Goal: Information Seeking & Learning: Learn about a topic

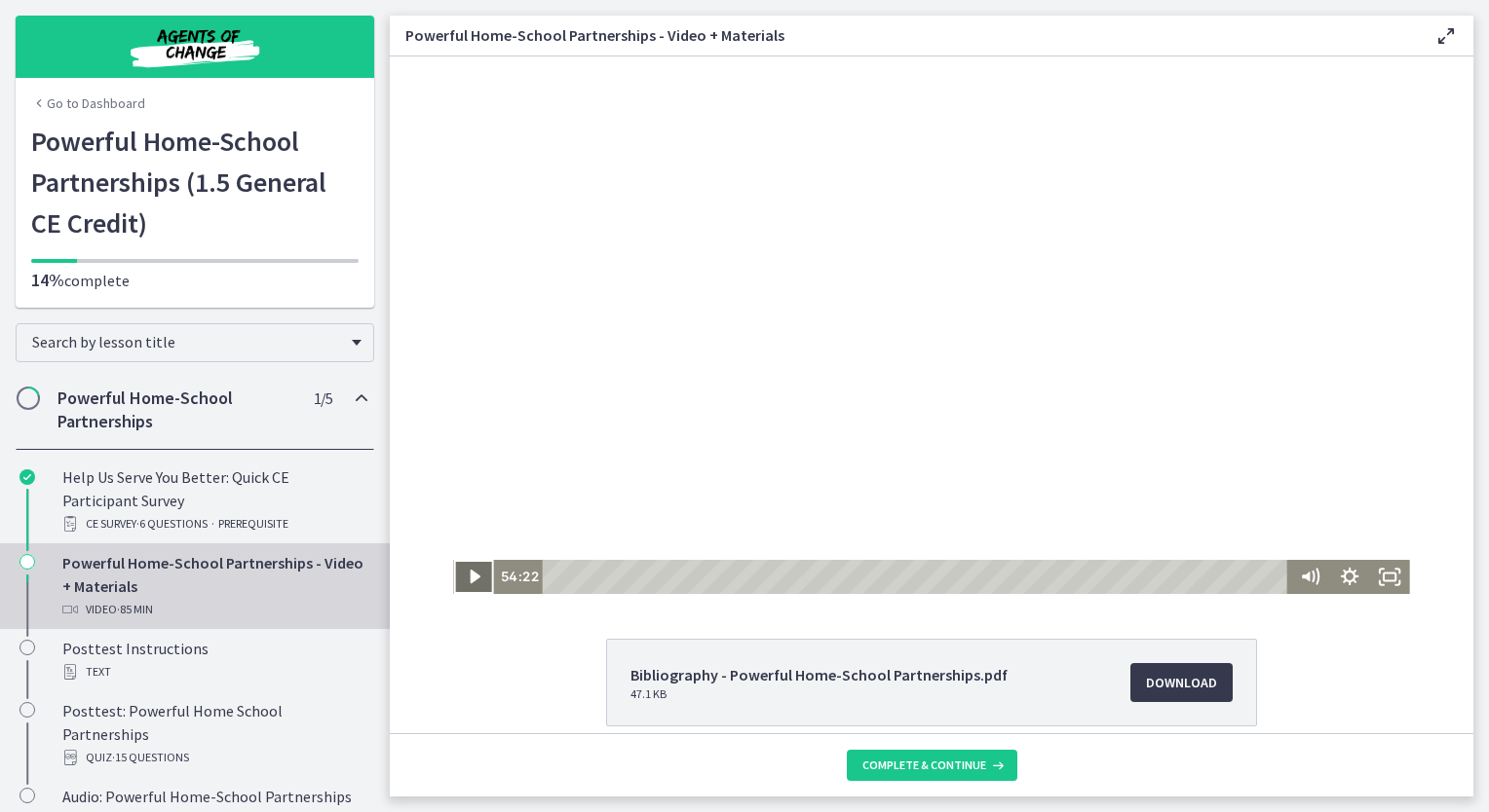
click at [455, 573] on icon "Play Video" at bounding box center [475, 577] width 40 height 35
click at [934, 770] on span "Complete & continue" at bounding box center [924, 766] width 124 height 16
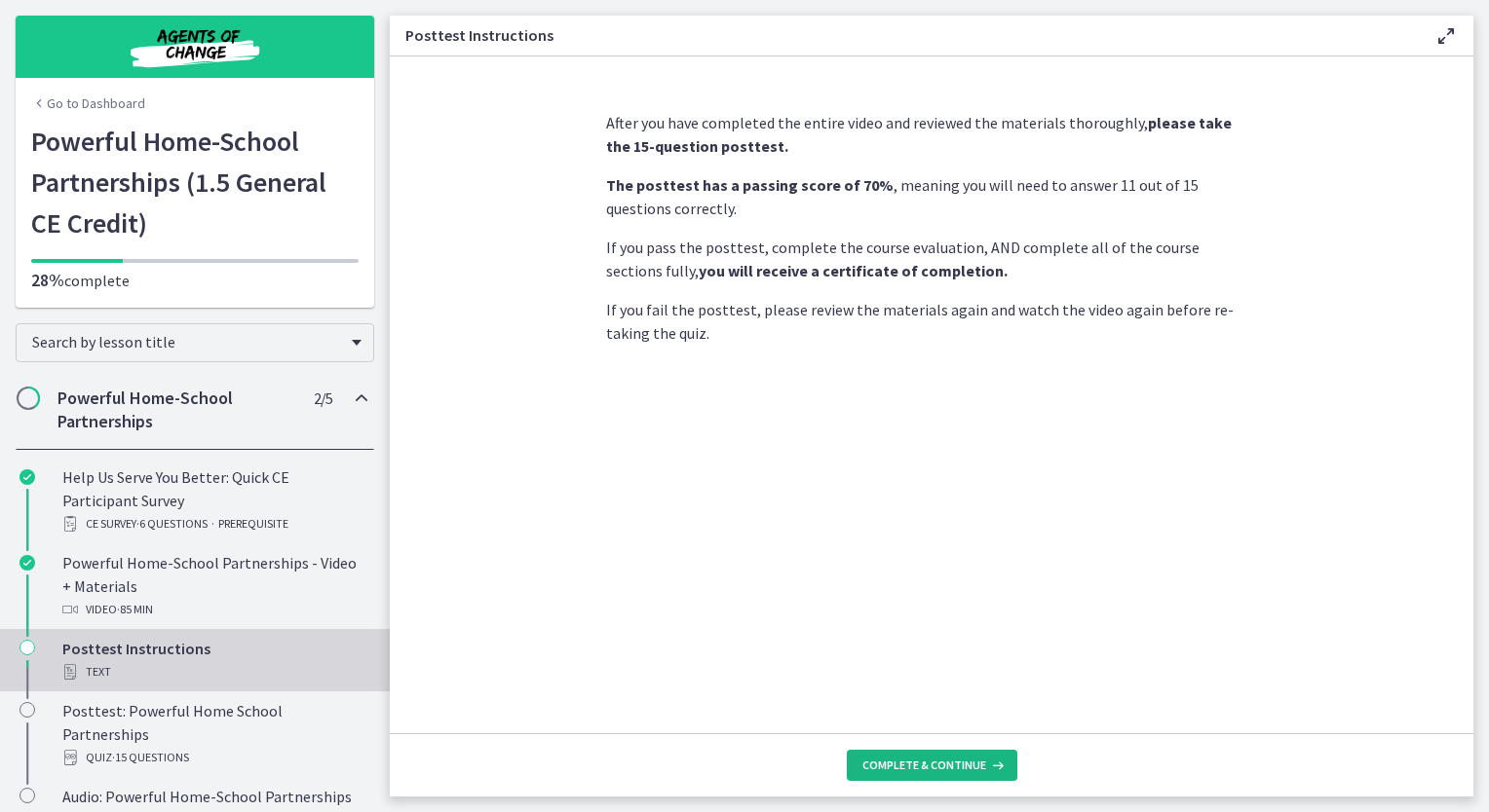
click at [901, 763] on span "Complete & continue" at bounding box center [924, 766] width 124 height 16
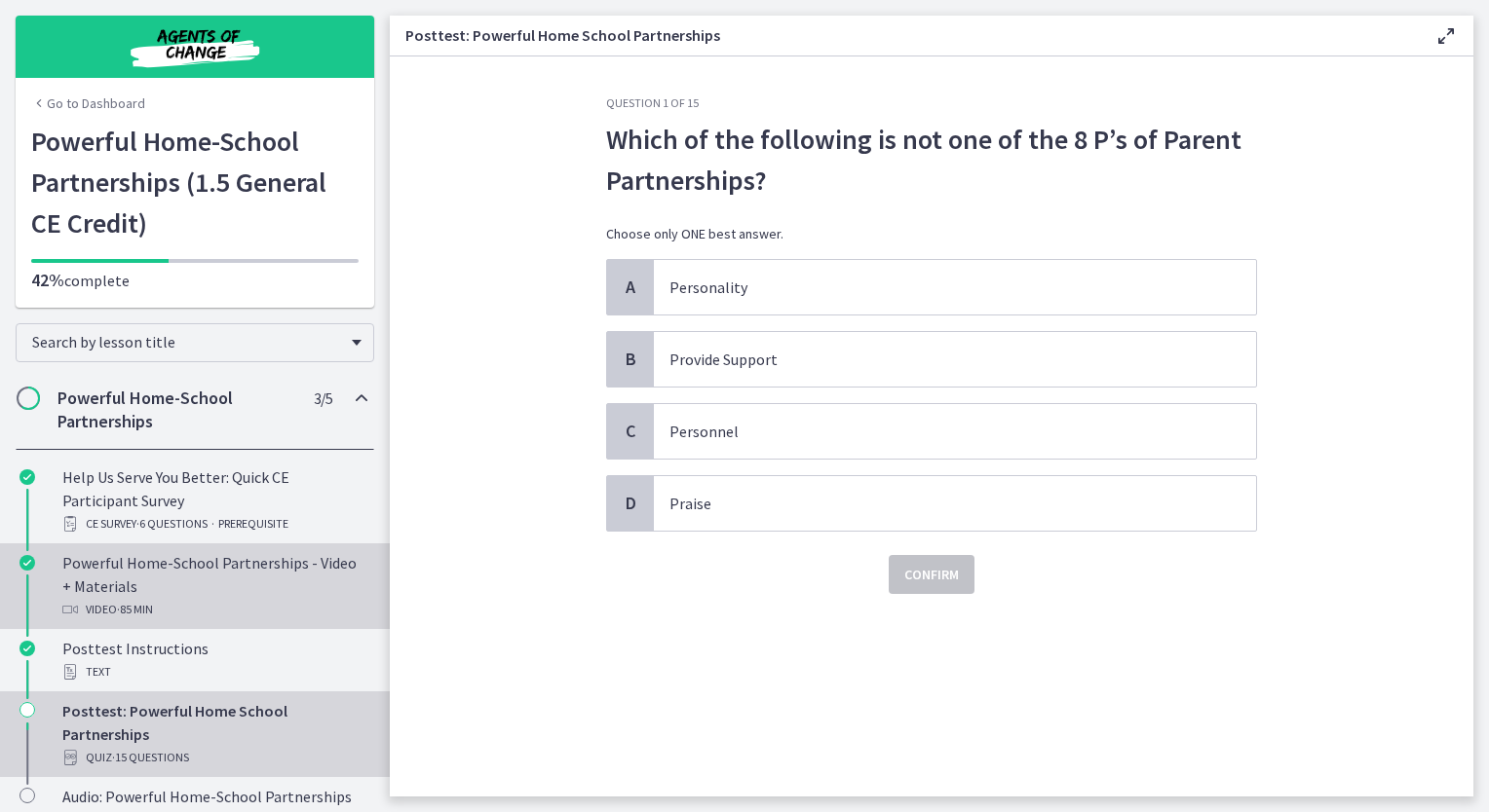
click at [142, 566] on div "Powerful Home-School Partnerships - Video + Materials Video · 85 min" at bounding box center [214, 586] width 304 height 70
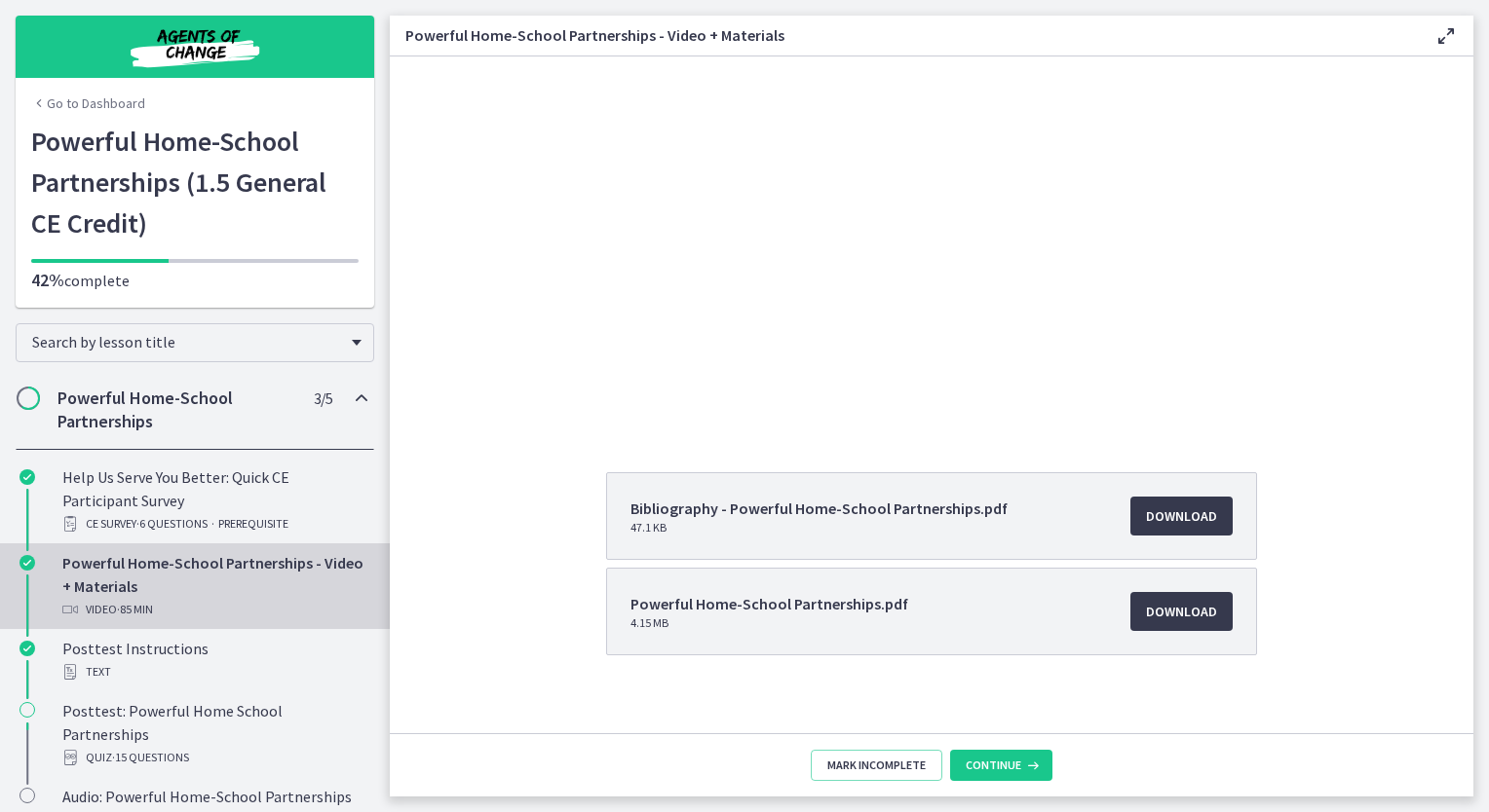
scroll to position [180, 0]
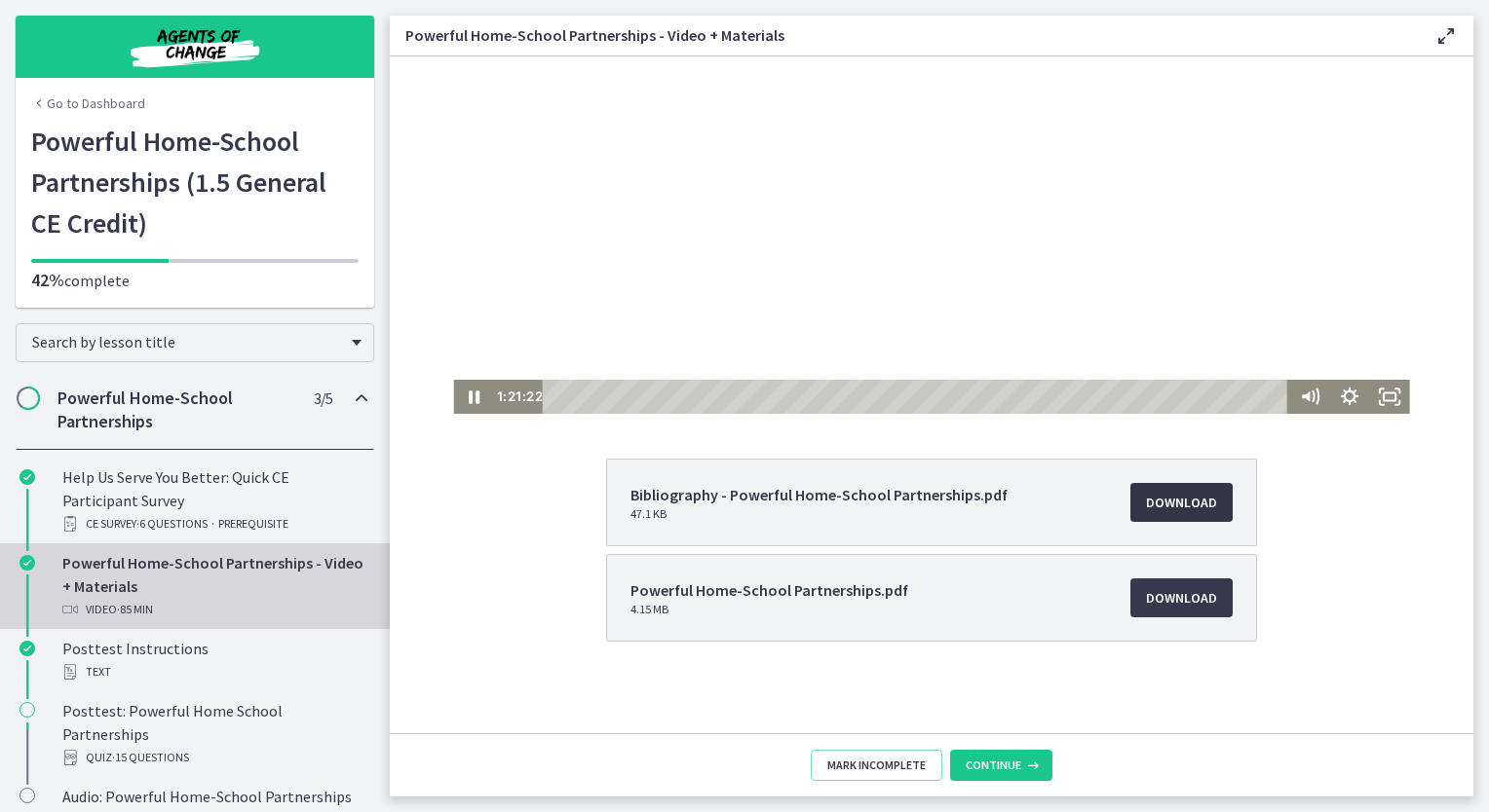
click at [1189, 501] on span "Download Opens in a new window" at bounding box center [1182, 503] width 71 height 24
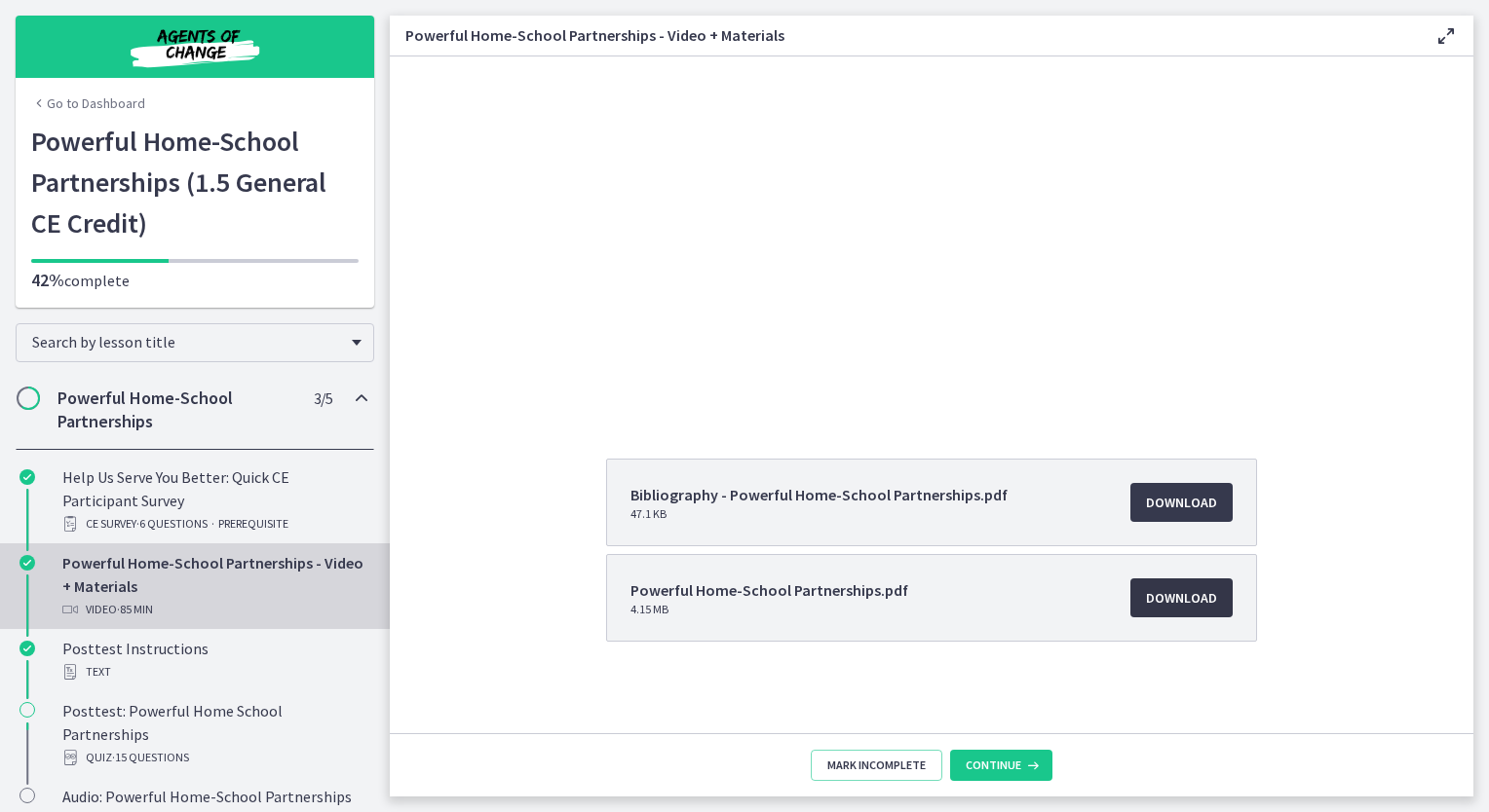
click at [1173, 581] on link "Download Opens in a new window" at bounding box center [1182, 598] width 103 height 39
click at [1034, 774] on button "Continue" at bounding box center [1001, 766] width 103 height 32
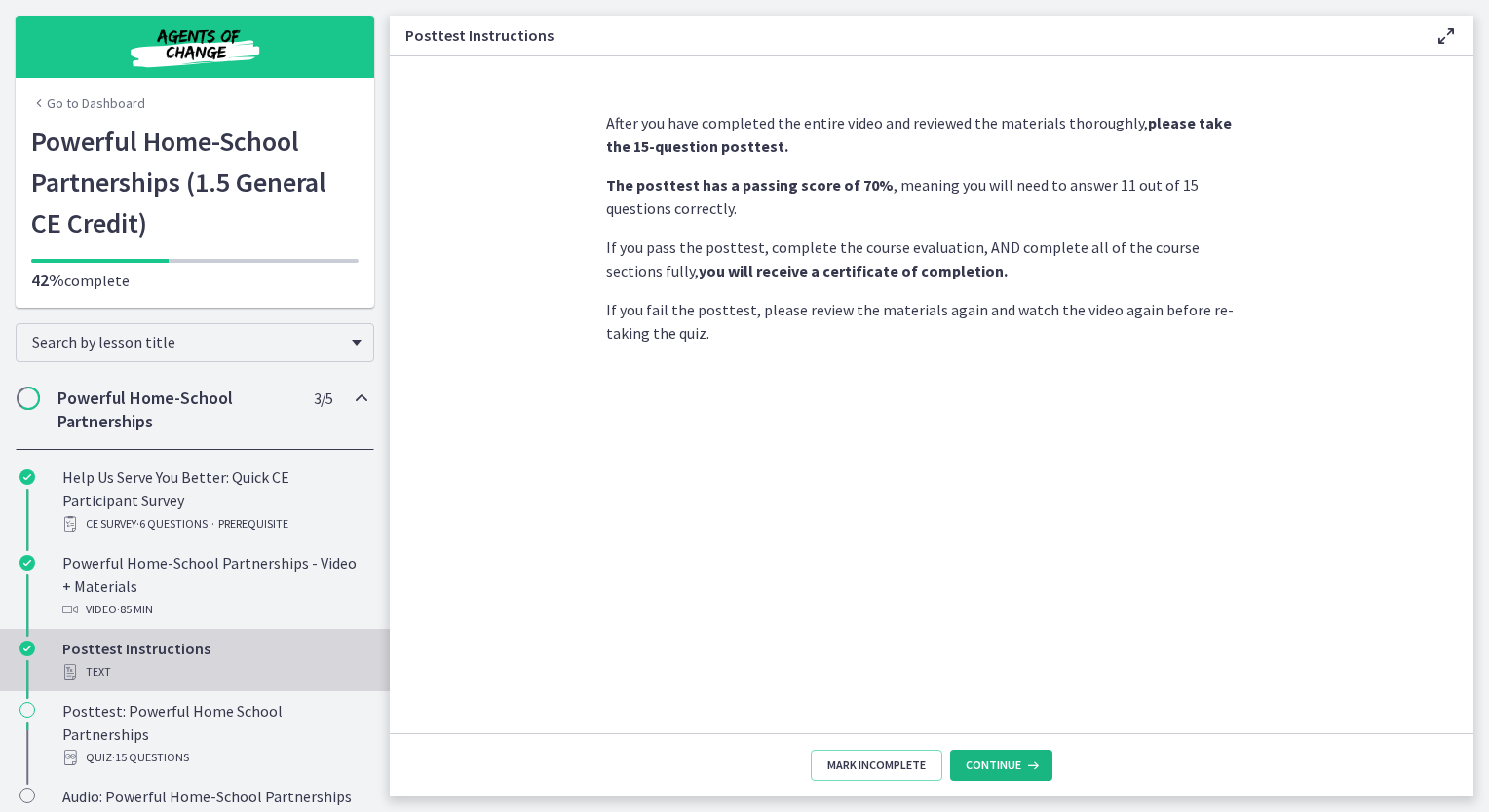
click at [1029, 762] on icon at bounding box center [1031, 766] width 20 height 16
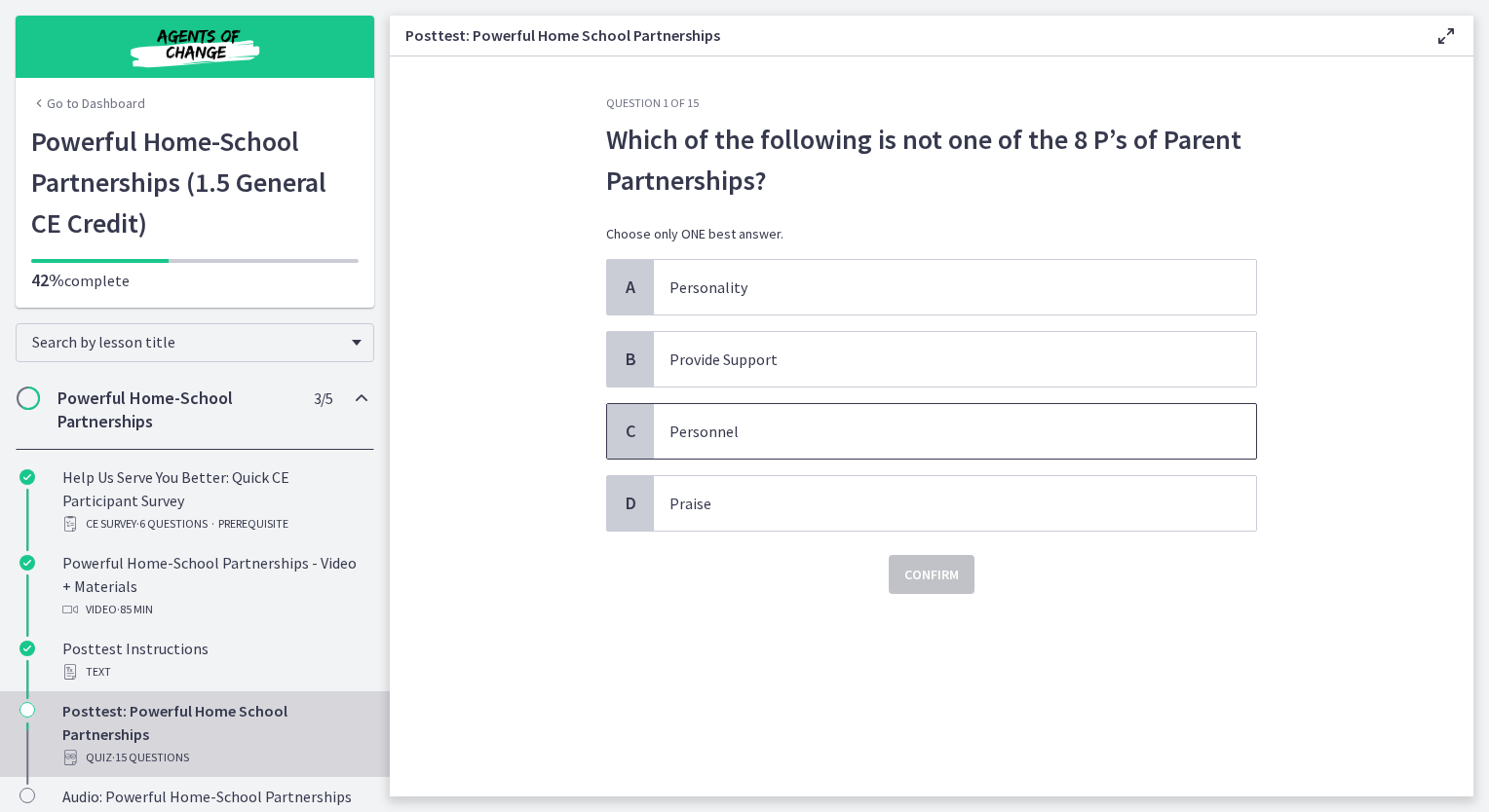
click at [720, 429] on p "Personnel" at bounding box center [935, 432] width 532 height 24
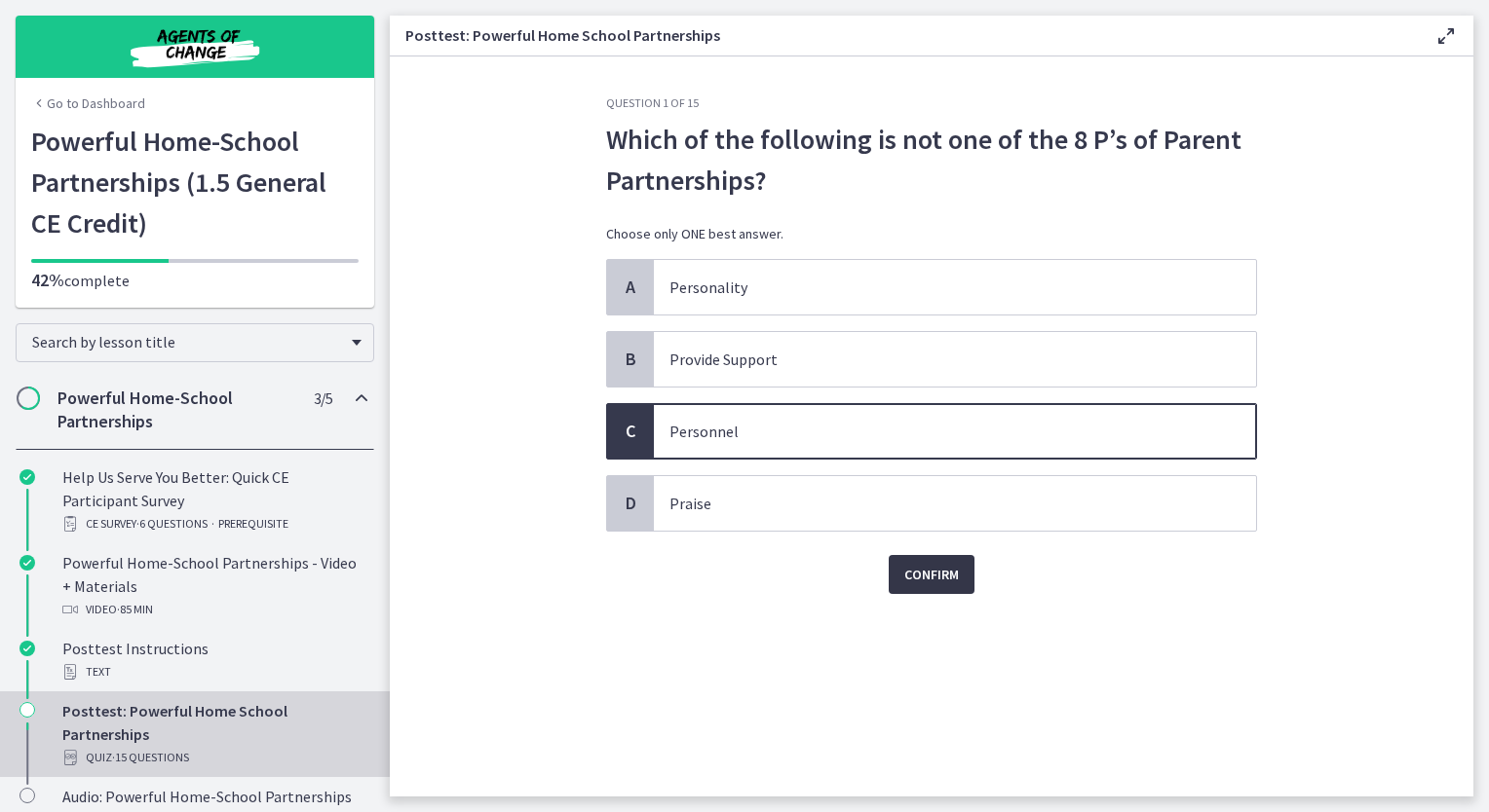
click at [913, 577] on span "Confirm" at bounding box center [931, 575] width 54 height 24
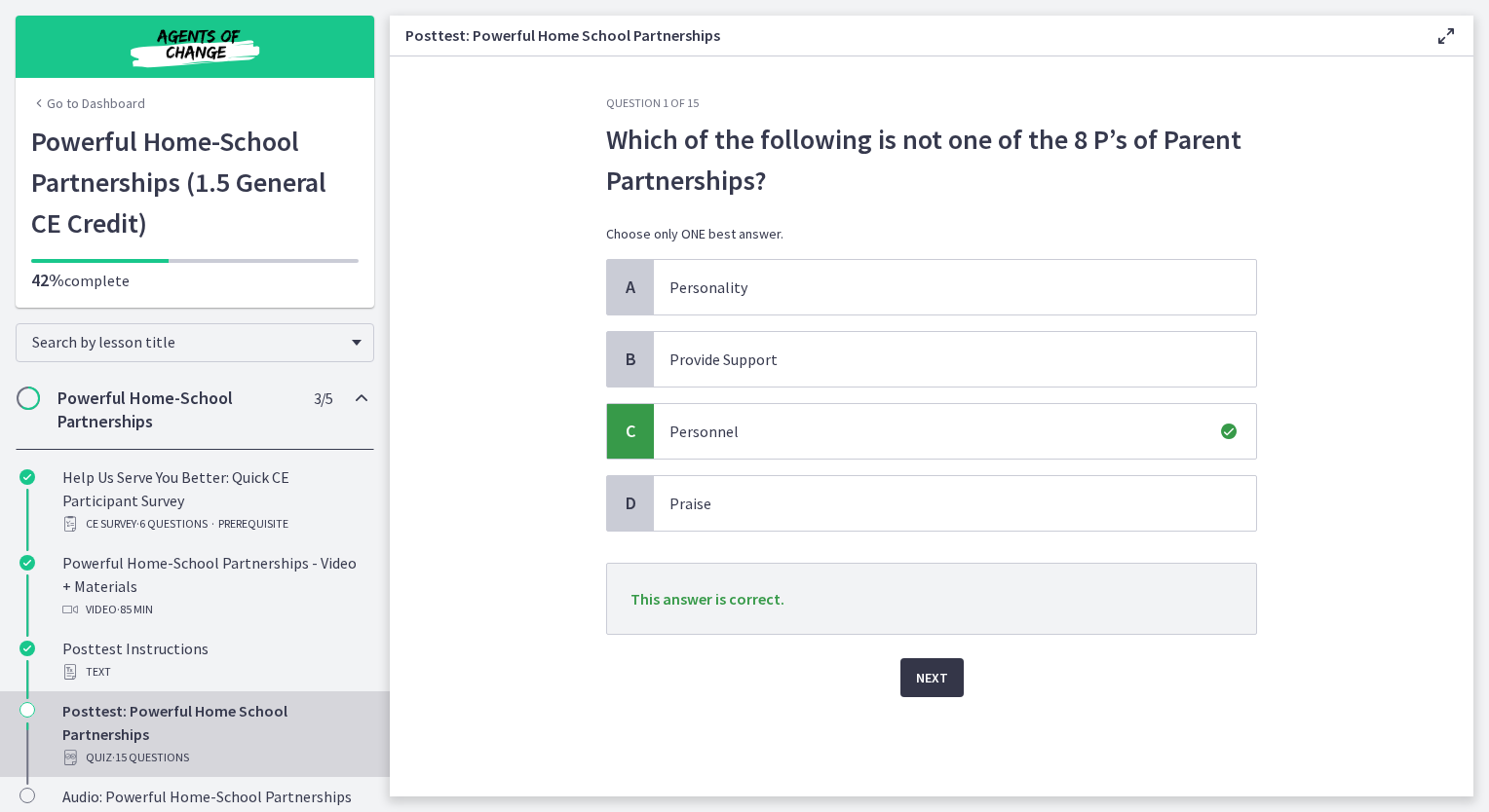
click at [956, 683] on button "Next" at bounding box center [932, 678] width 63 height 39
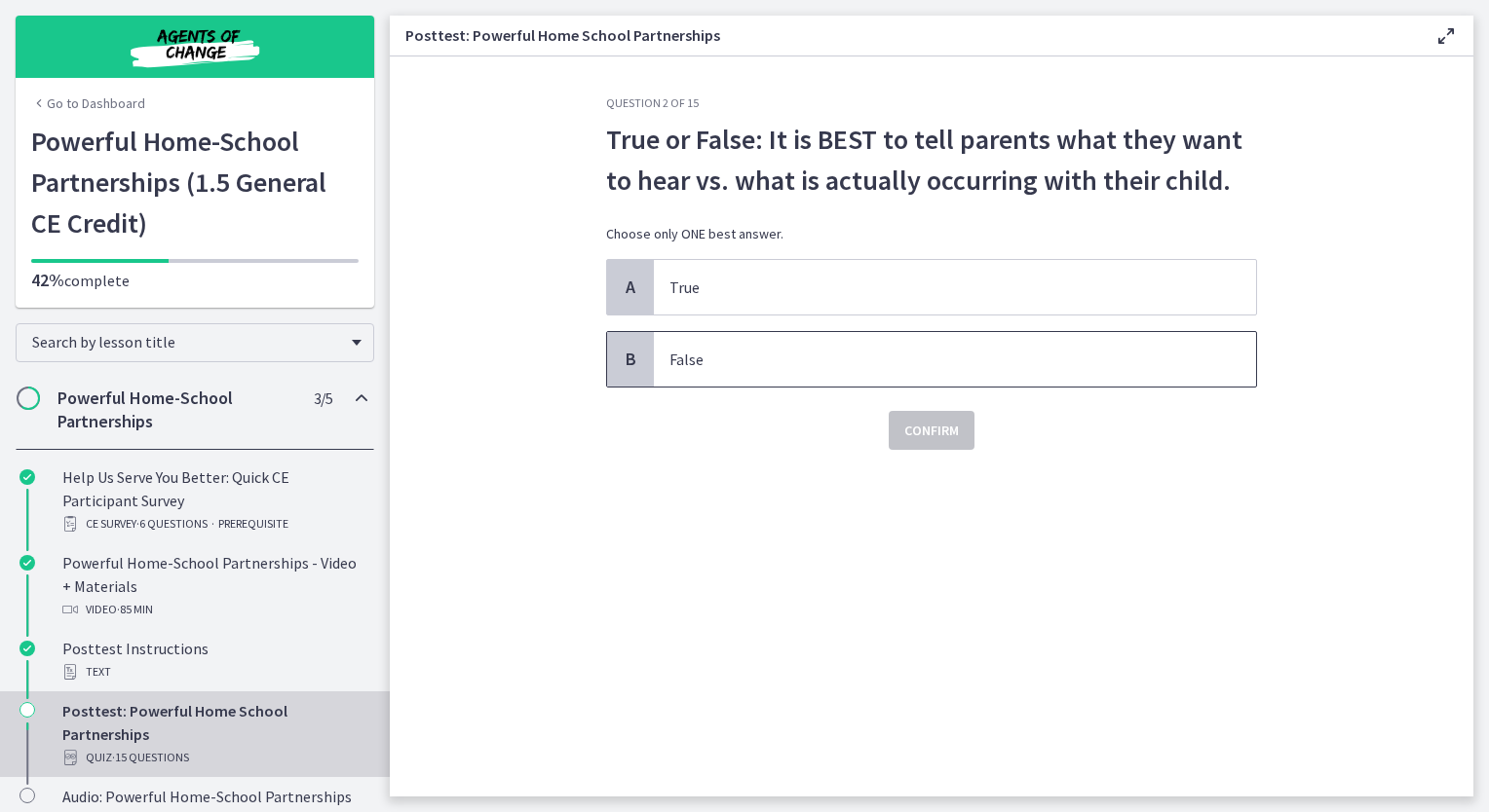
click at [749, 357] on p "False" at bounding box center [935, 360] width 532 height 24
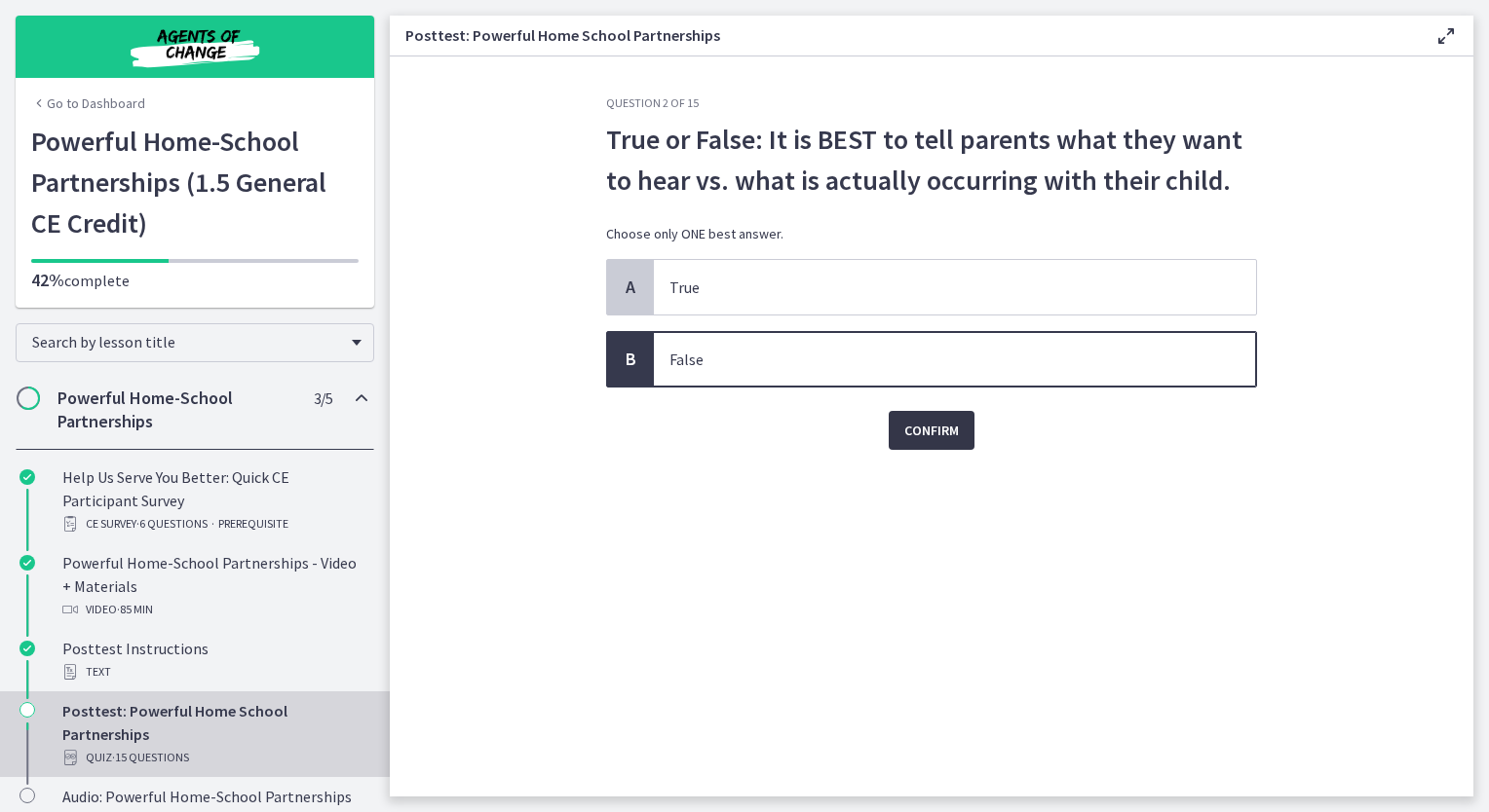
click at [936, 435] on span "Confirm" at bounding box center [931, 431] width 54 height 24
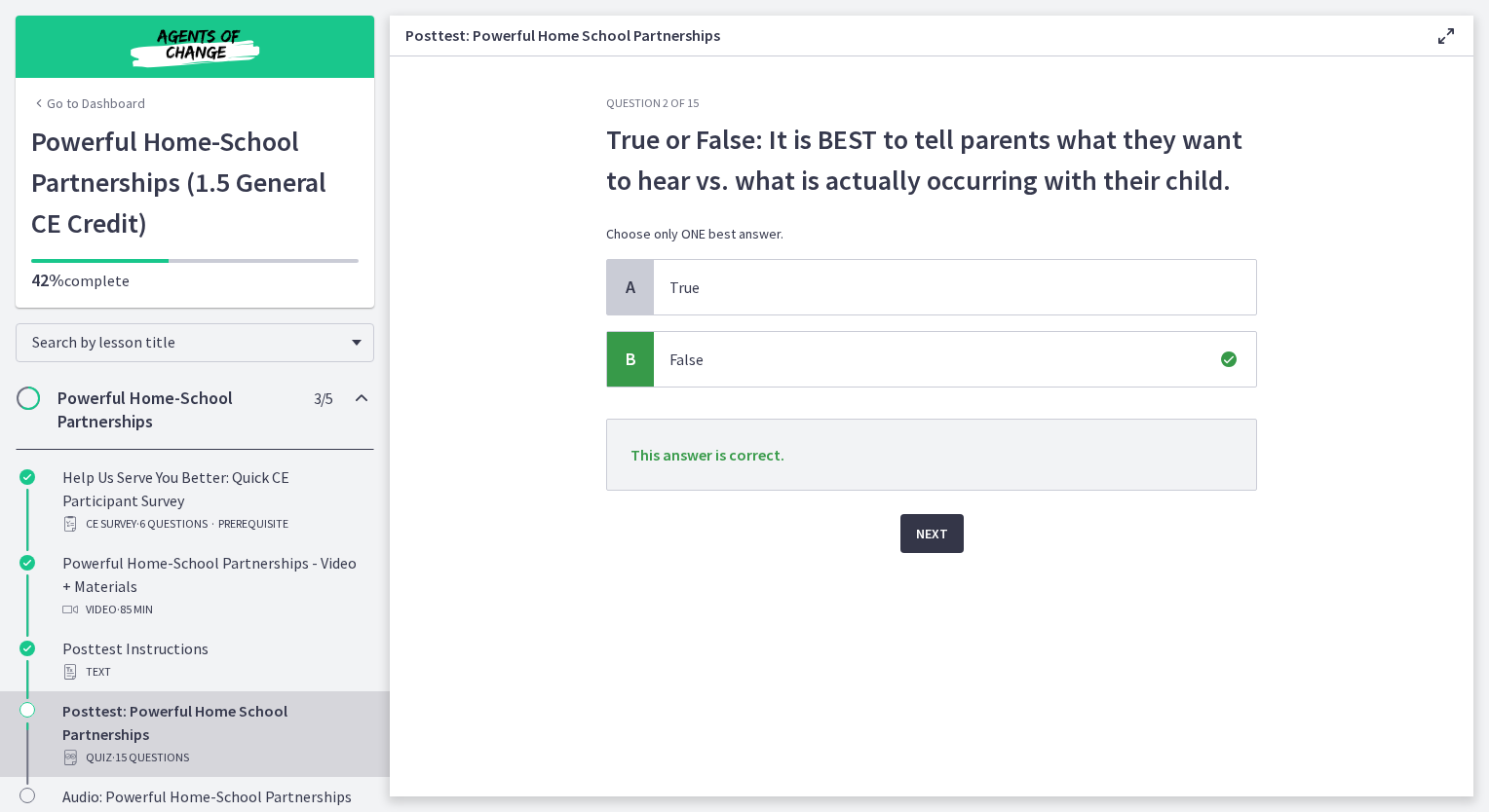
click at [934, 533] on span "Next" at bounding box center [932, 534] width 33 height 24
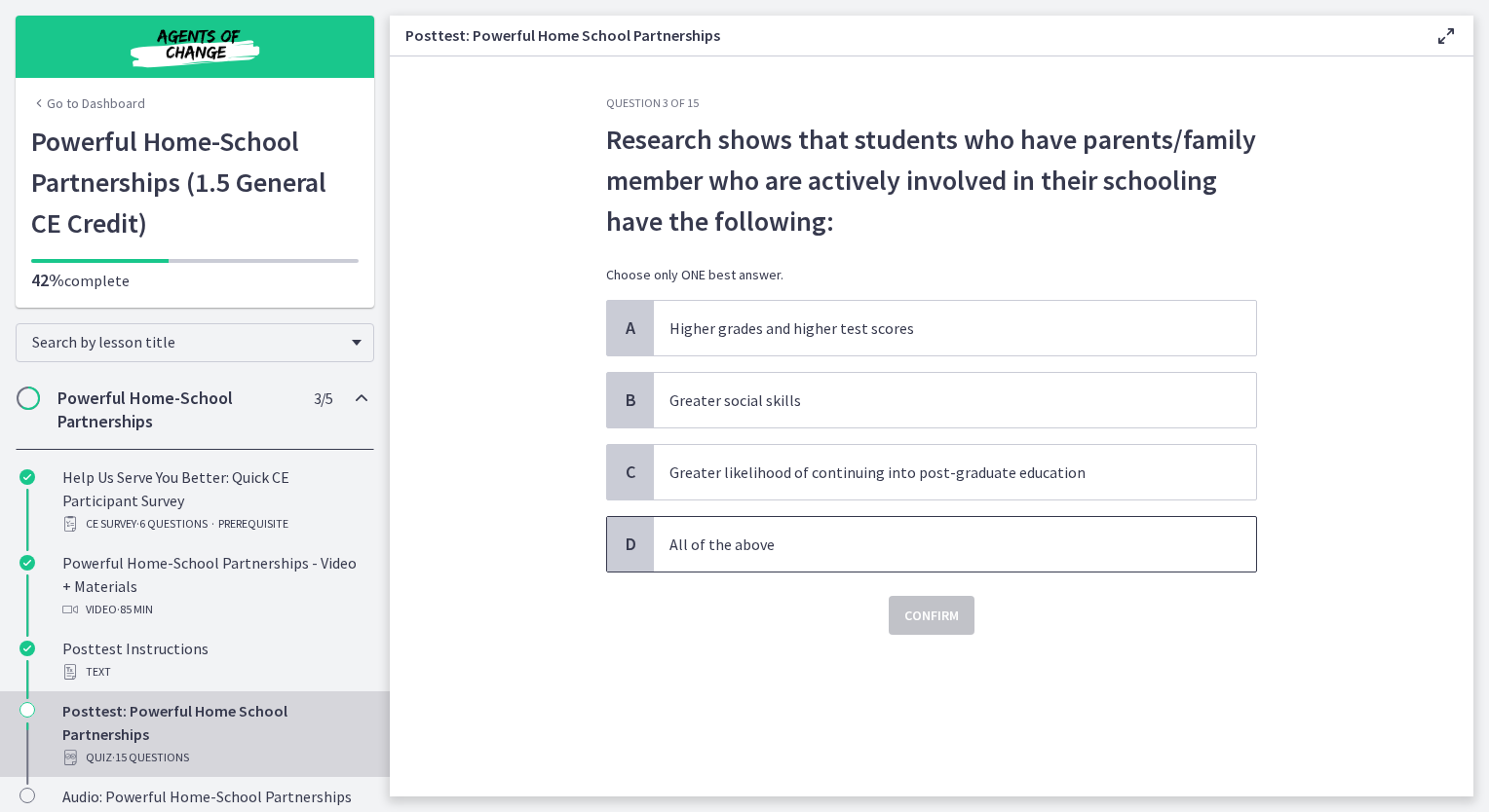
click at [721, 535] on p "All of the above" at bounding box center [935, 544] width 532 height 24
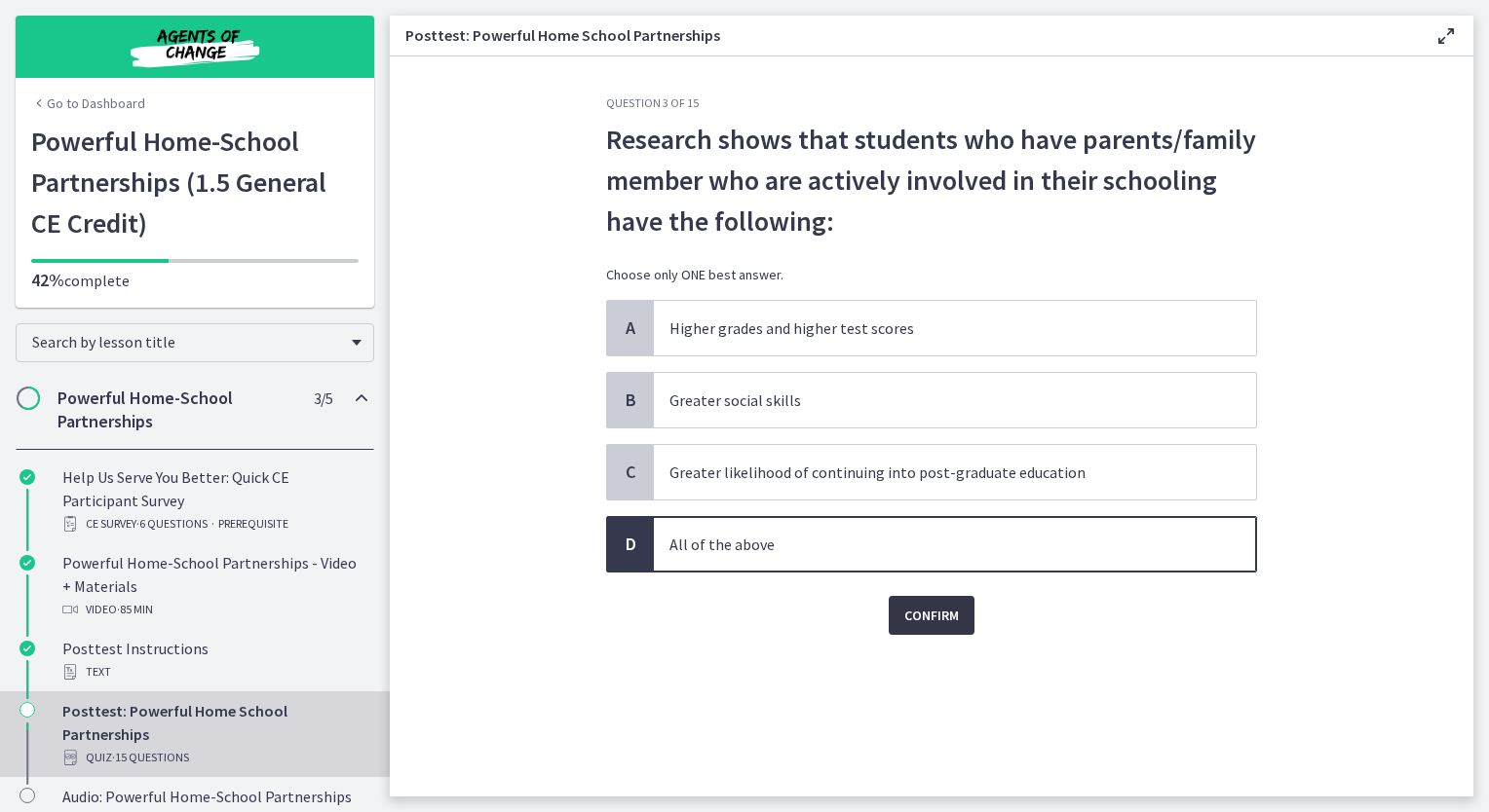
click at [908, 614] on span "Confirm" at bounding box center [931, 615] width 54 height 24
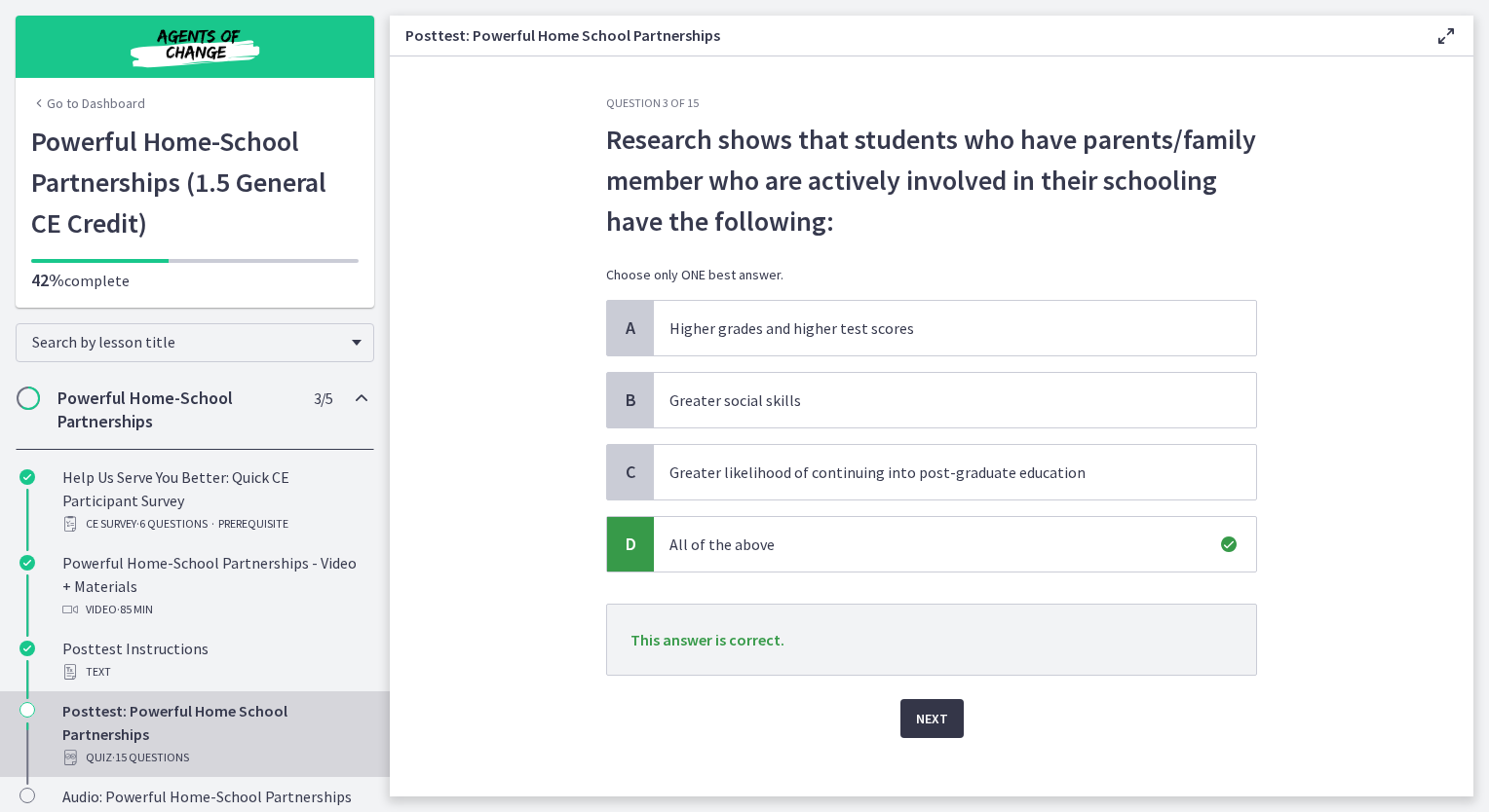
click at [926, 722] on span "Next" at bounding box center [932, 719] width 33 height 24
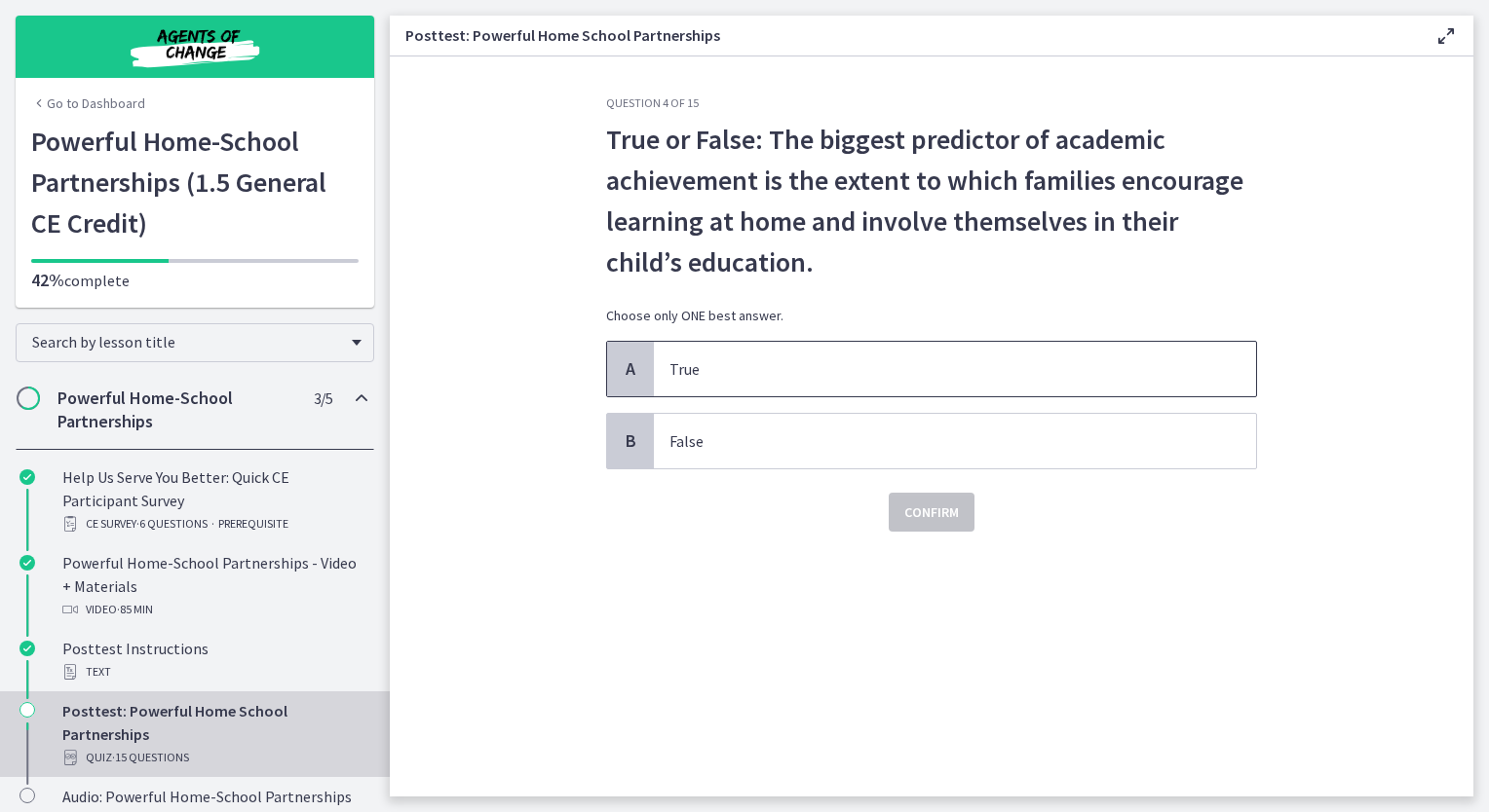
click at [733, 375] on p "True" at bounding box center [935, 369] width 532 height 24
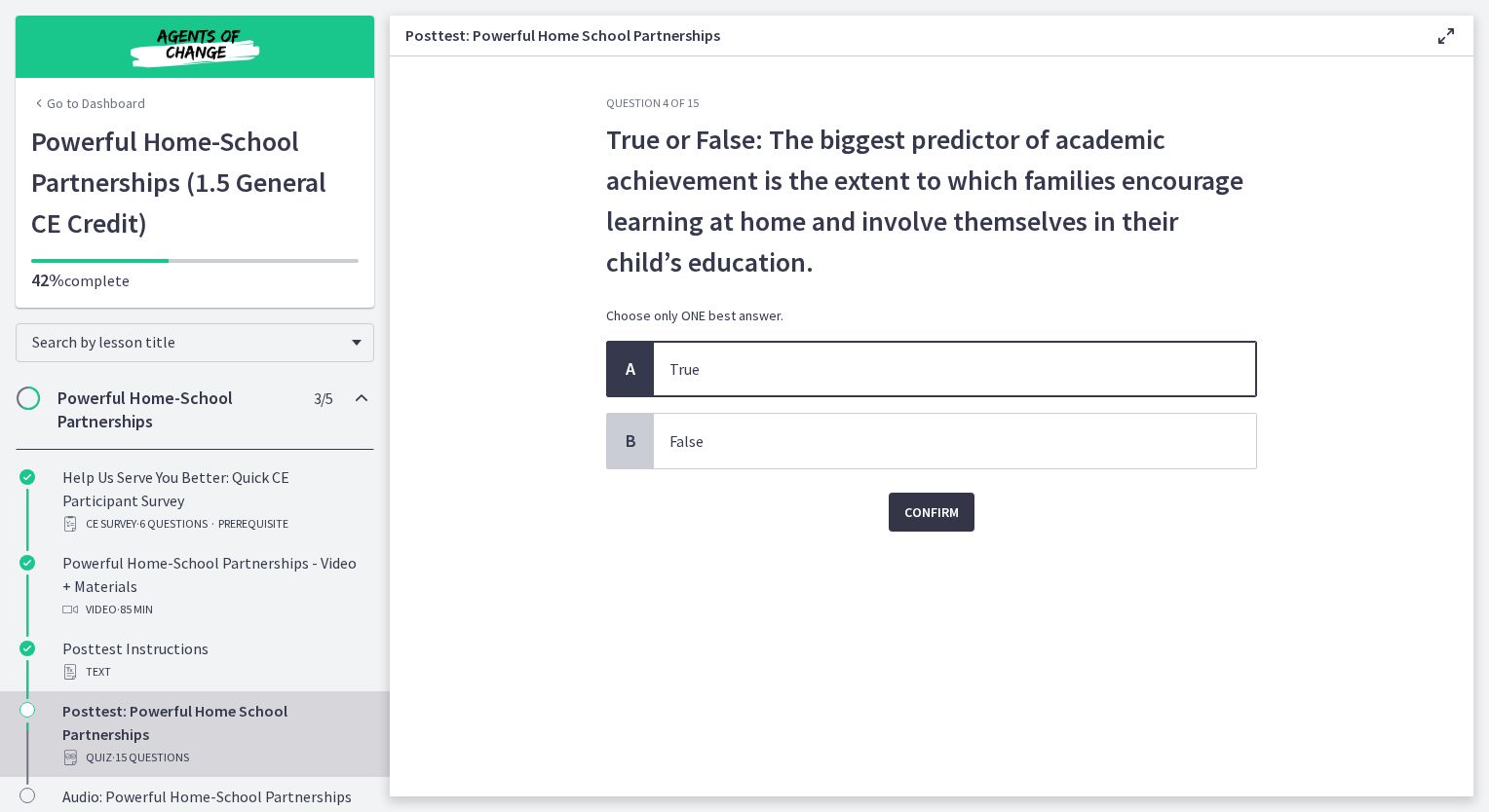
click at [925, 512] on span "Confirm" at bounding box center [931, 513] width 54 height 24
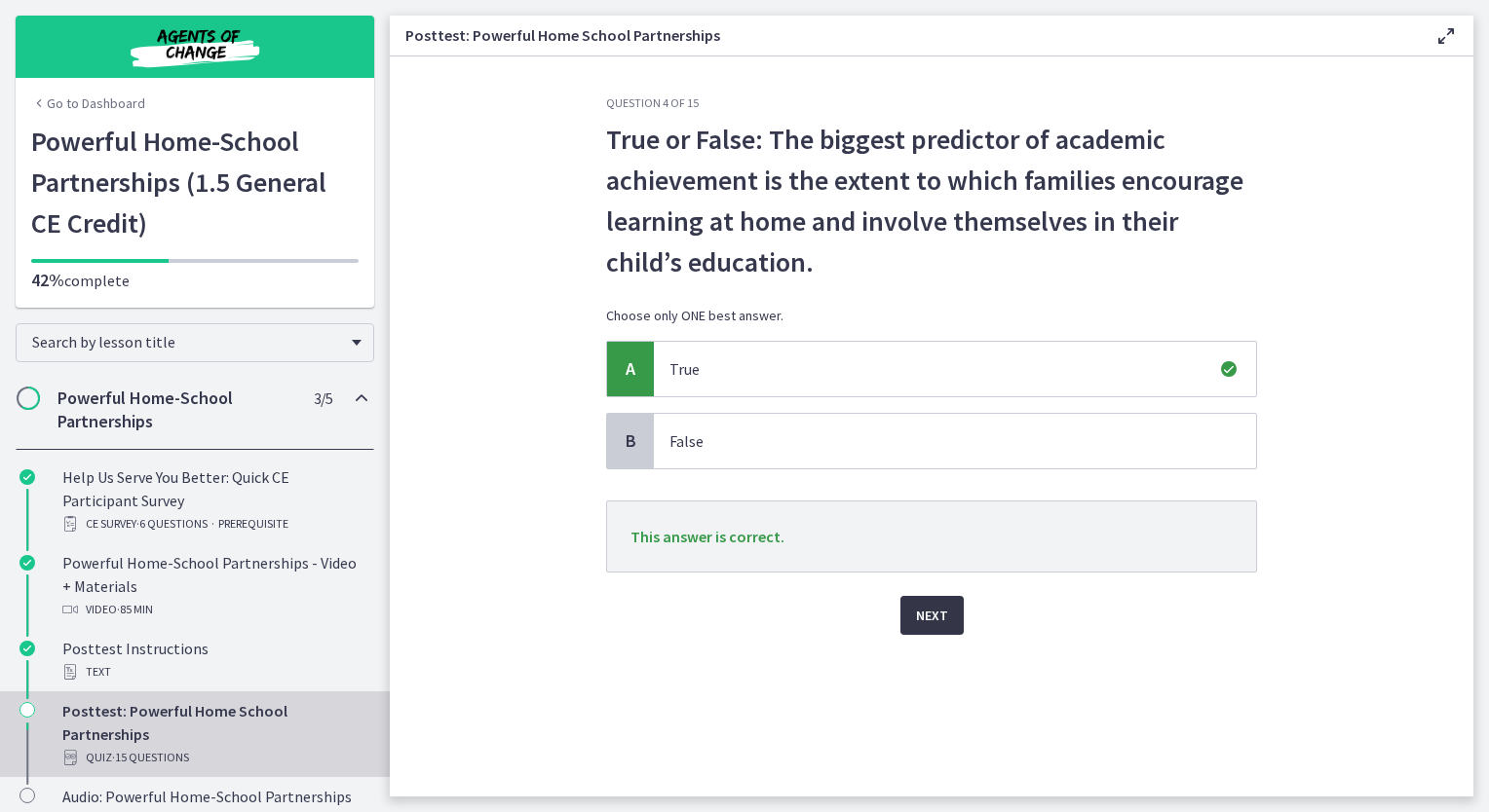
click at [940, 610] on span "Next" at bounding box center [932, 615] width 33 height 24
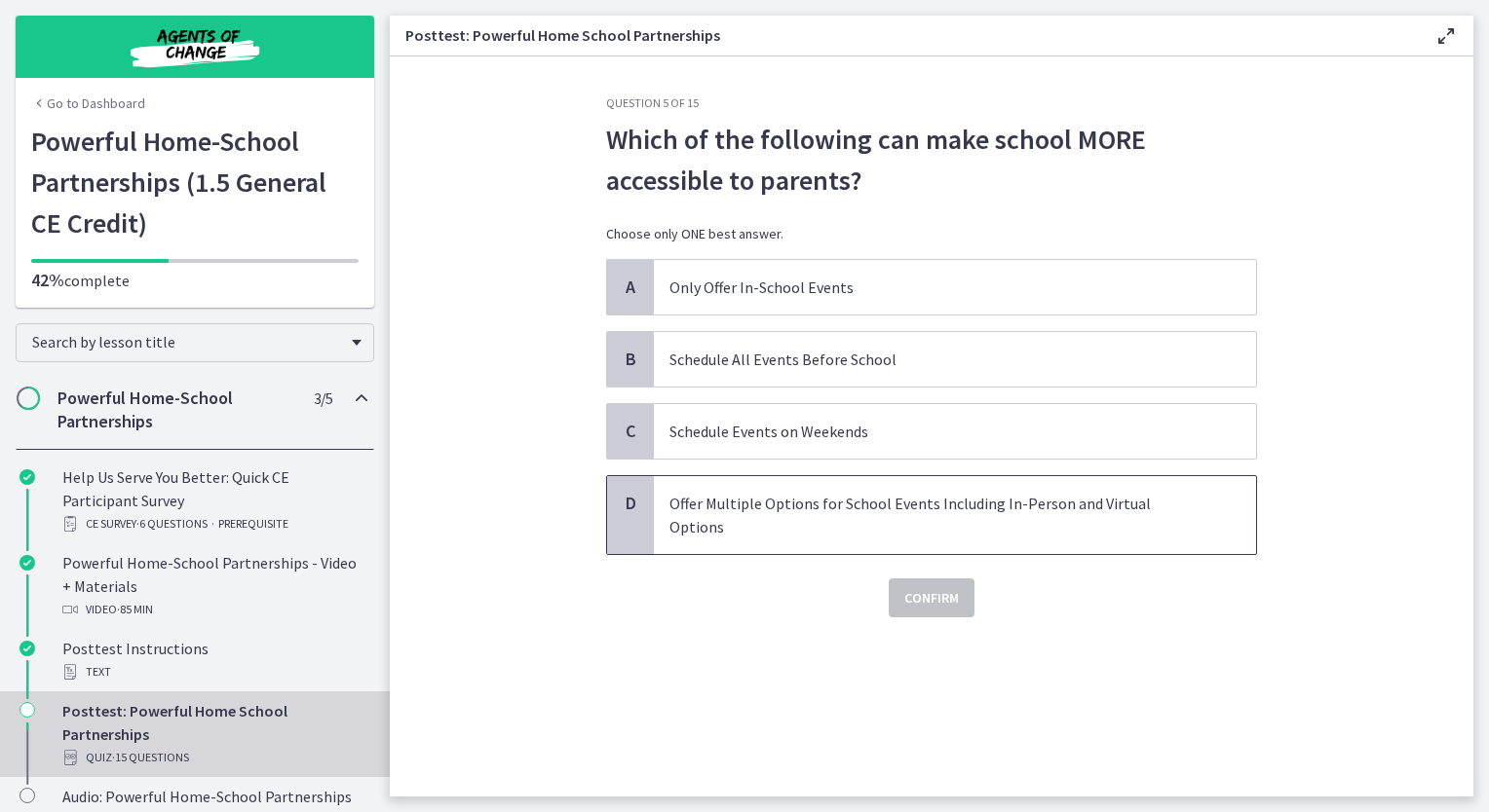
click at [808, 519] on span "Offer Multiple Options for School Events Including In-Person and Virtual Options" at bounding box center [954, 515] width 602 height 78
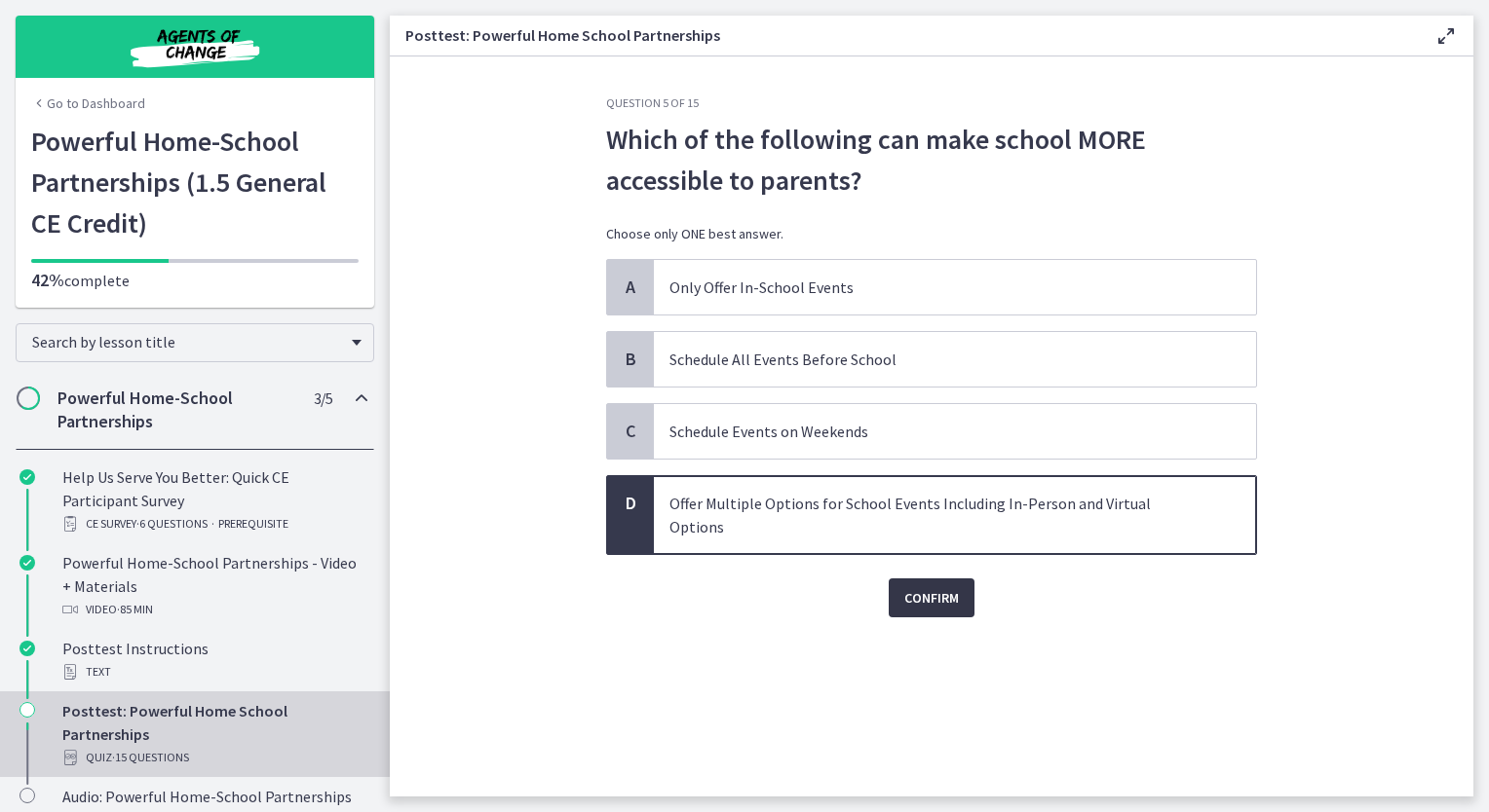
click at [933, 587] on span "Confirm" at bounding box center [931, 599] width 54 height 24
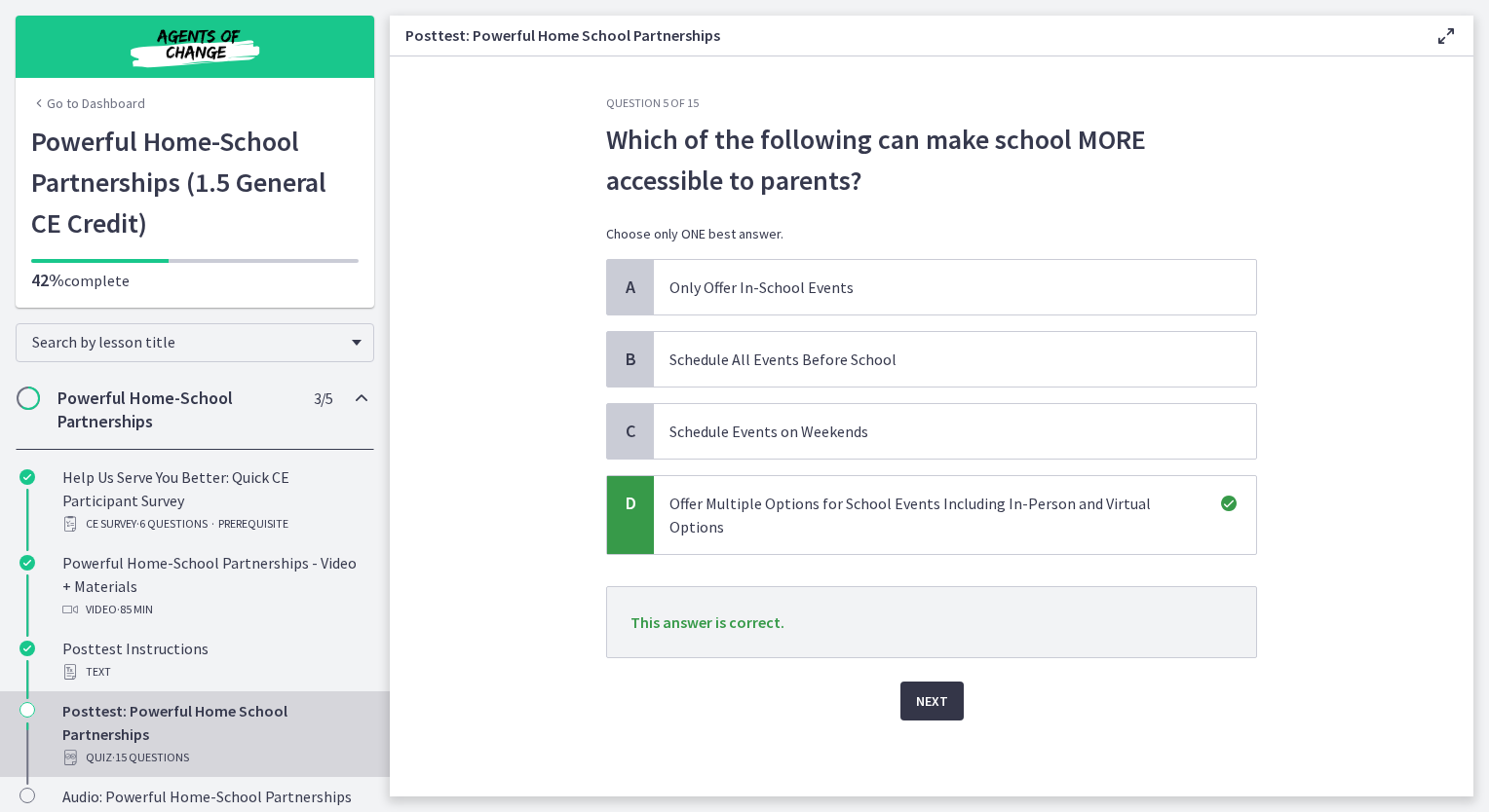
click at [924, 689] on button "Next" at bounding box center [932, 700] width 63 height 39
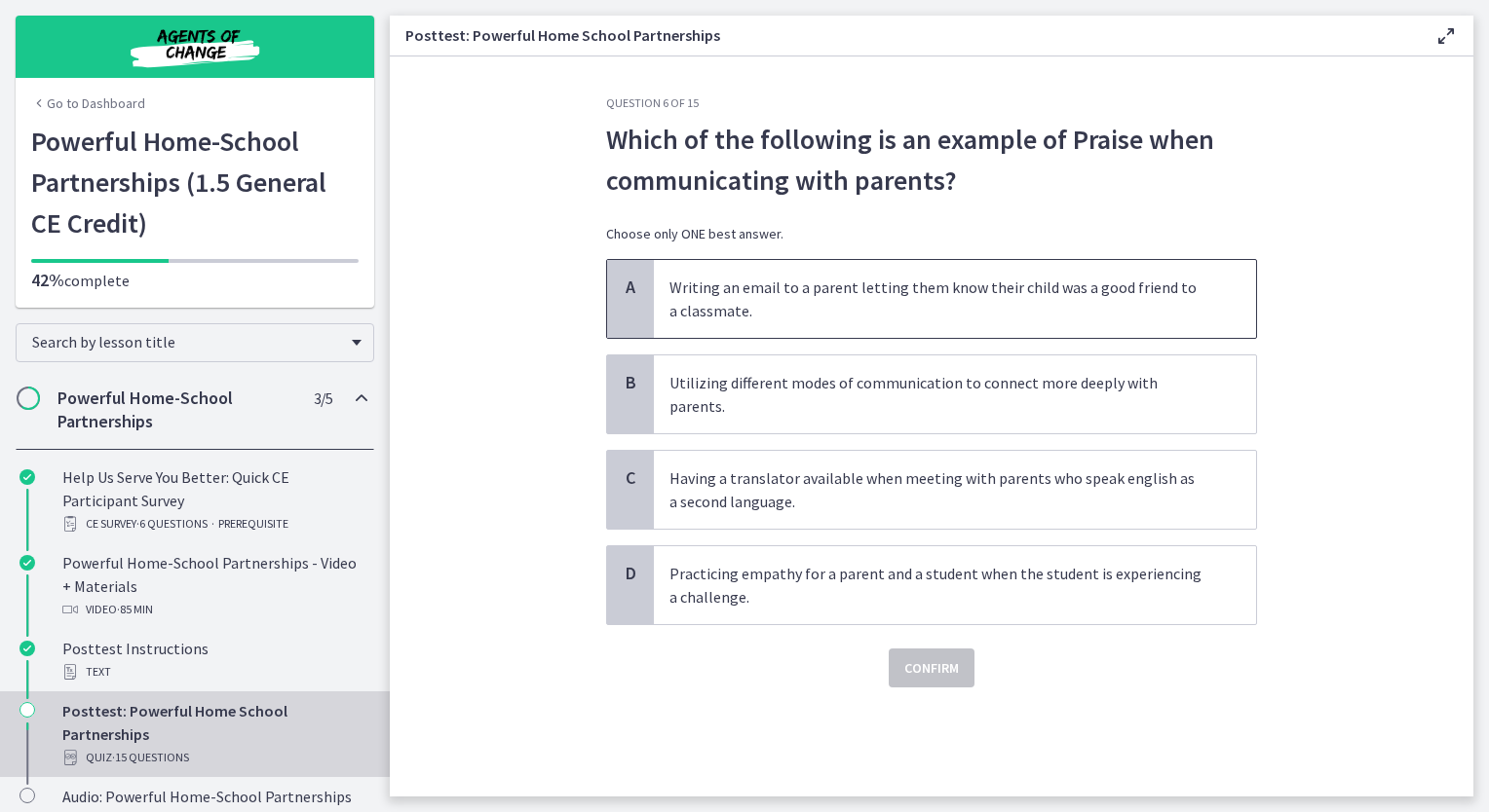
click at [770, 306] on p "Writing an email to a parent letting them know their child was a good friend to…" at bounding box center [935, 298] width 532 height 46
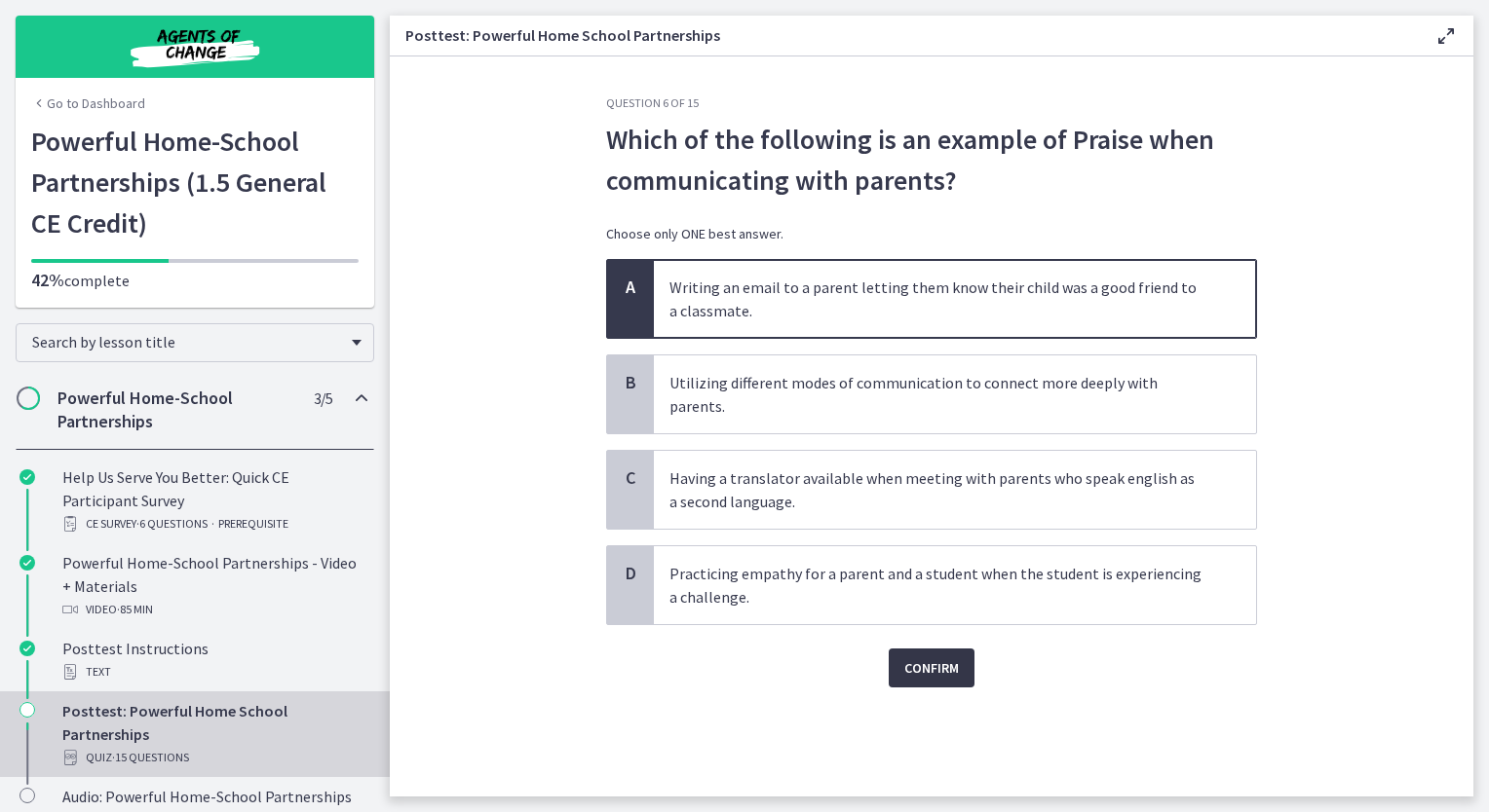
click at [934, 657] on span "Confirm" at bounding box center [931, 669] width 54 height 24
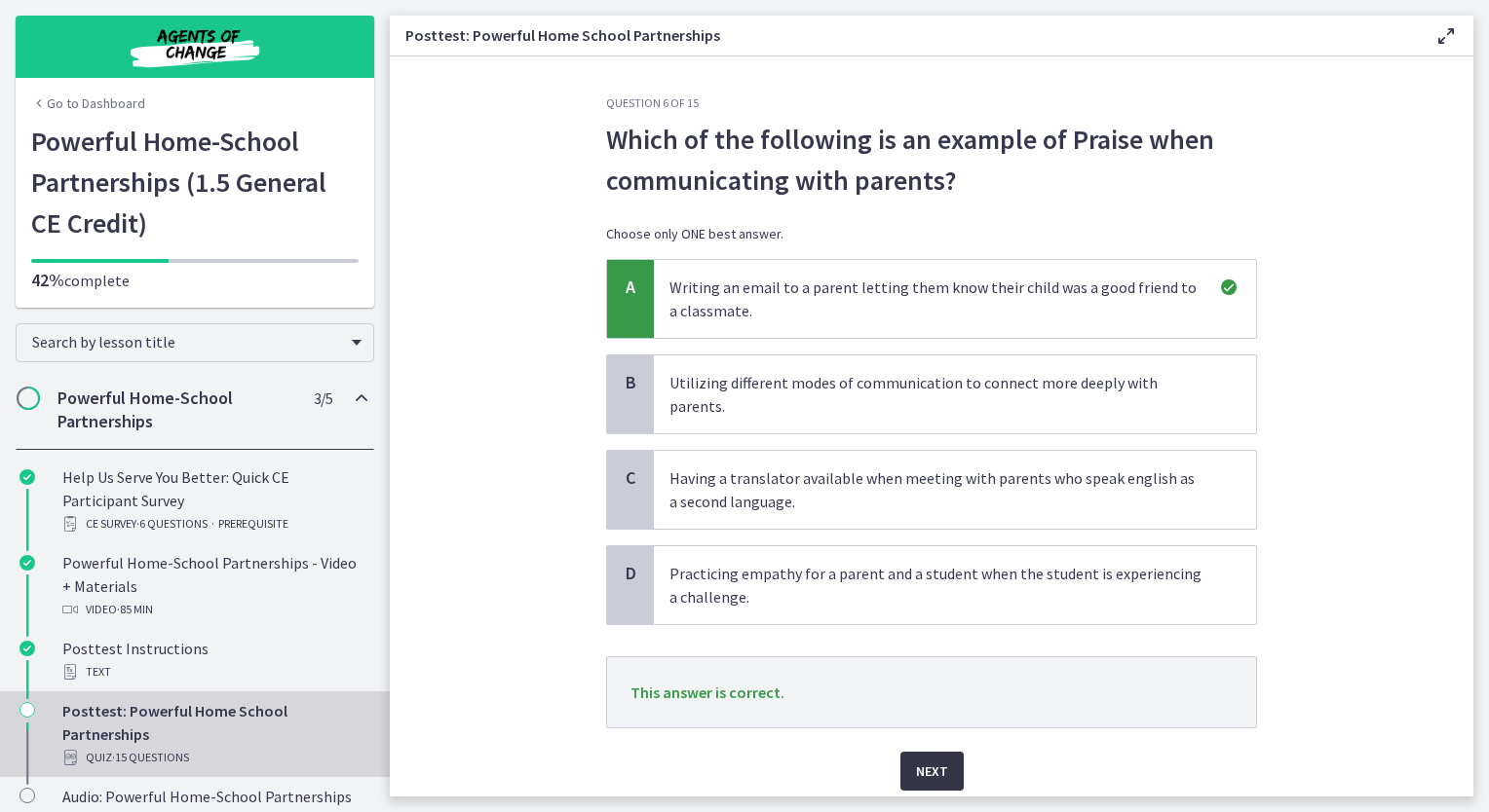
click at [939, 760] on span "Next" at bounding box center [932, 771] width 33 height 24
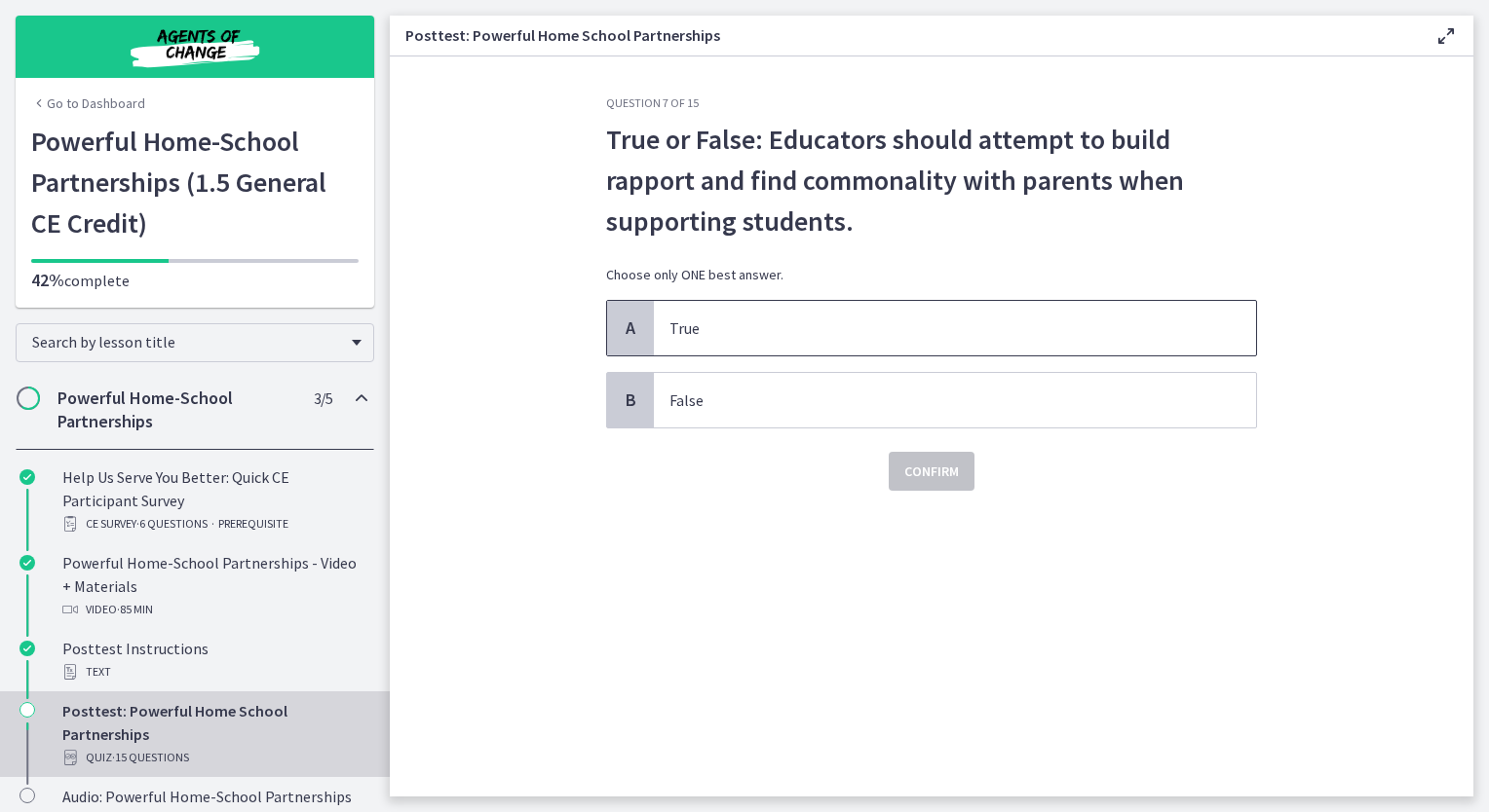
click at [739, 336] on p "True" at bounding box center [935, 328] width 532 height 24
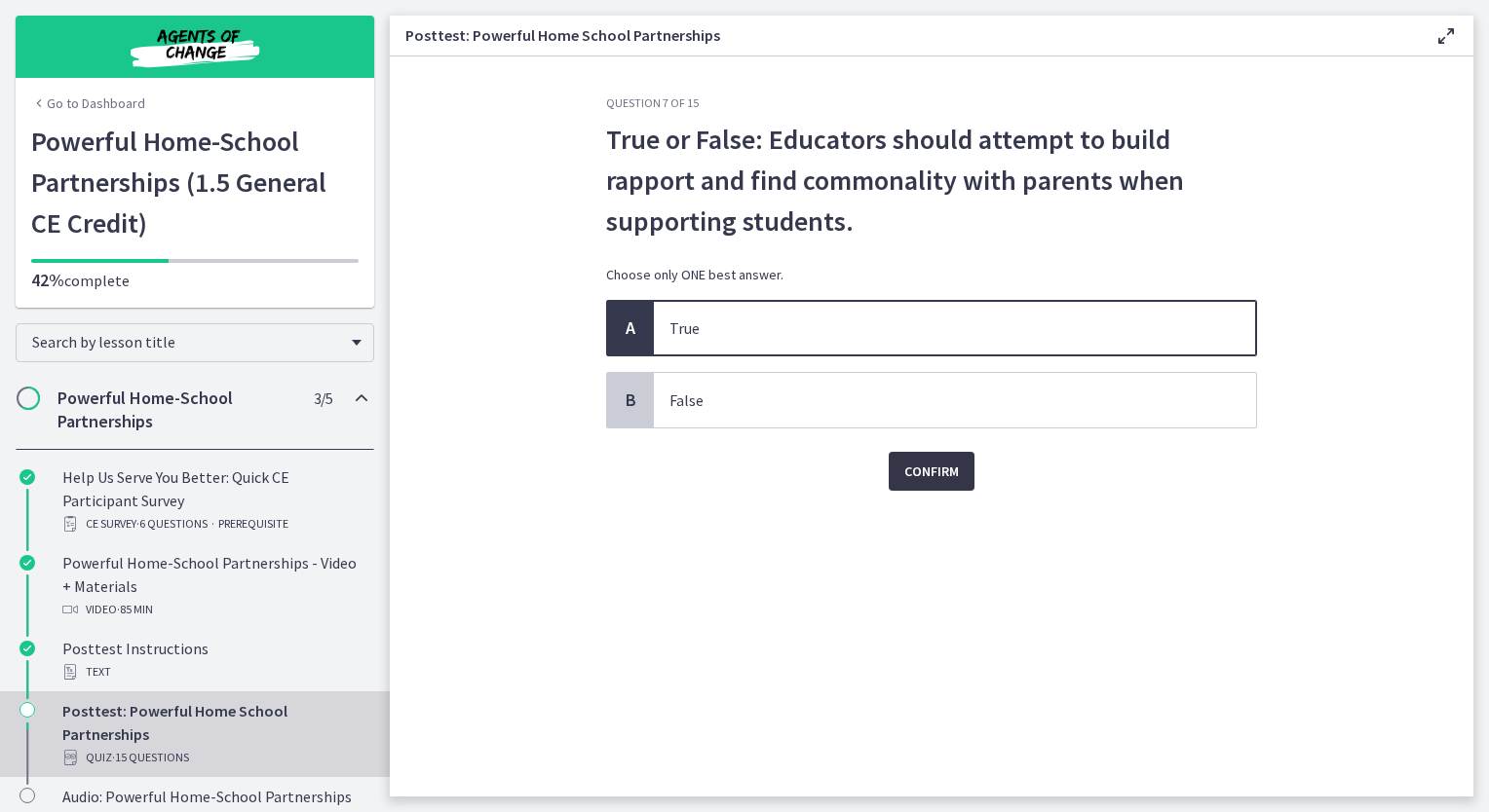
click at [933, 469] on span "Confirm" at bounding box center [931, 471] width 54 height 24
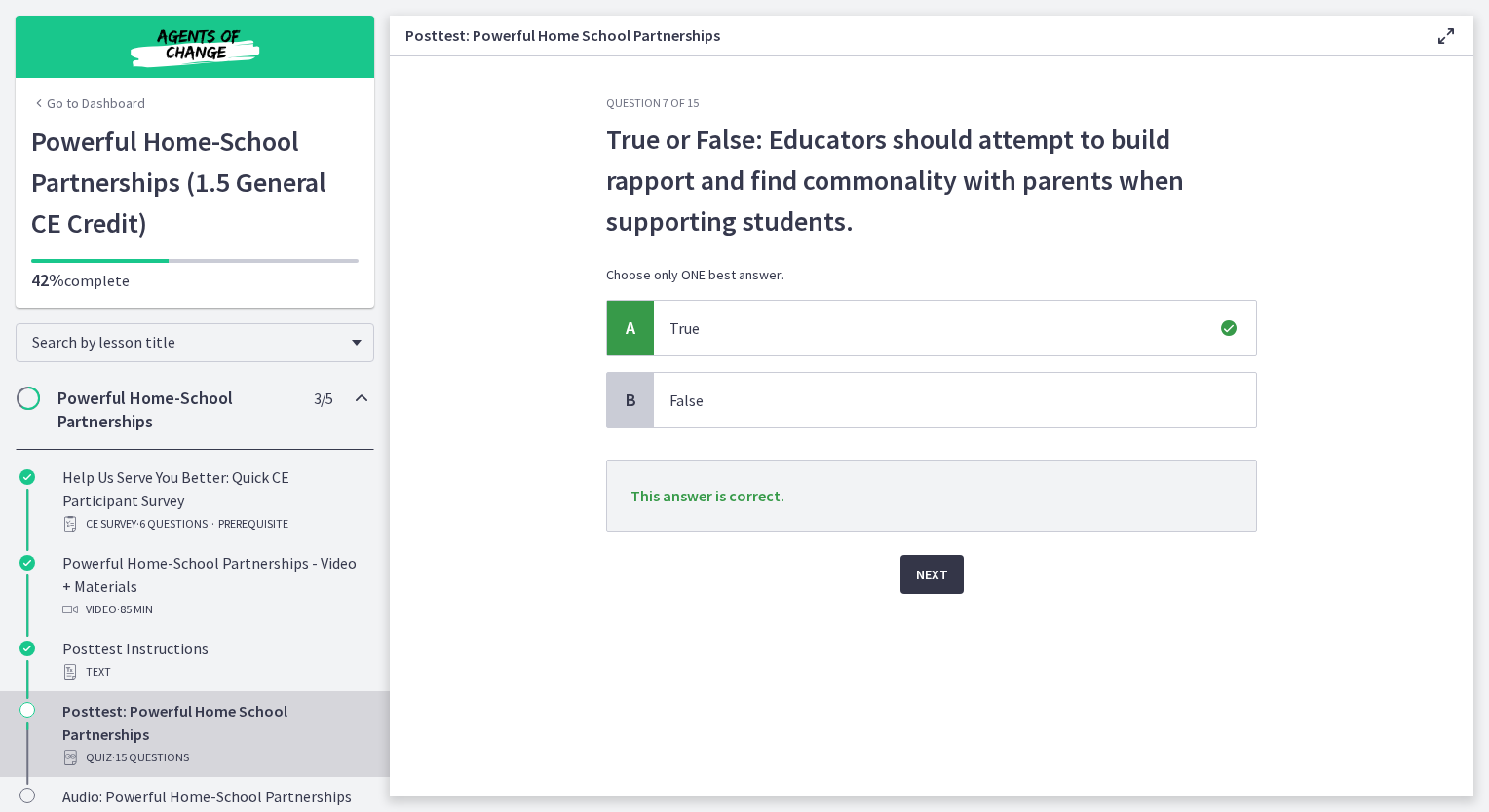
click at [936, 571] on span "Next" at bounding box center [932, 575] width 33 height 24
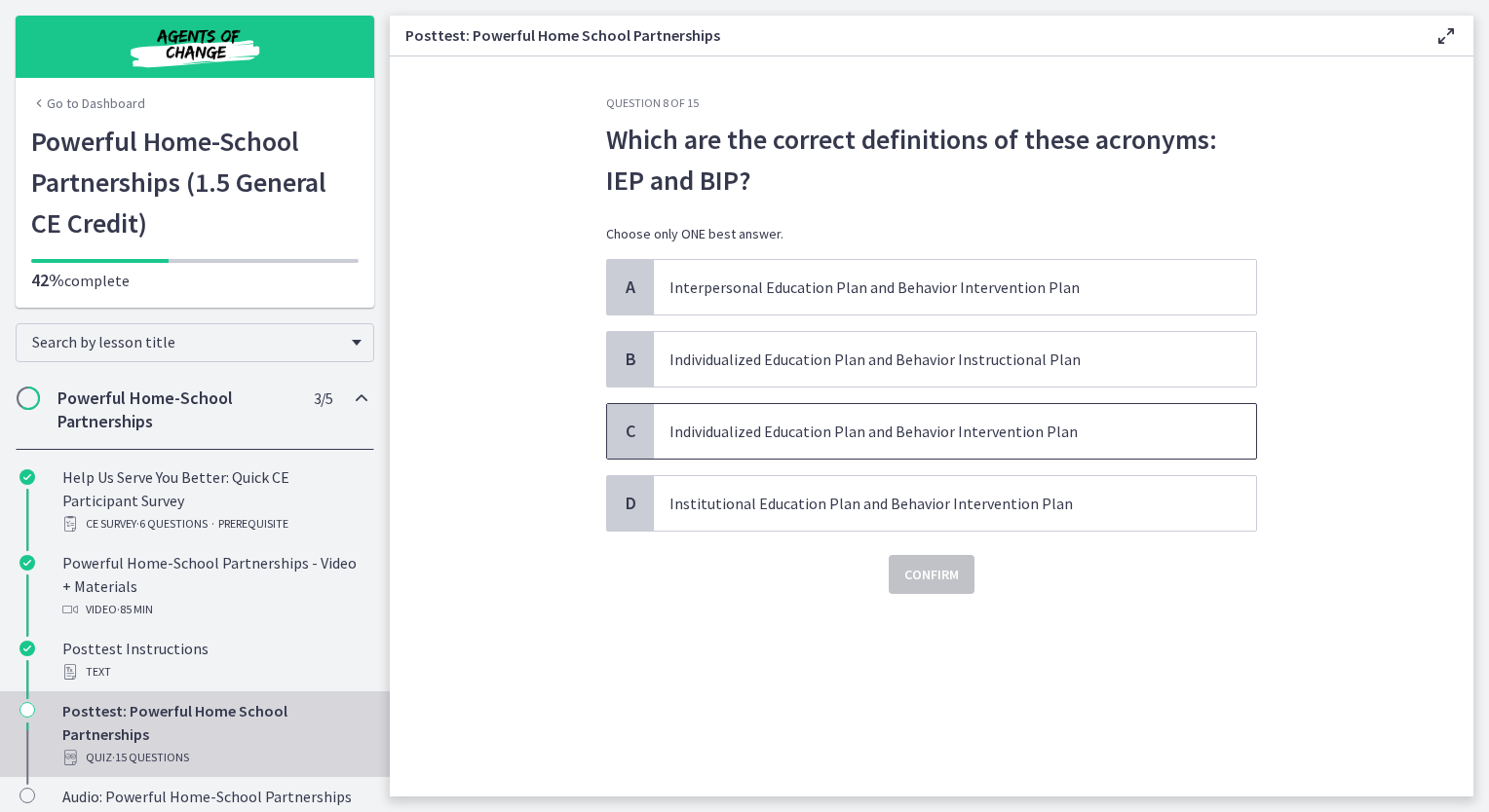
click at [784, 428] on p "Individualized Education Plan and Behavior Intervention Plan" at bounding box center [935, 432] width 532 height 24
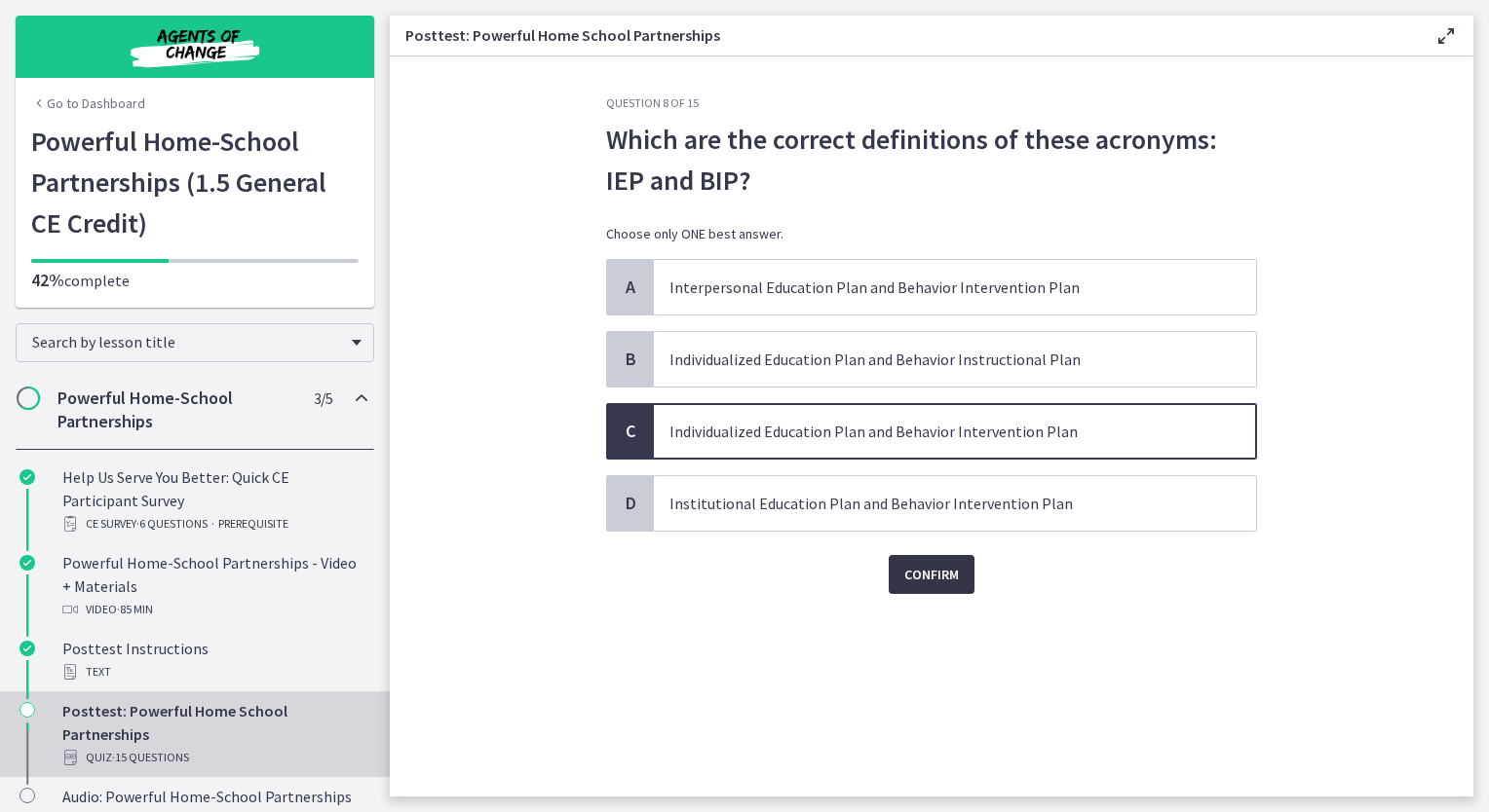
click at [936, 586] on button "Confirm" at bounding box center [931, 574] width 86 height 39
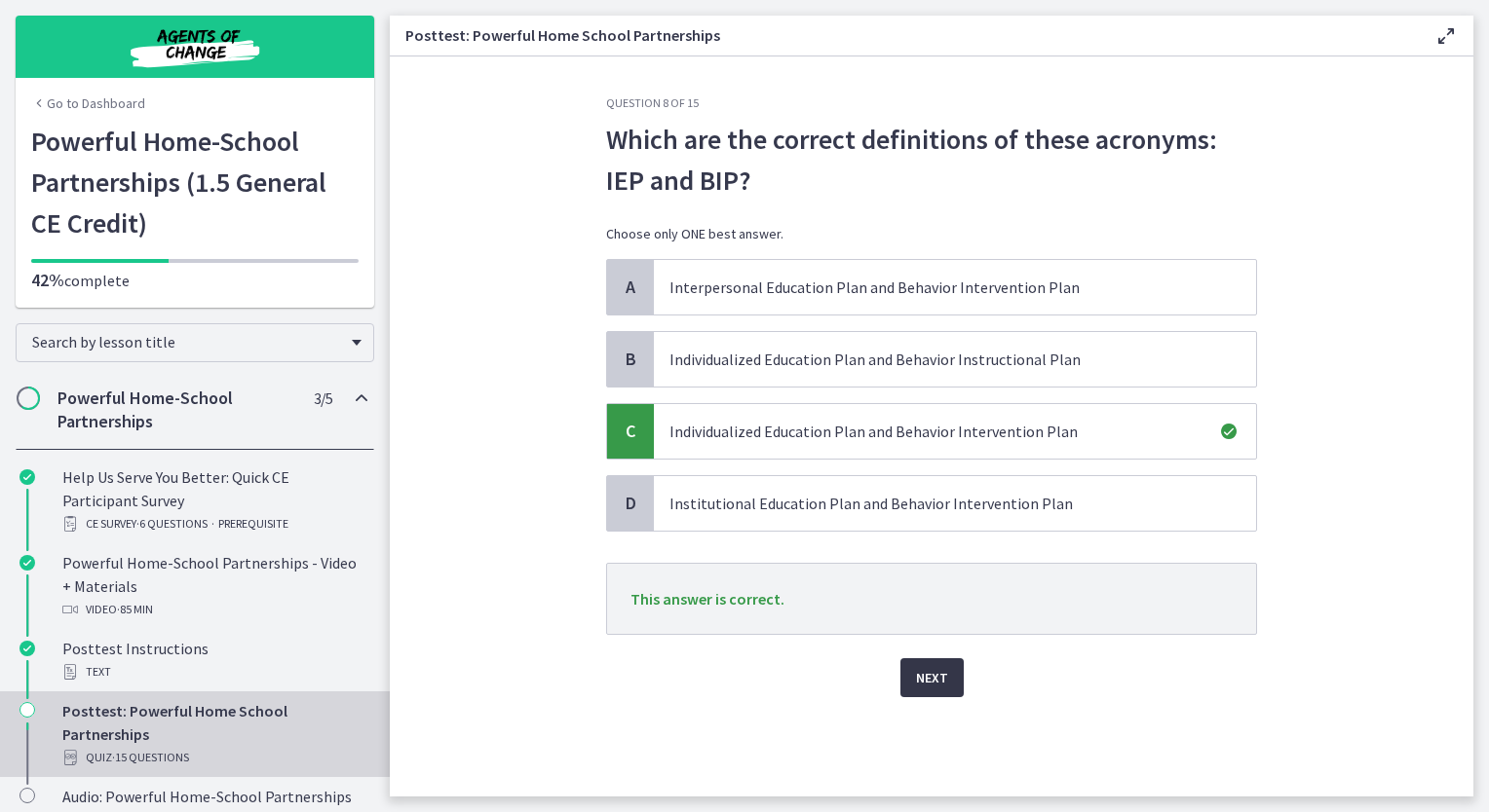
click at [918, 678] on span "Next" at bounding box center [932, 679] width 33 height 24
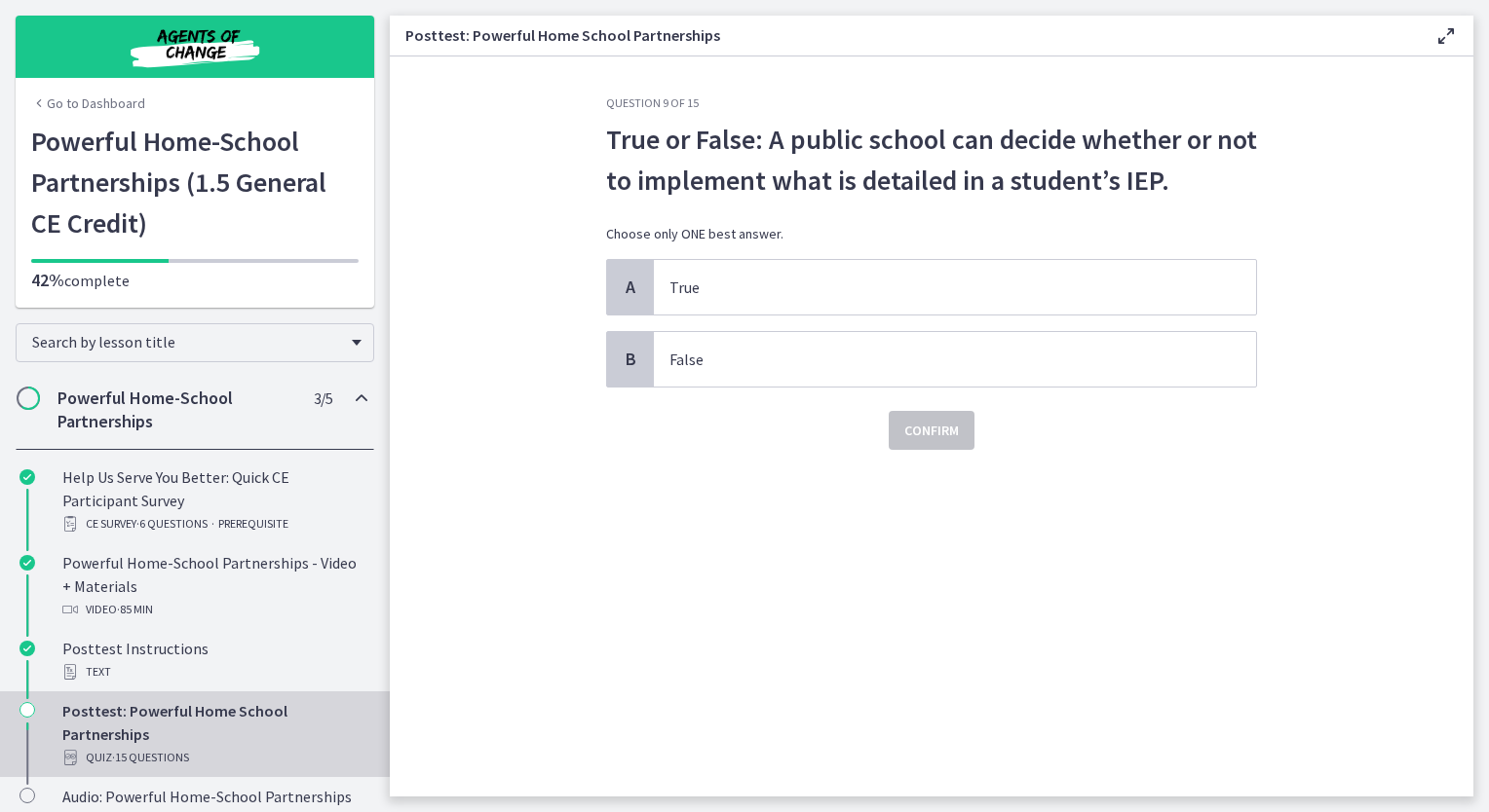
click at [752, 327] on div "A True B False" at bounding box center [931, 323] width 651 height 128
click at [759, 349] on p "False" at bounding box center [935, 360] width 532 height 24
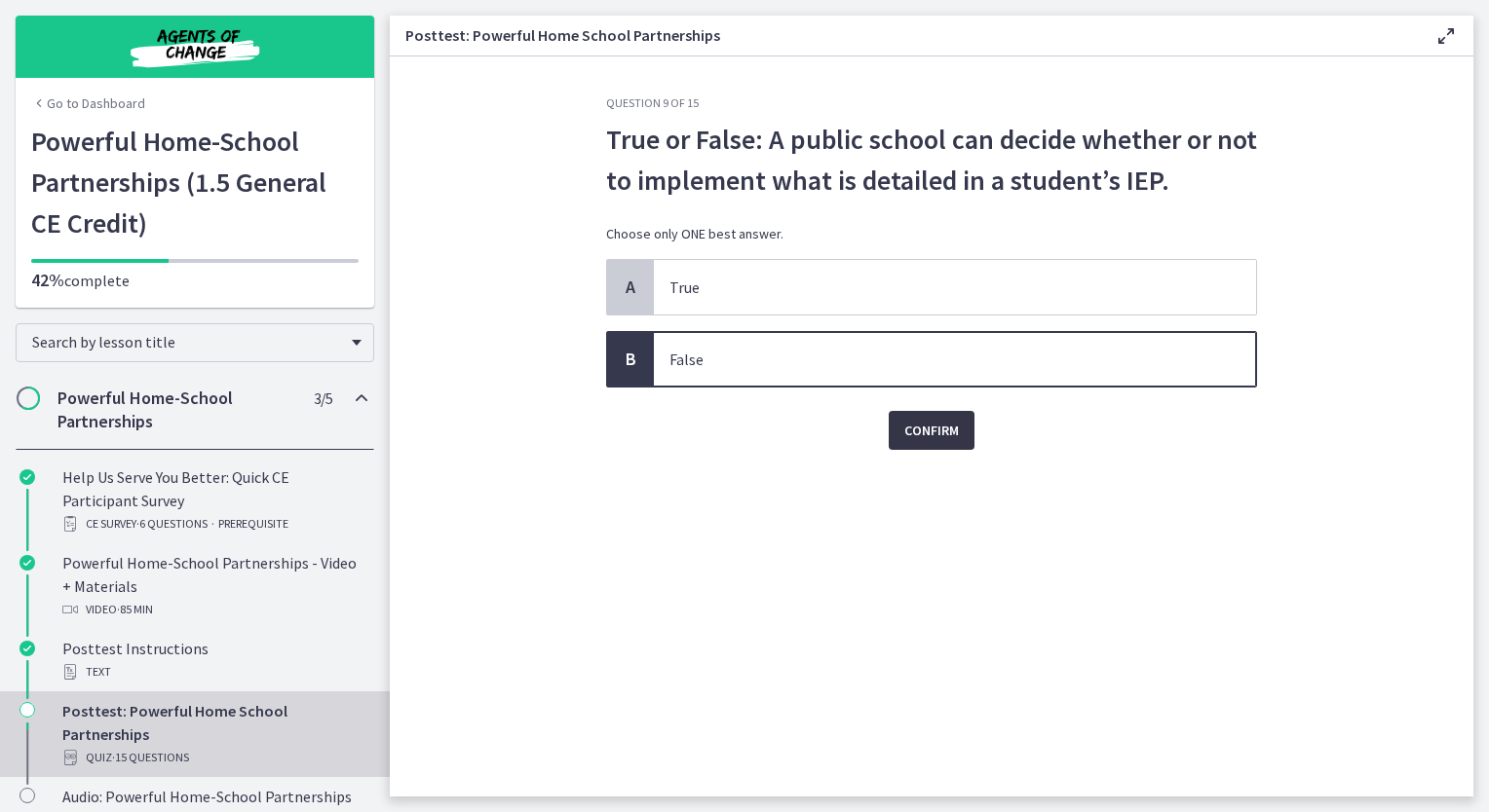
click at [916, 429] on span "Confirm" at bounding box center [931, 431] width 54 height 24
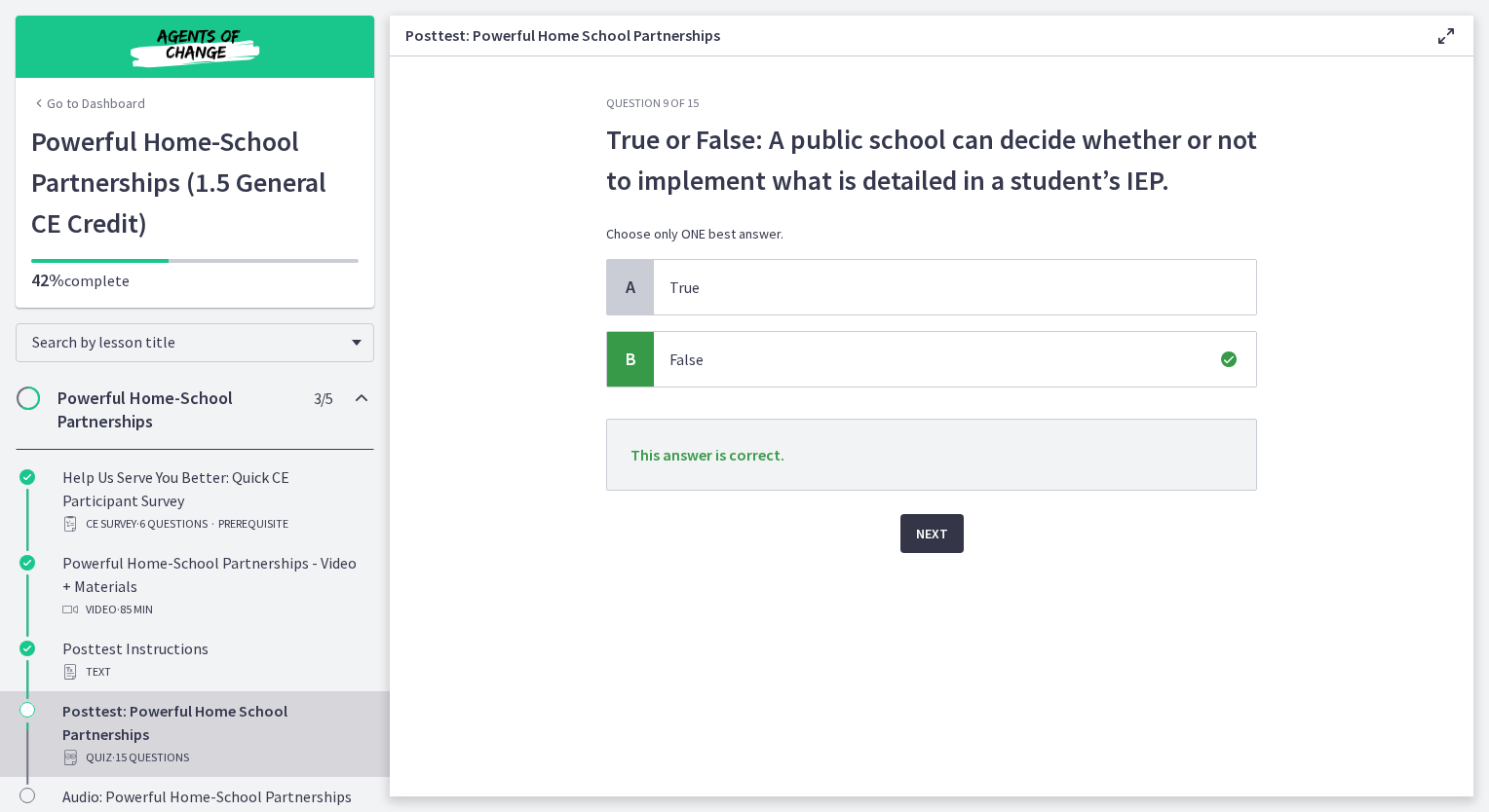
click at [955, 533] on button "Next" at bounding box center [932, 533] width 63 height 39
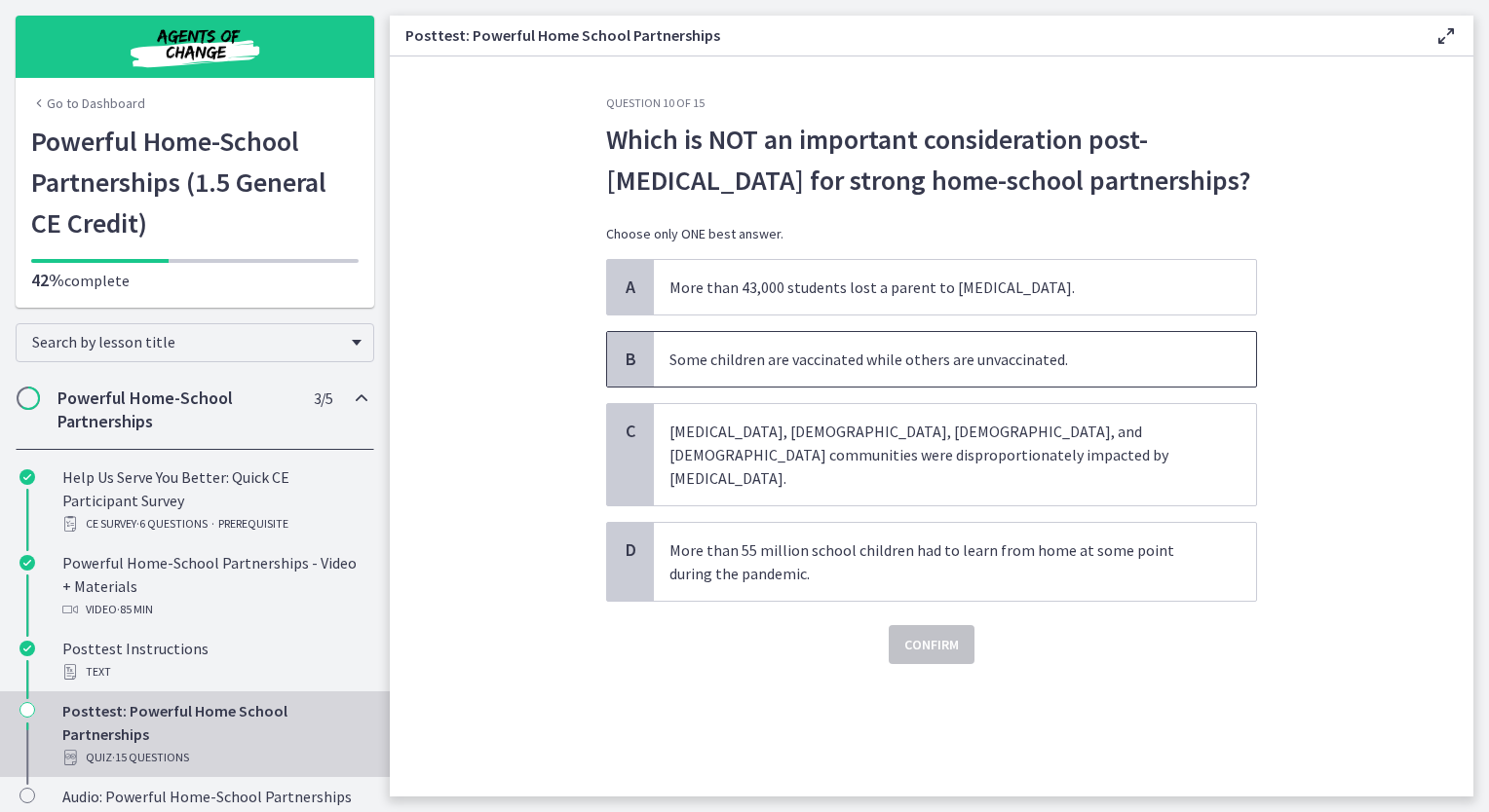
click at [839, 367] on p "Some children are vaccinated while others are unvaccinated." at bounding box center [935, 360] width 532 height 24
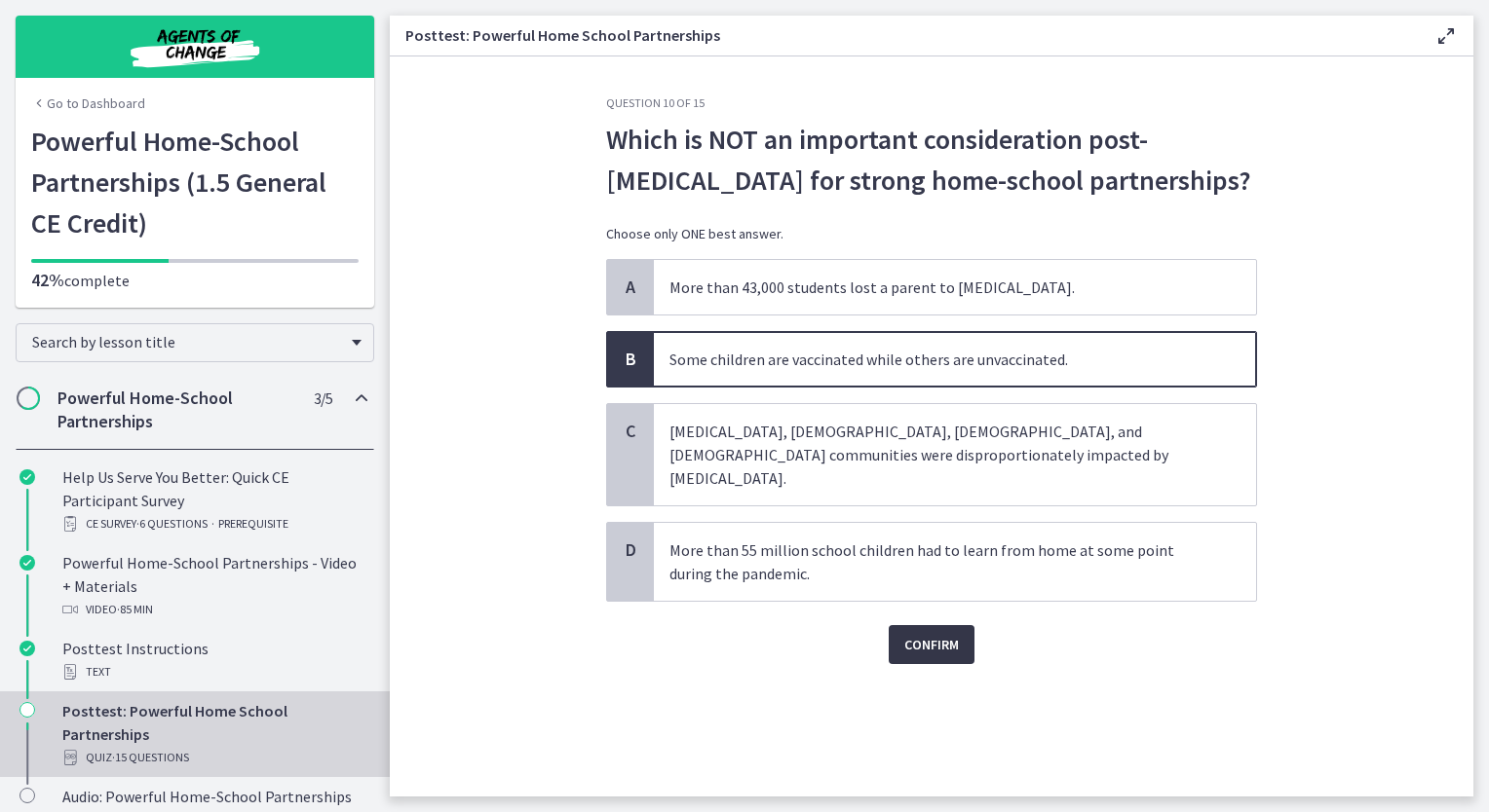
click at [928, 633] on span "Confirm" at bounding box center [931, 645] width 54 height 24
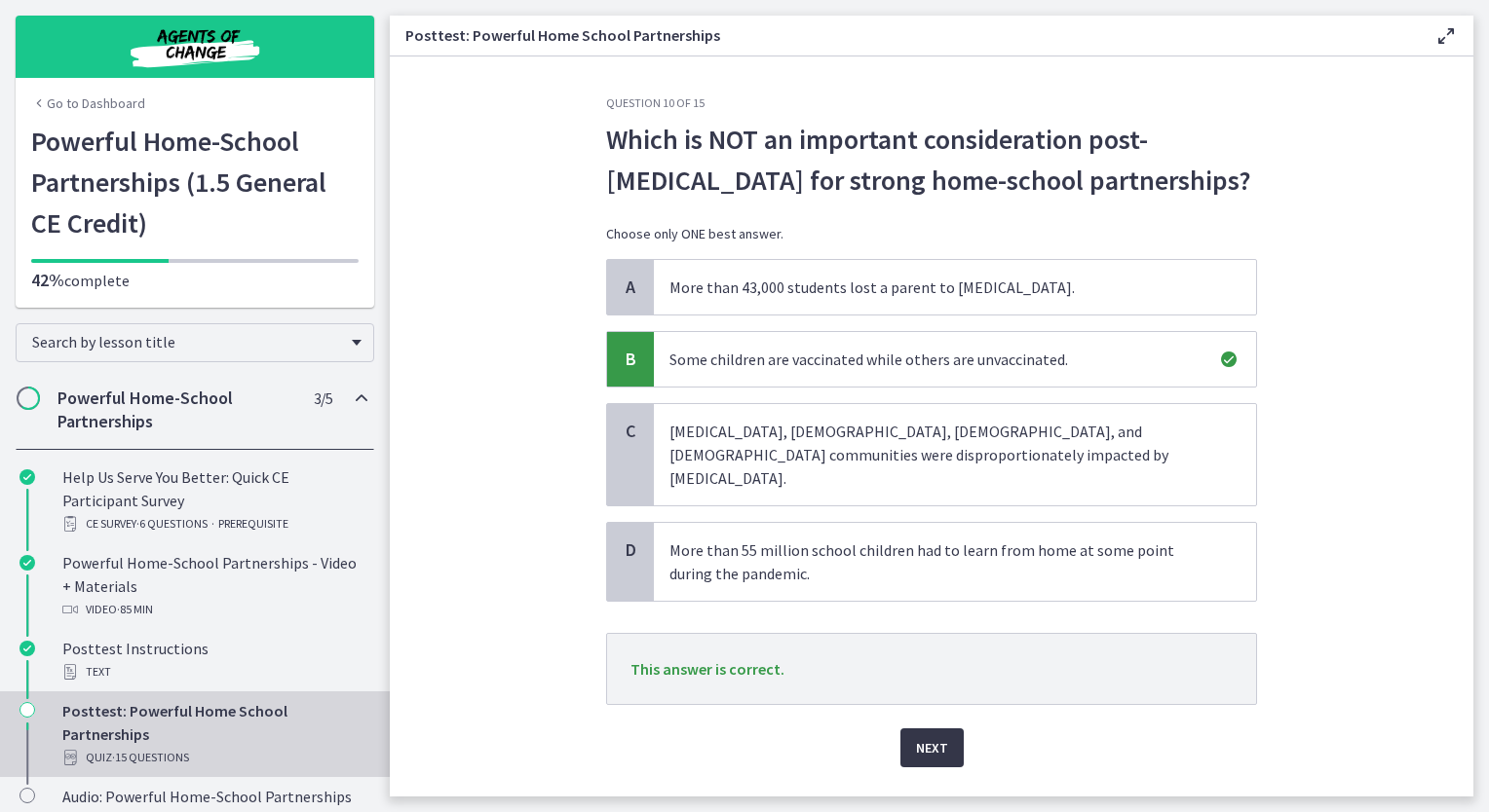
click at [916, 737] on span "Next" at bounding box center [932, 749] width 33 height 24
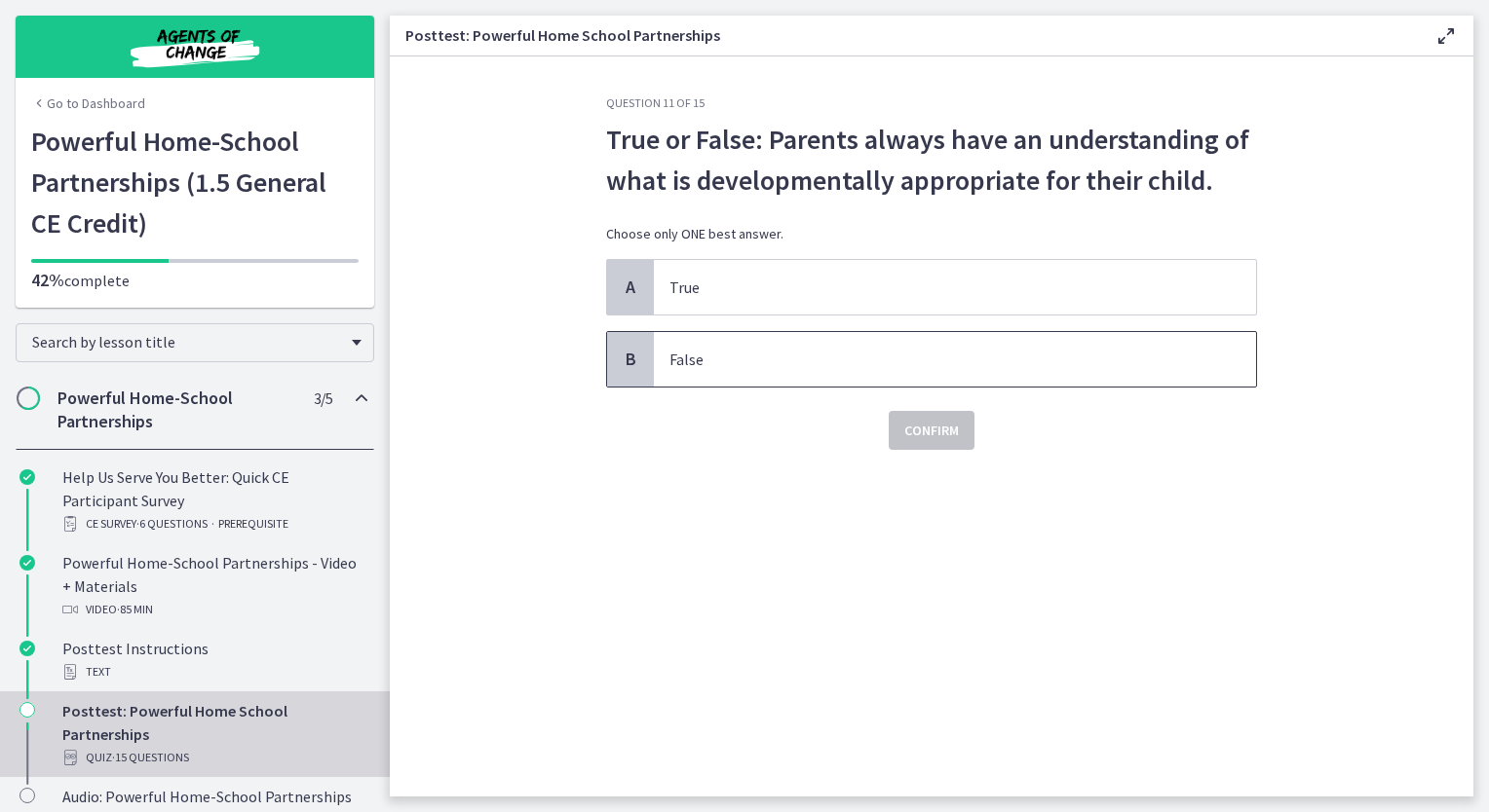
click at [738, 359] on p "False" at bounding box center [935, 360] width 532 height 24
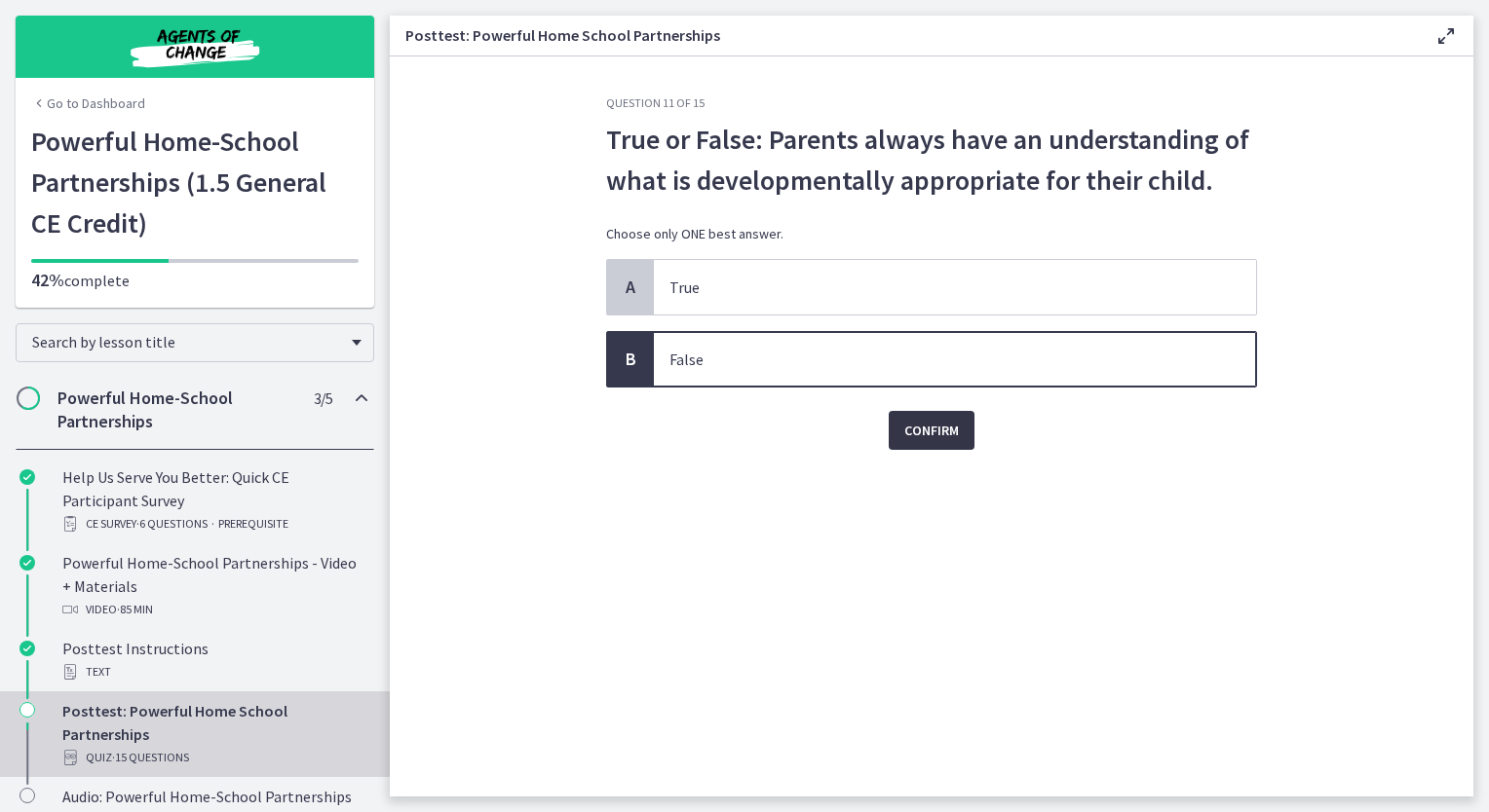
click at [970, 448] on button "Confirm" at bounding box center [931, 430] width 86 height 39
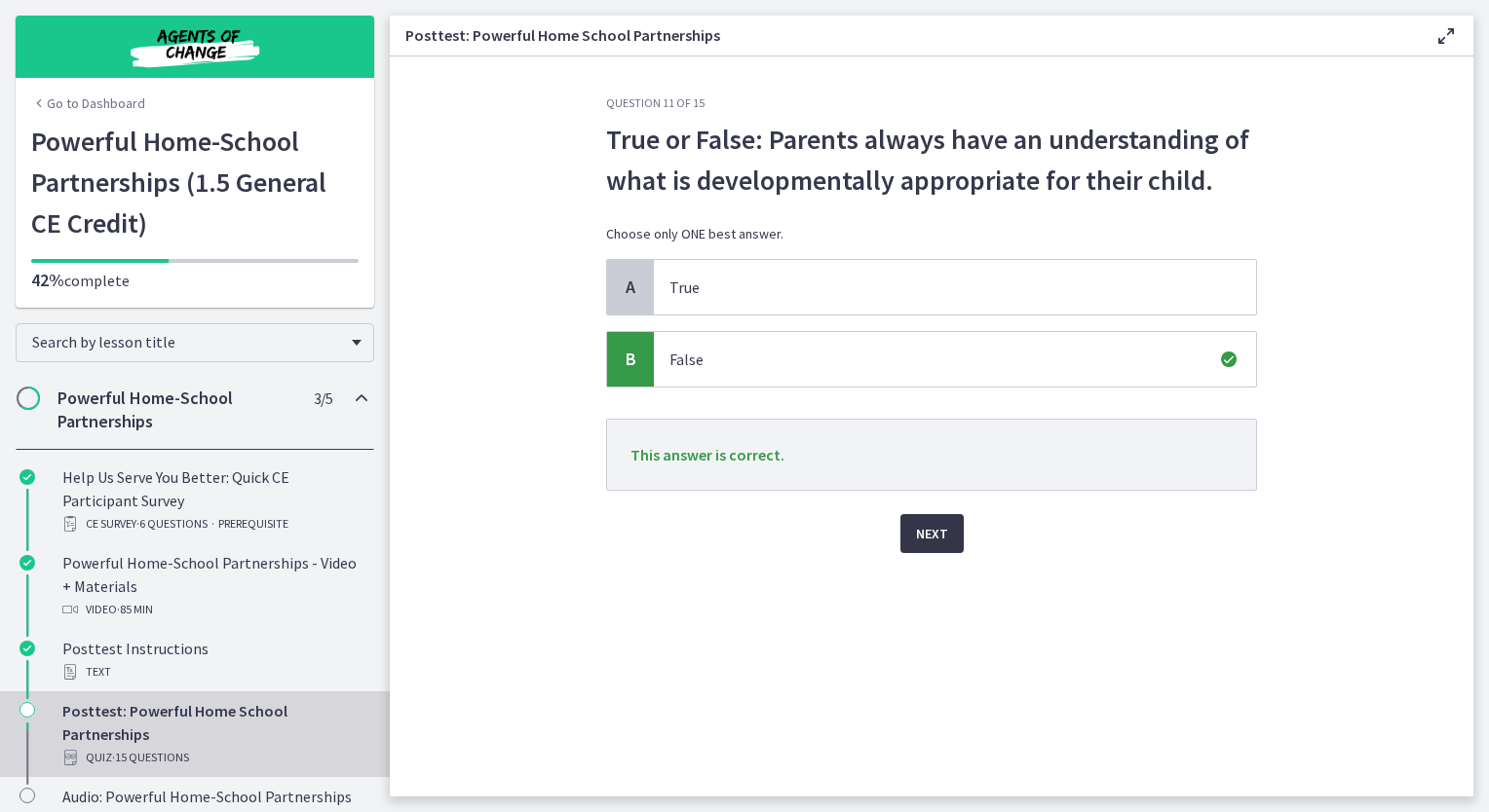
click at [928, 550] on button "Next" at bounding box center [932, 533] width 63 height 39
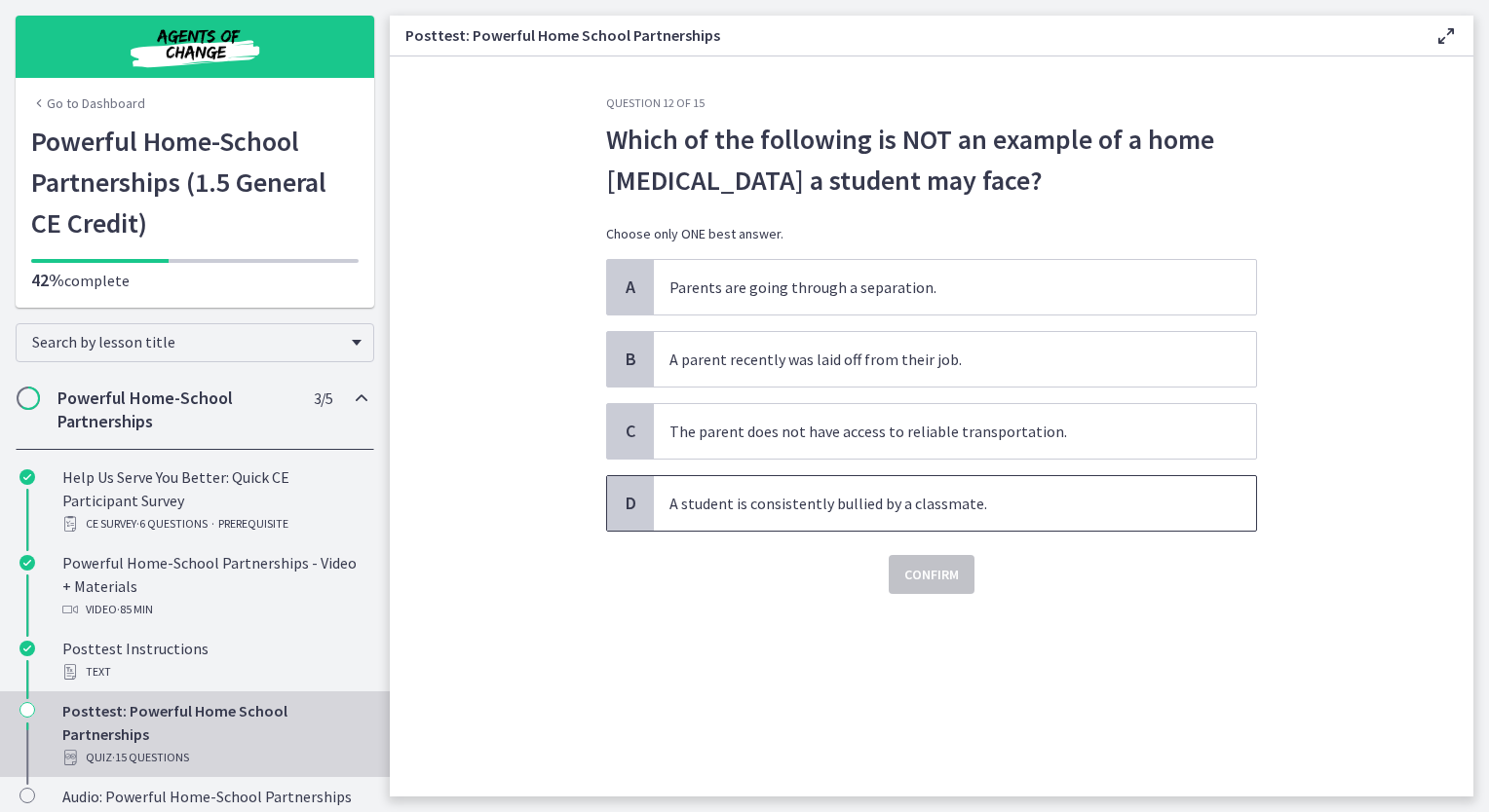
click at [744, 489] on span "A student is consistently bullied by a classmate." at bounding box center [954, 503] width 602 height 54
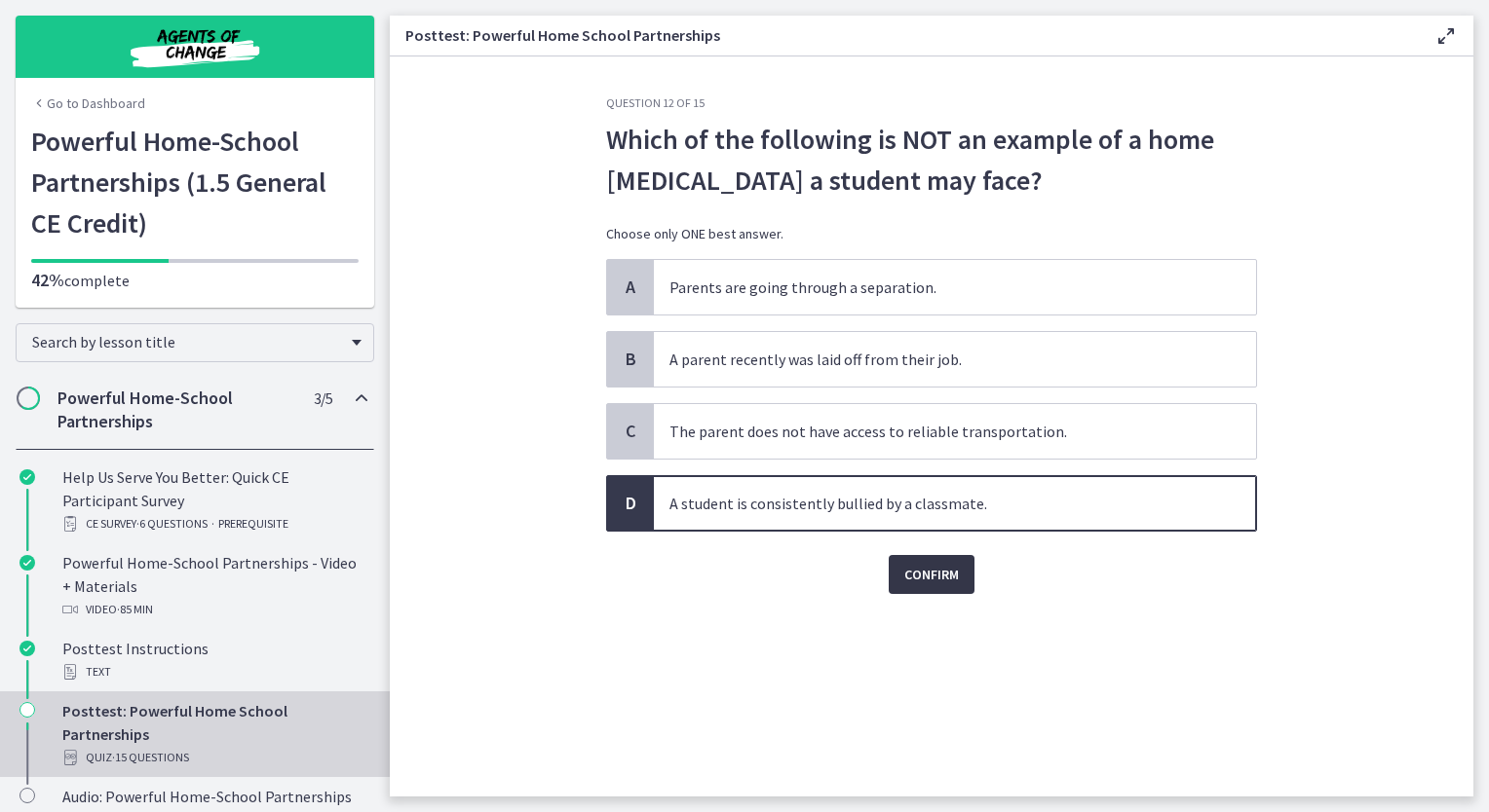
click at [957, 566] on span "Confirm" at bounding box center [931, 575] width 54 height 24
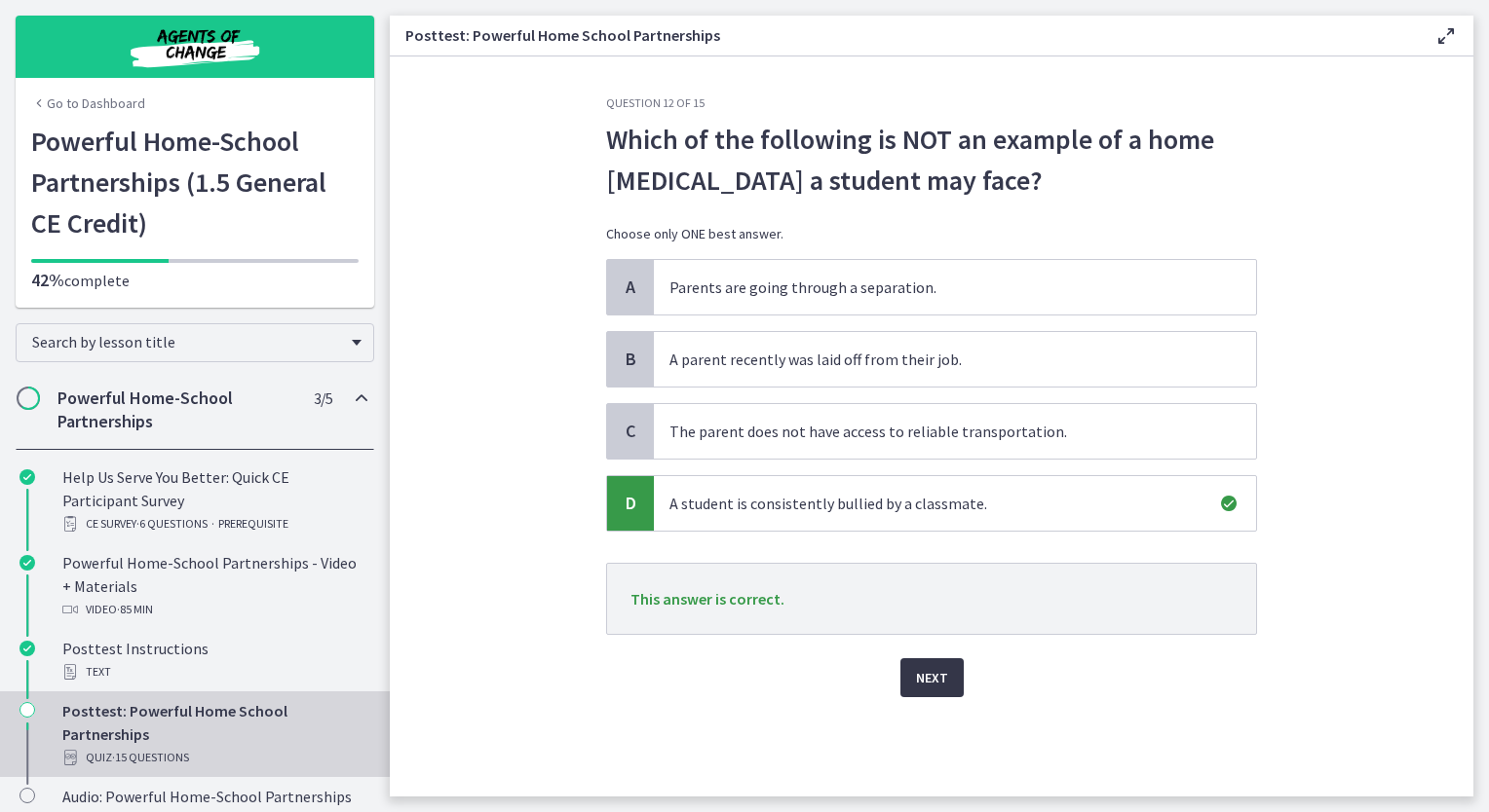
click at [926, 677] on span "Next" at bounding box center [932, 679] width 33 height 24
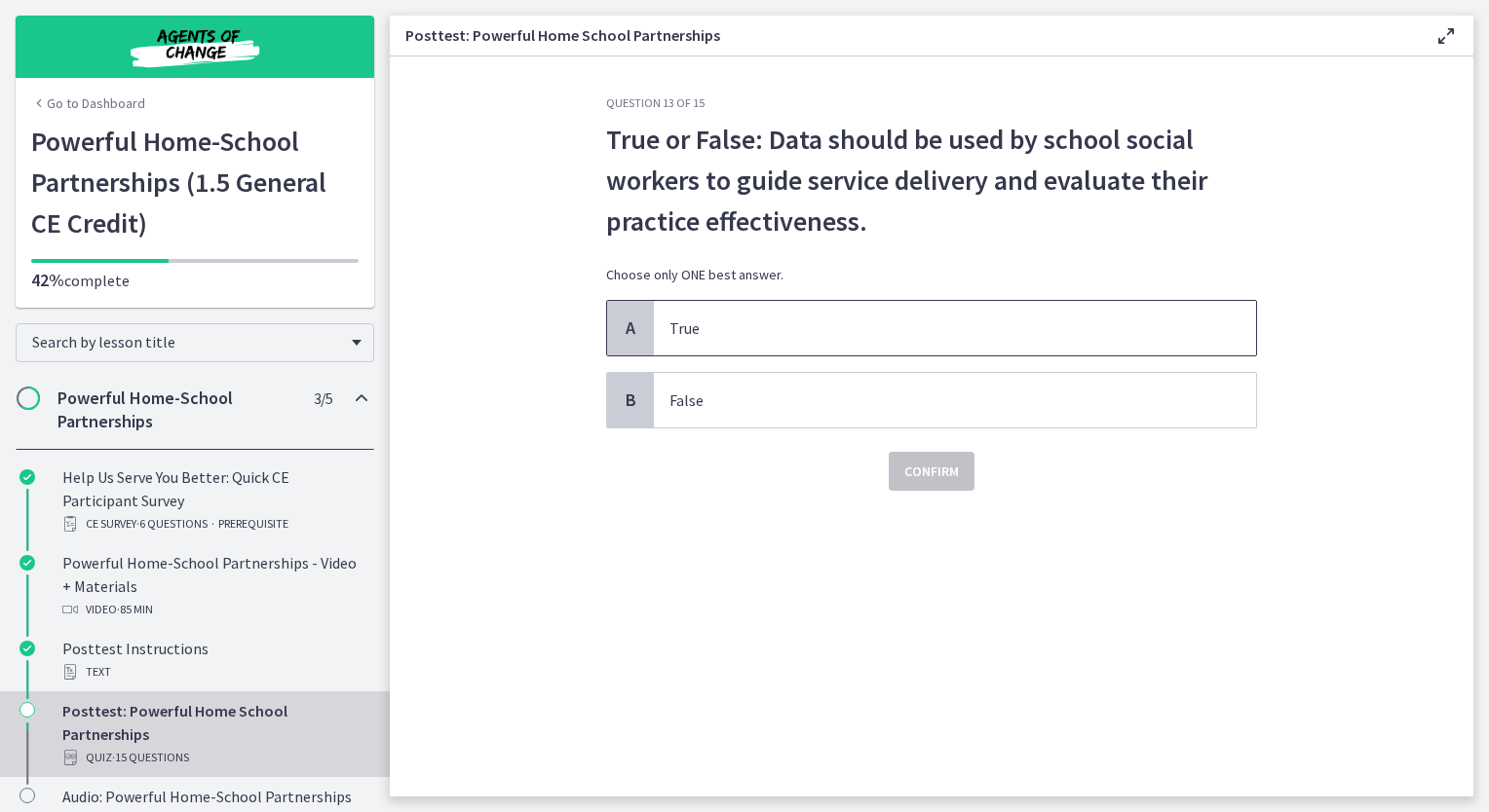
click at [692, 317] on p "True" at bounding box center [935, 328] width 532 height 24
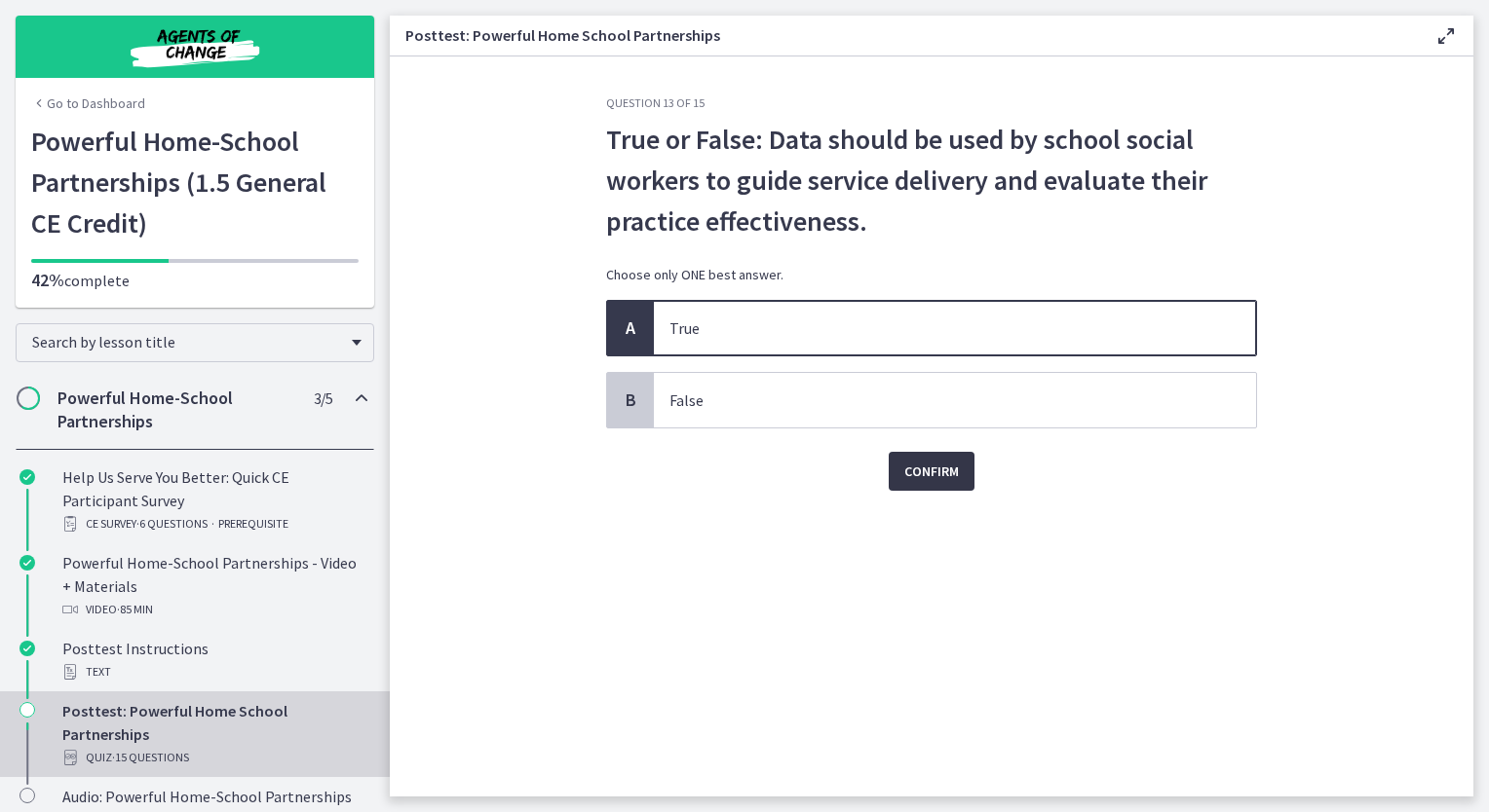
click at [911, 460] on span "Confirm" at bounding box center [931, 471] width 54 height 24
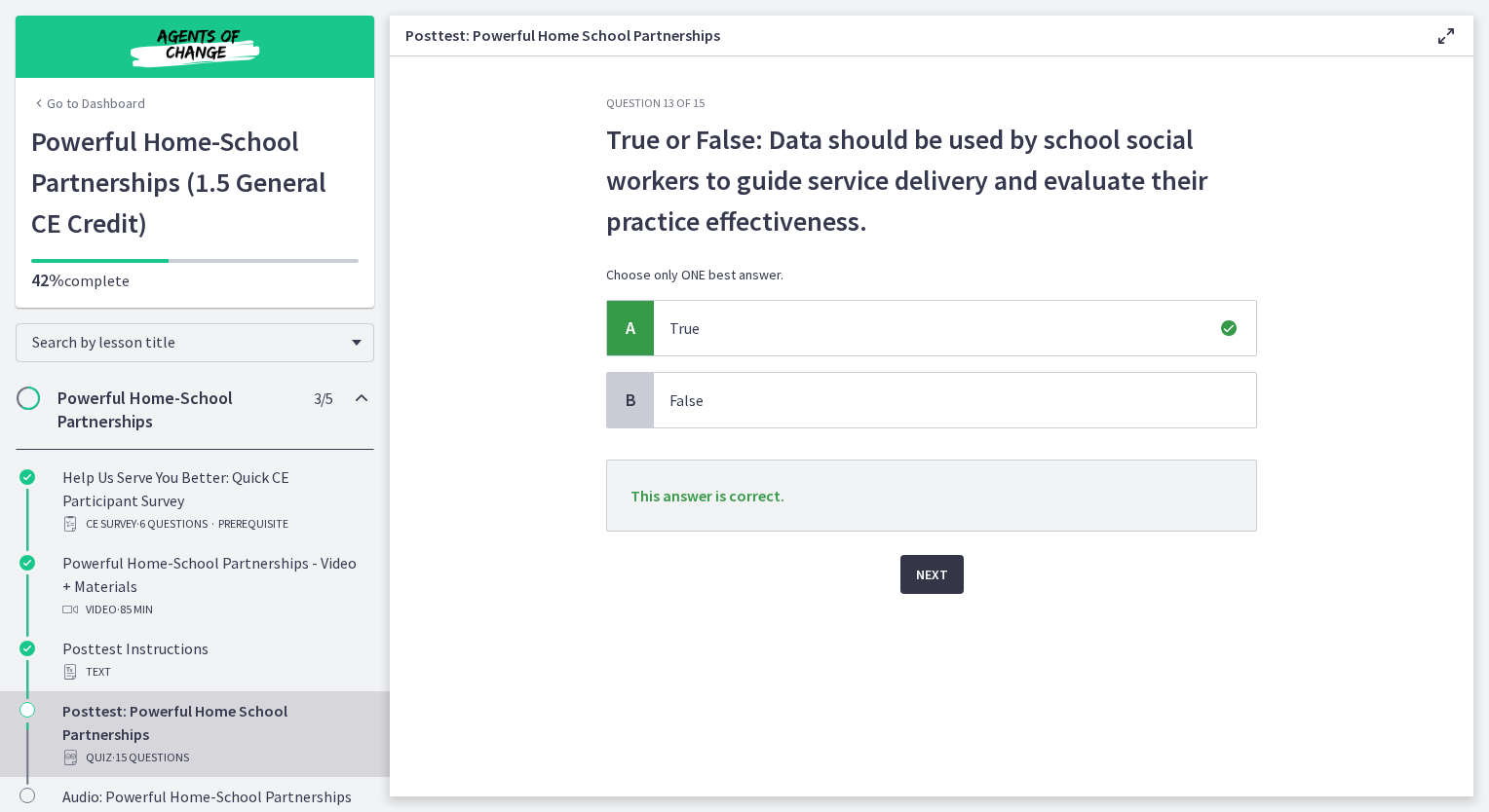
click at [905, 580] on button "Next" at bounding box center [932, 574] width 63 height 39
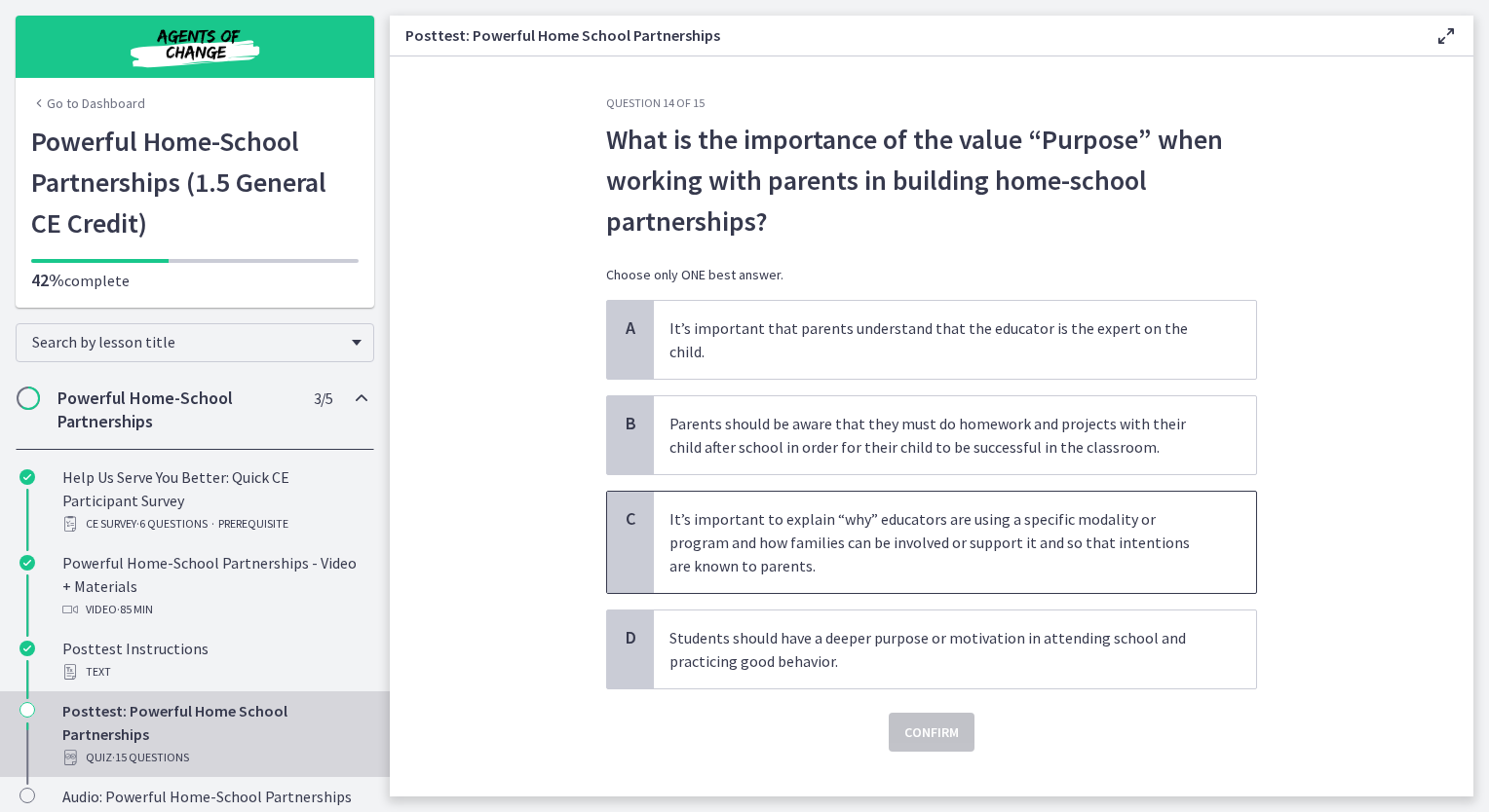
click at [807, 508] on p "It’s important to explain “why” educators are using a specific modality or prog…" at bounding box center [935, 542] width 532 height 70
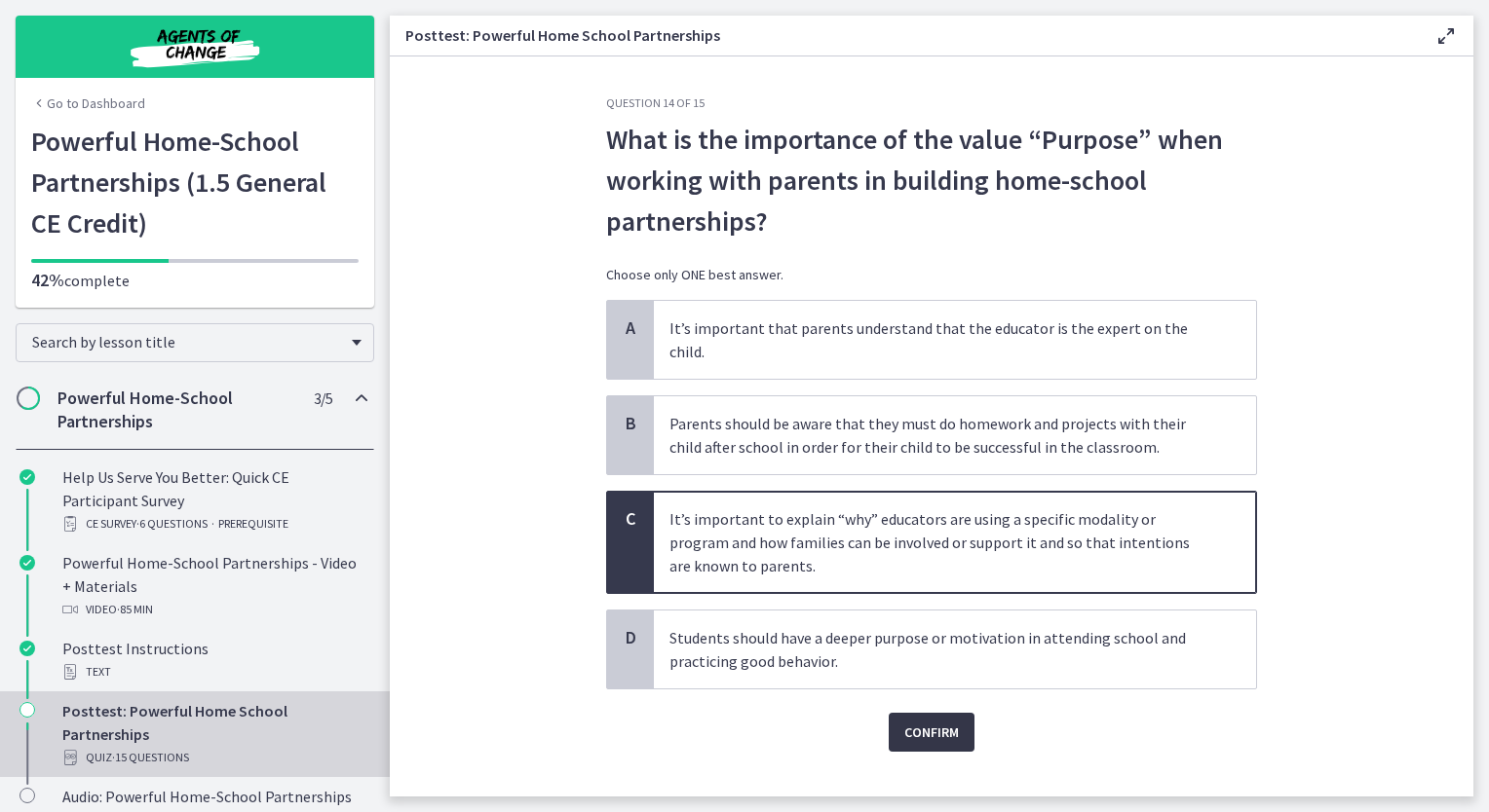
click at [923, 719] on button "Confirm" at bounding box center [931, 732] width 86 height 39
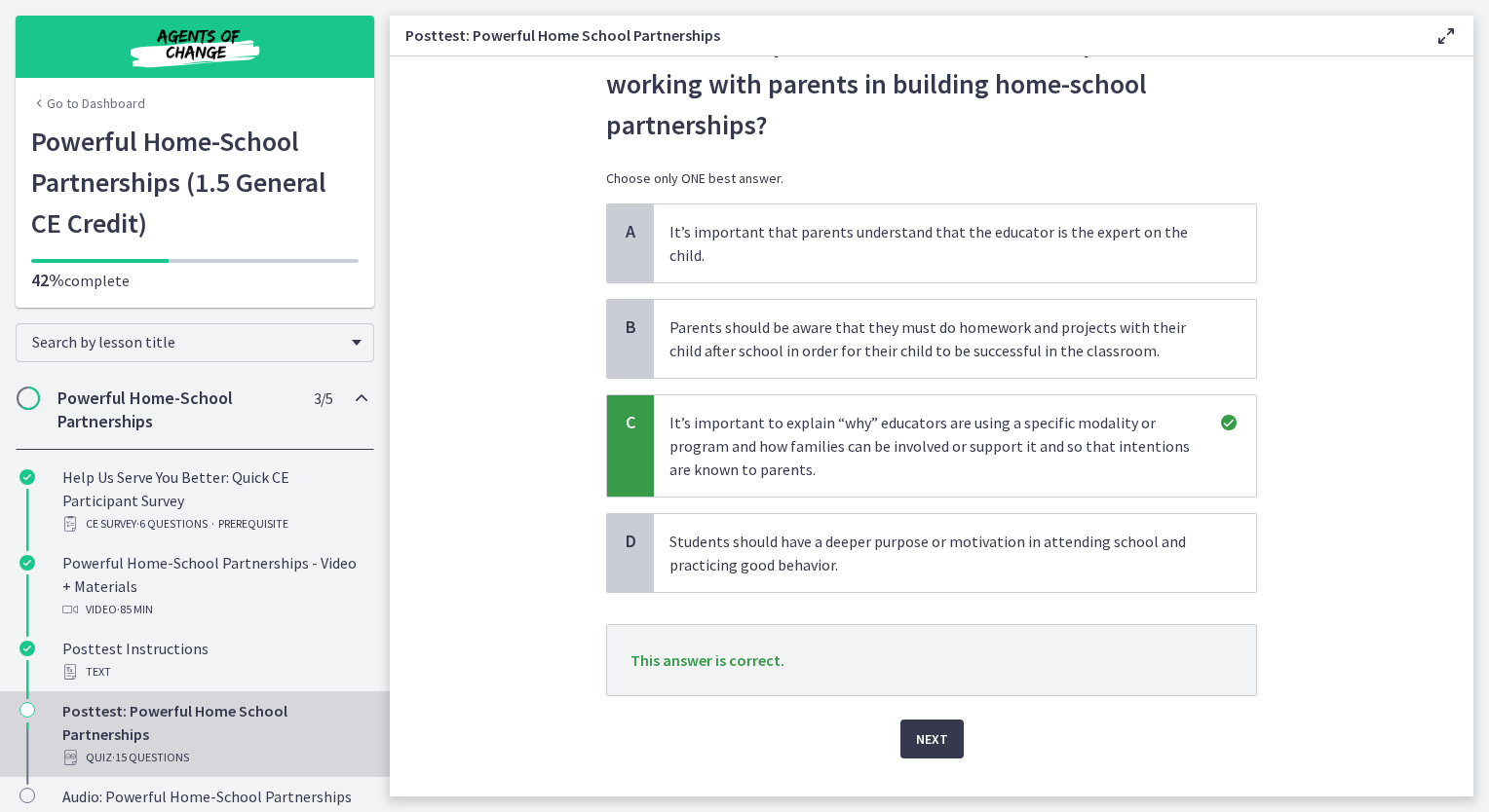
scroll to position [98, 0]
click at [938, 727] on span "Next" at bounding box center [932, 739] width 33 height 24
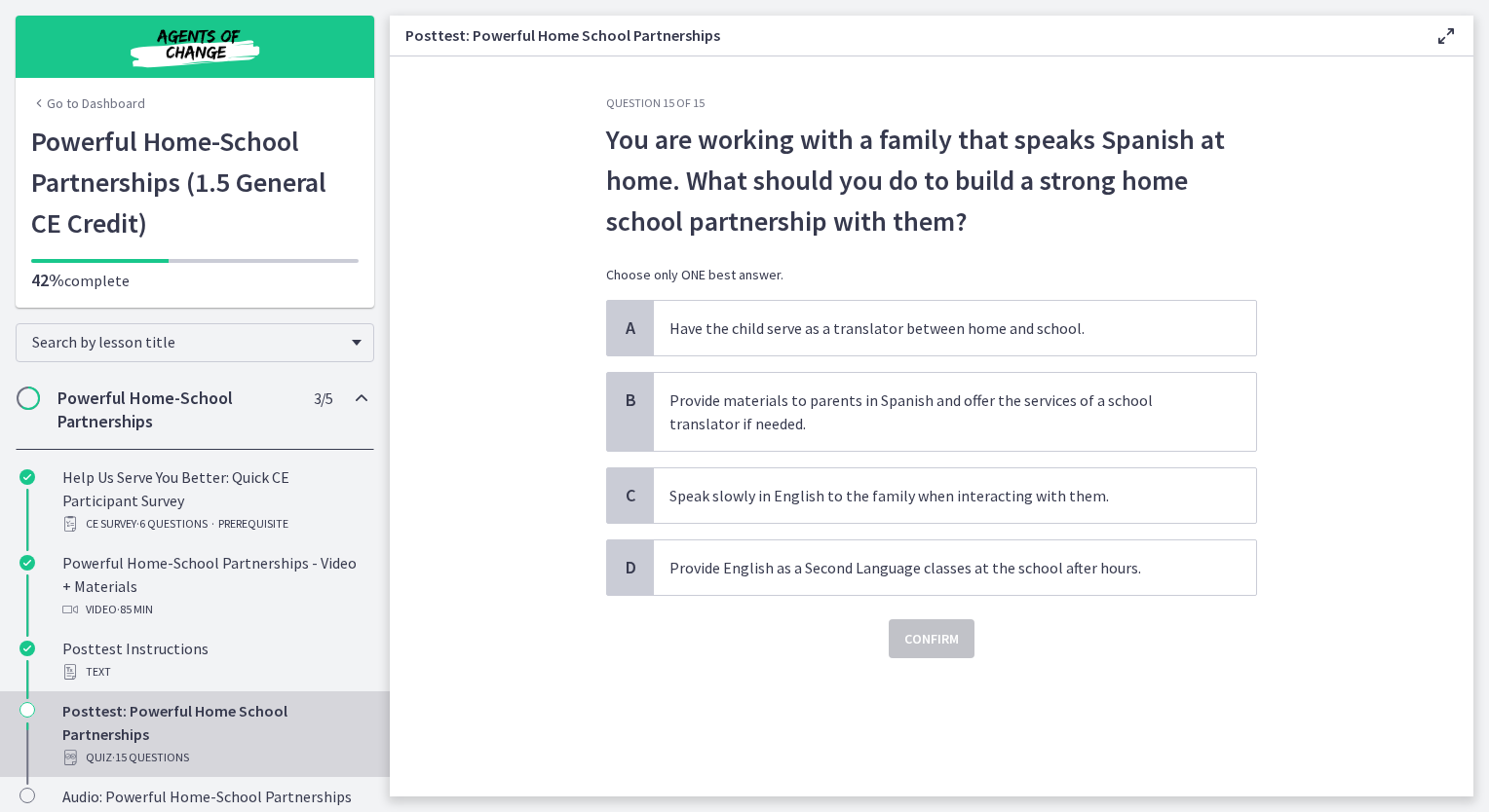
scroll to position [0, 0]
click at [721, 398] on p "Provide materials to parents in Spanish and offer the services of a school tran…" at bounding box center [935, 411] width 532 height 46
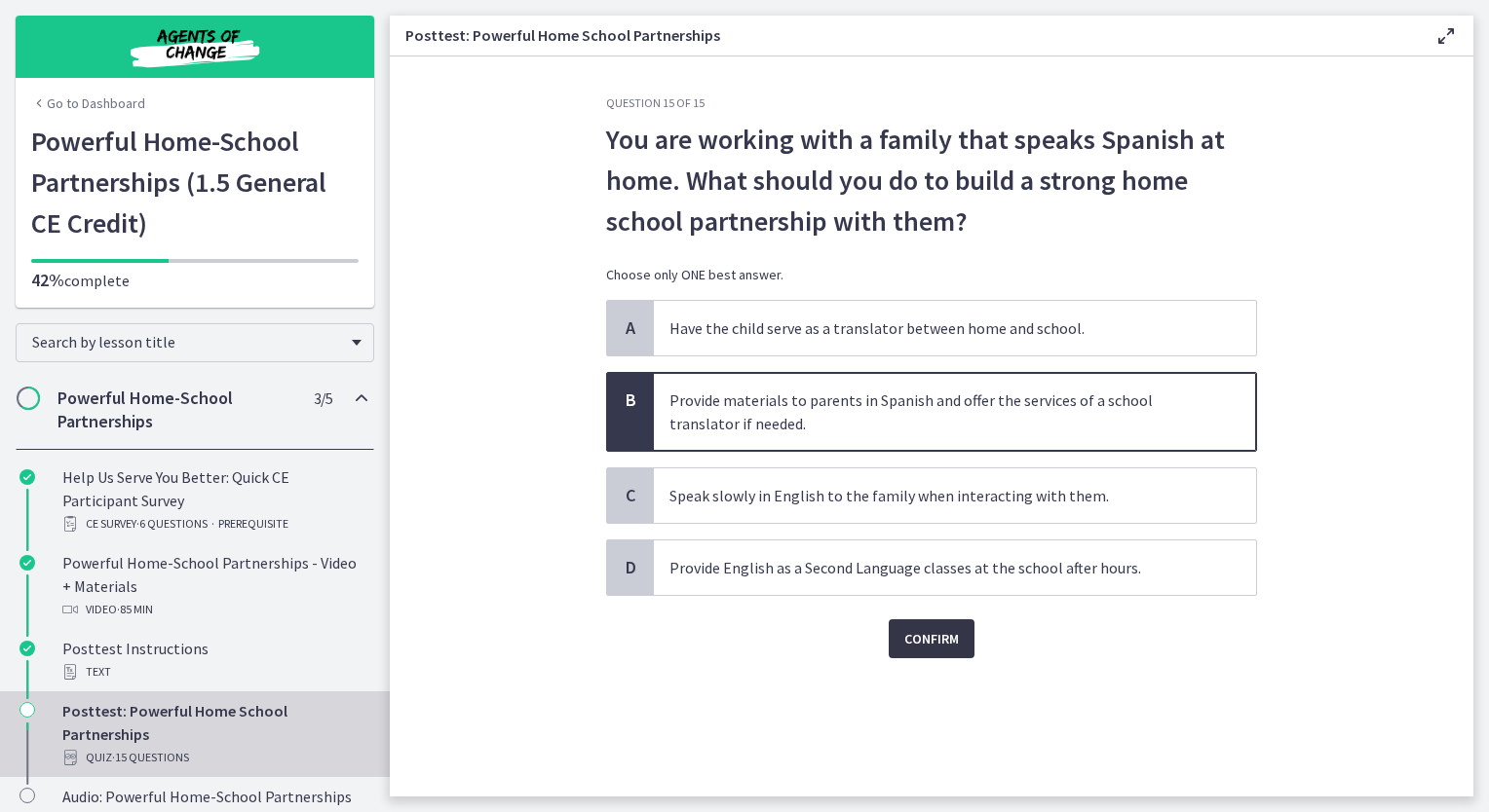
click at [935, 644] on span "Confirm" at bounding box center [931, 639] width 54 height 24
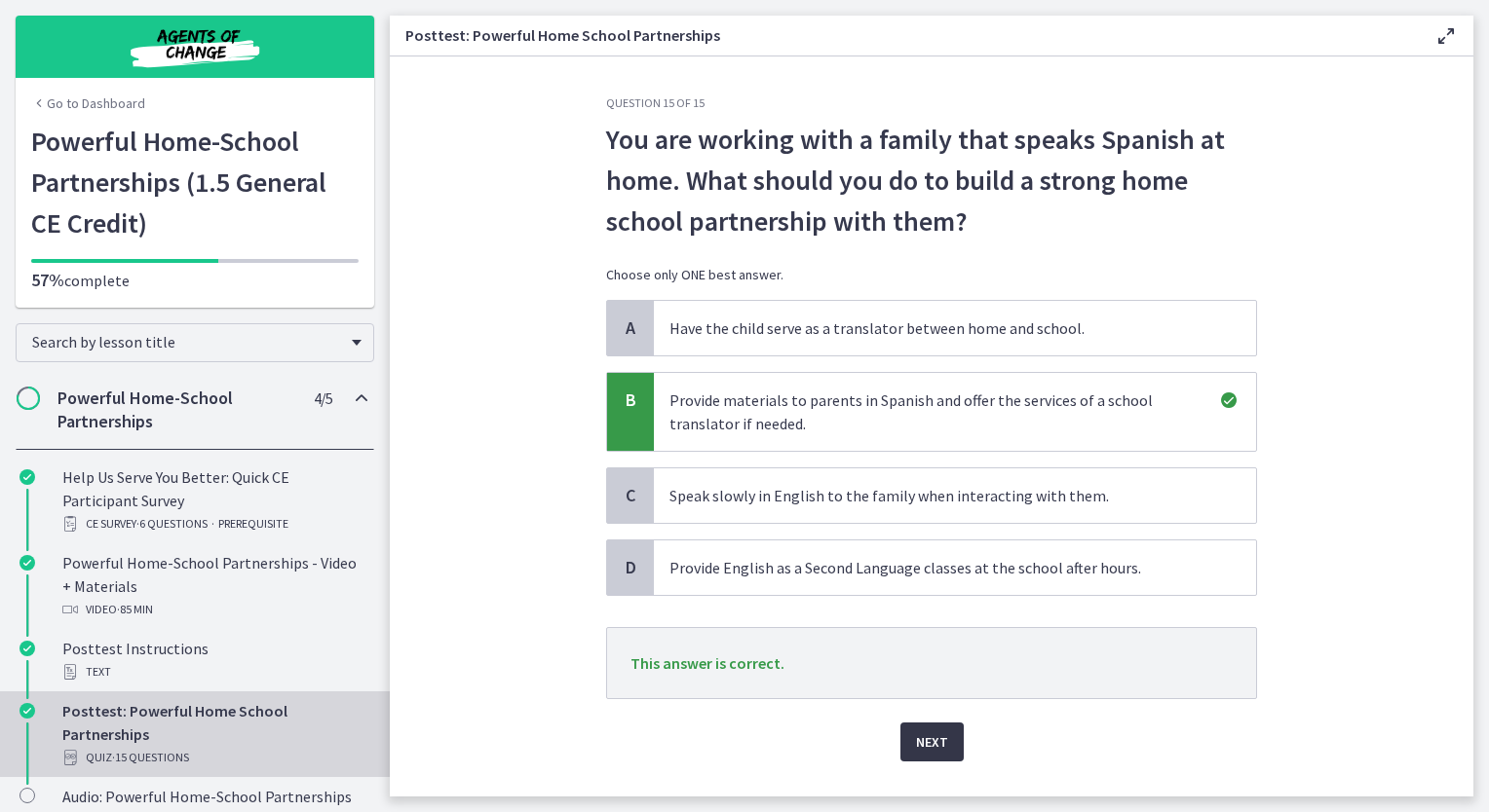
click at [948, 743] on button "Next" at bounding box center [932, 742] width 63 height 39
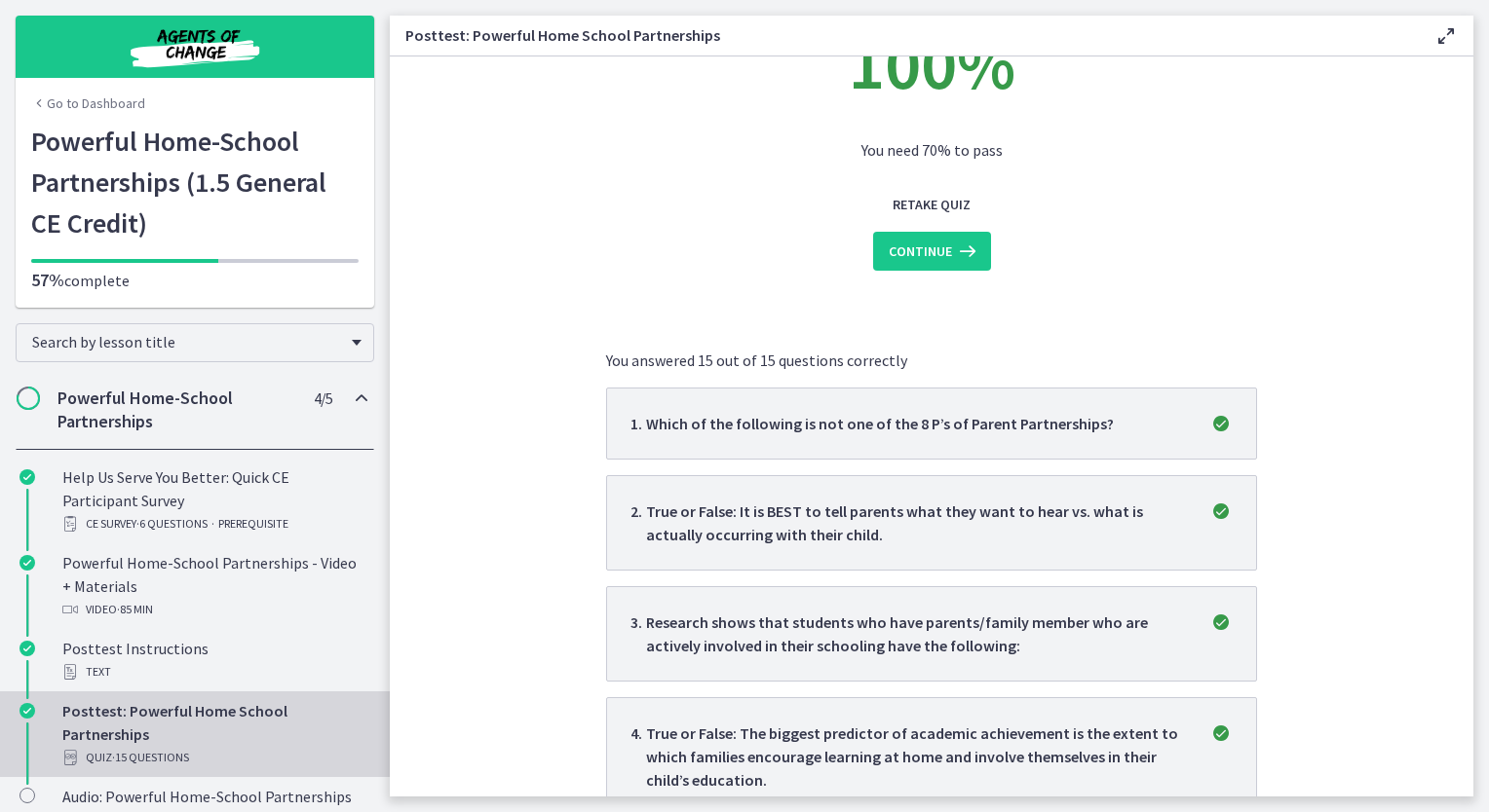
scroll to position [32, 0]
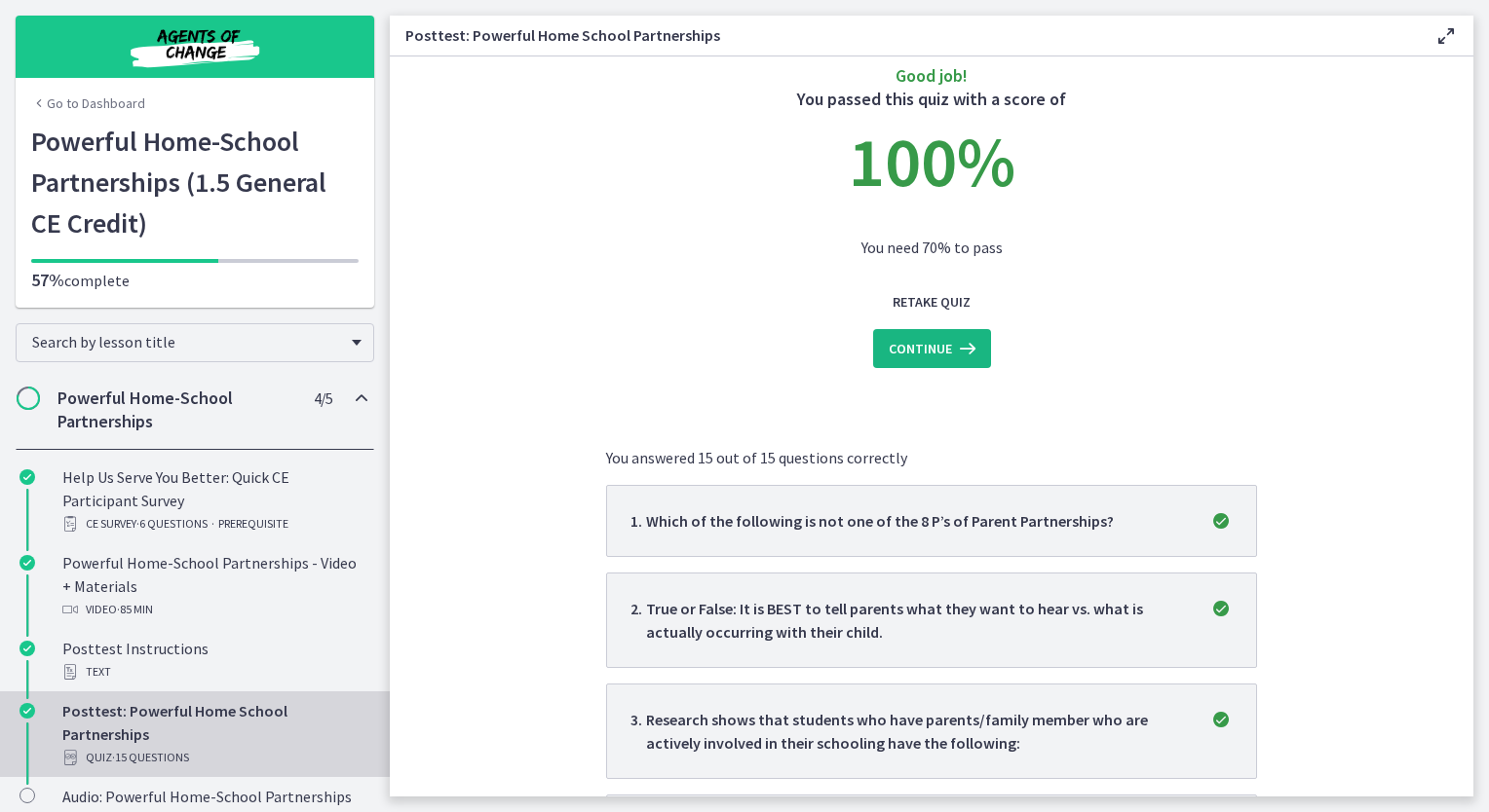
click at [911, 342] on span "Continue" at bounding box center [920, 349] width 63 height 24
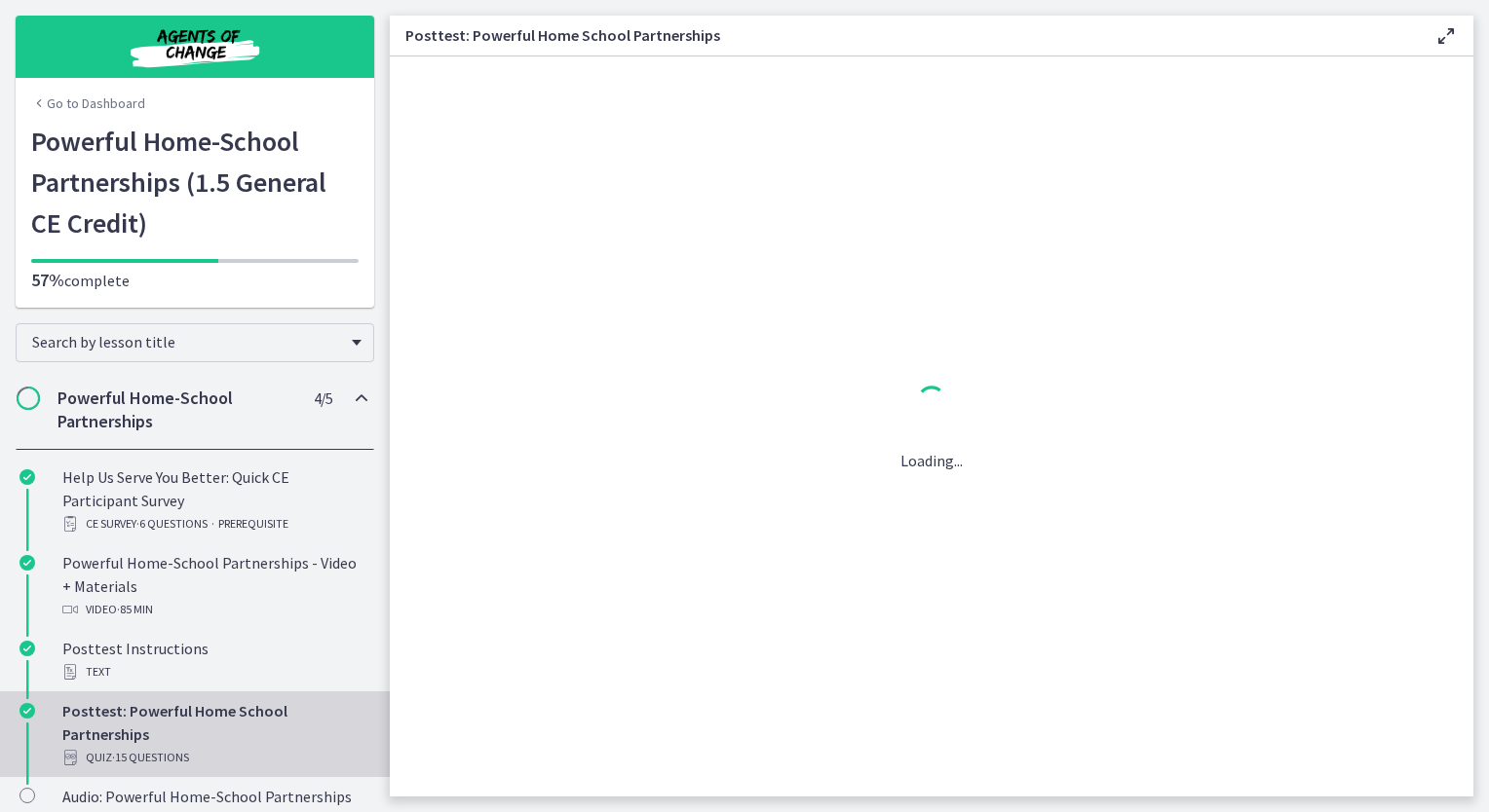
scroll to position [0, 0]
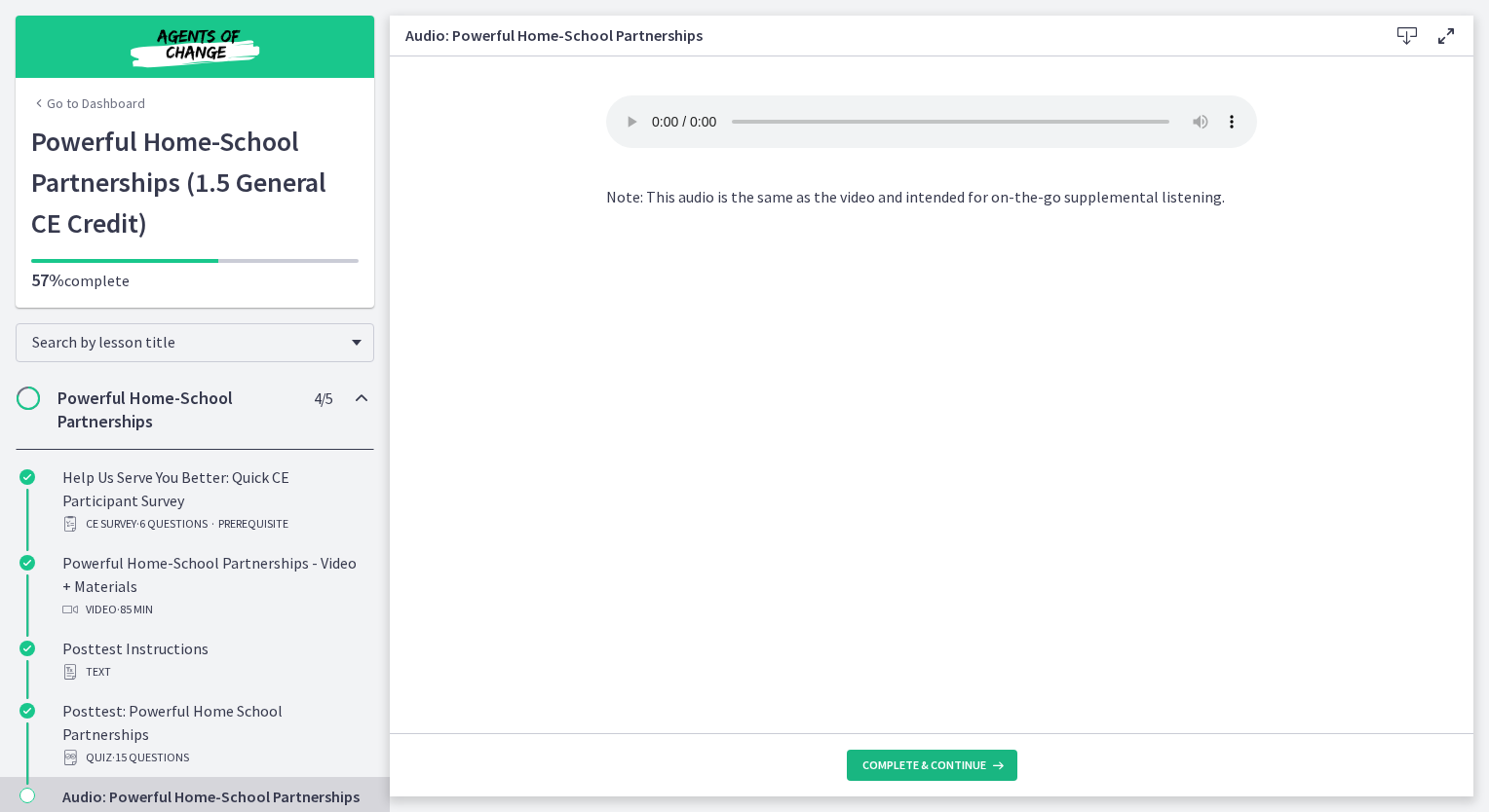
click at [946, 764] on span "Complete & continue" at bounding box center [924, 766] width 124 height 16
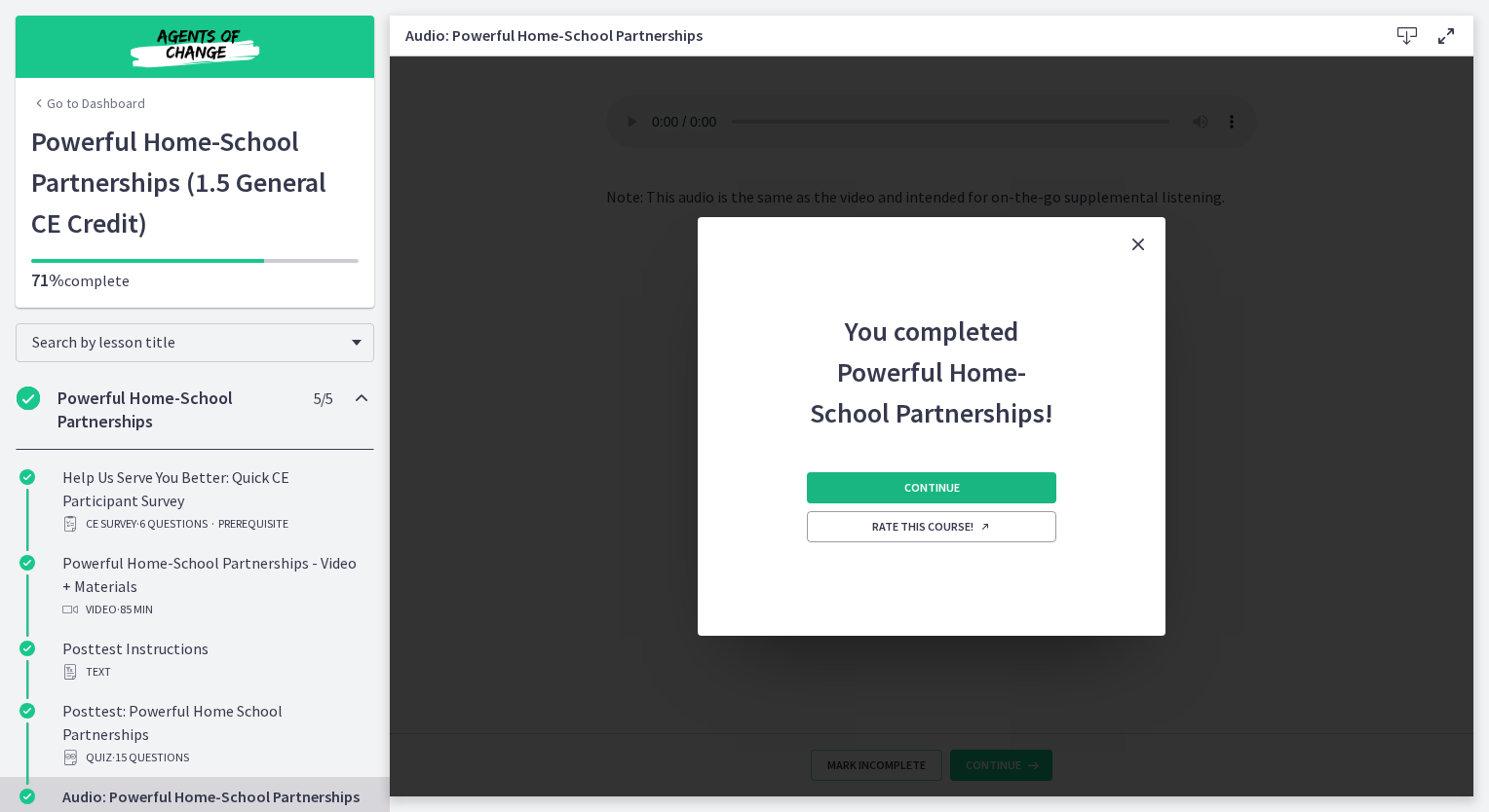
click at [951, 483] on span "Continue" at bounding box center [932, 488] width 55 height 16
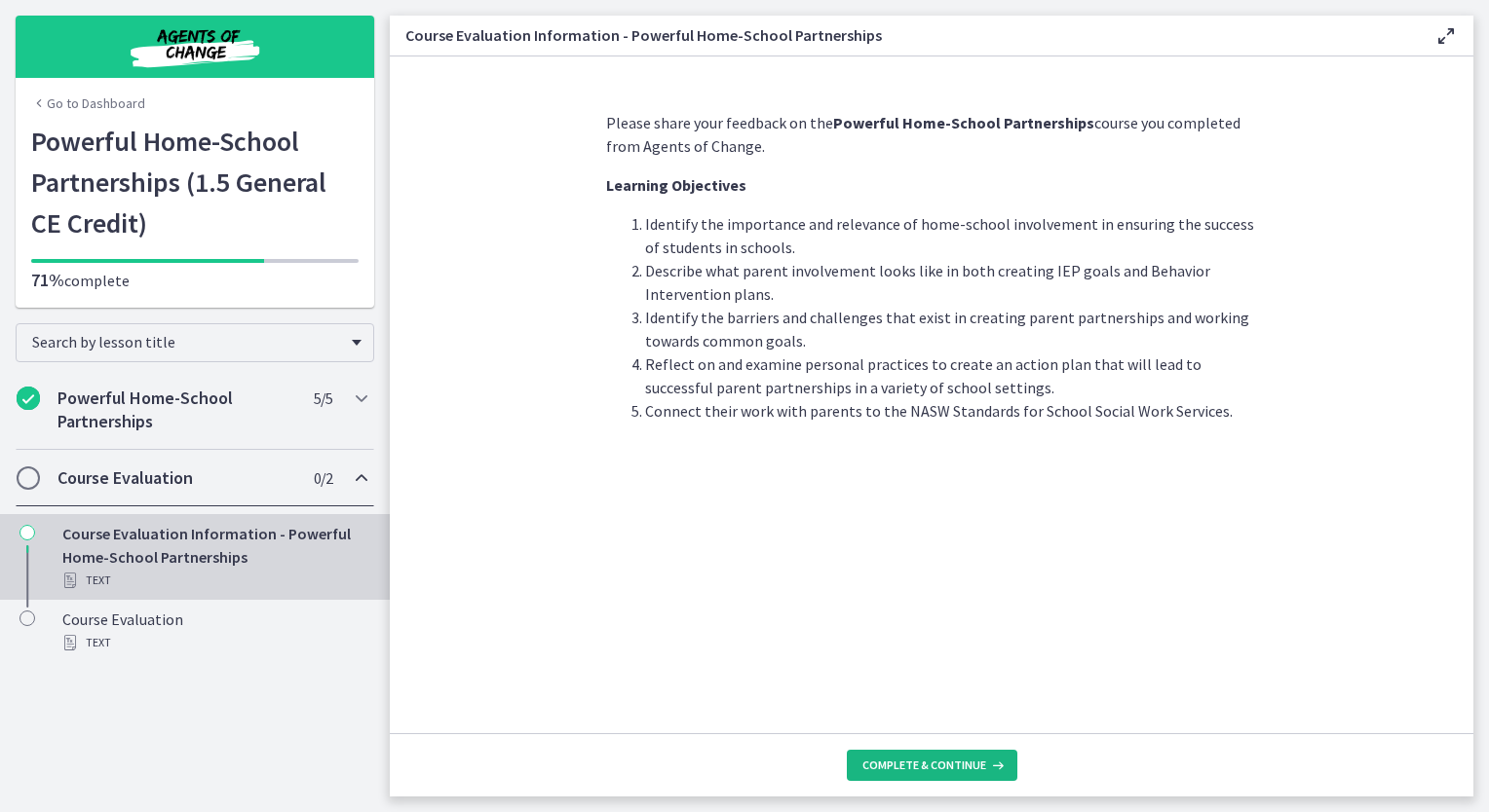
click at [951, 769] on span "Complete & continue" at bounding box center [924, 766] width 124 height 16
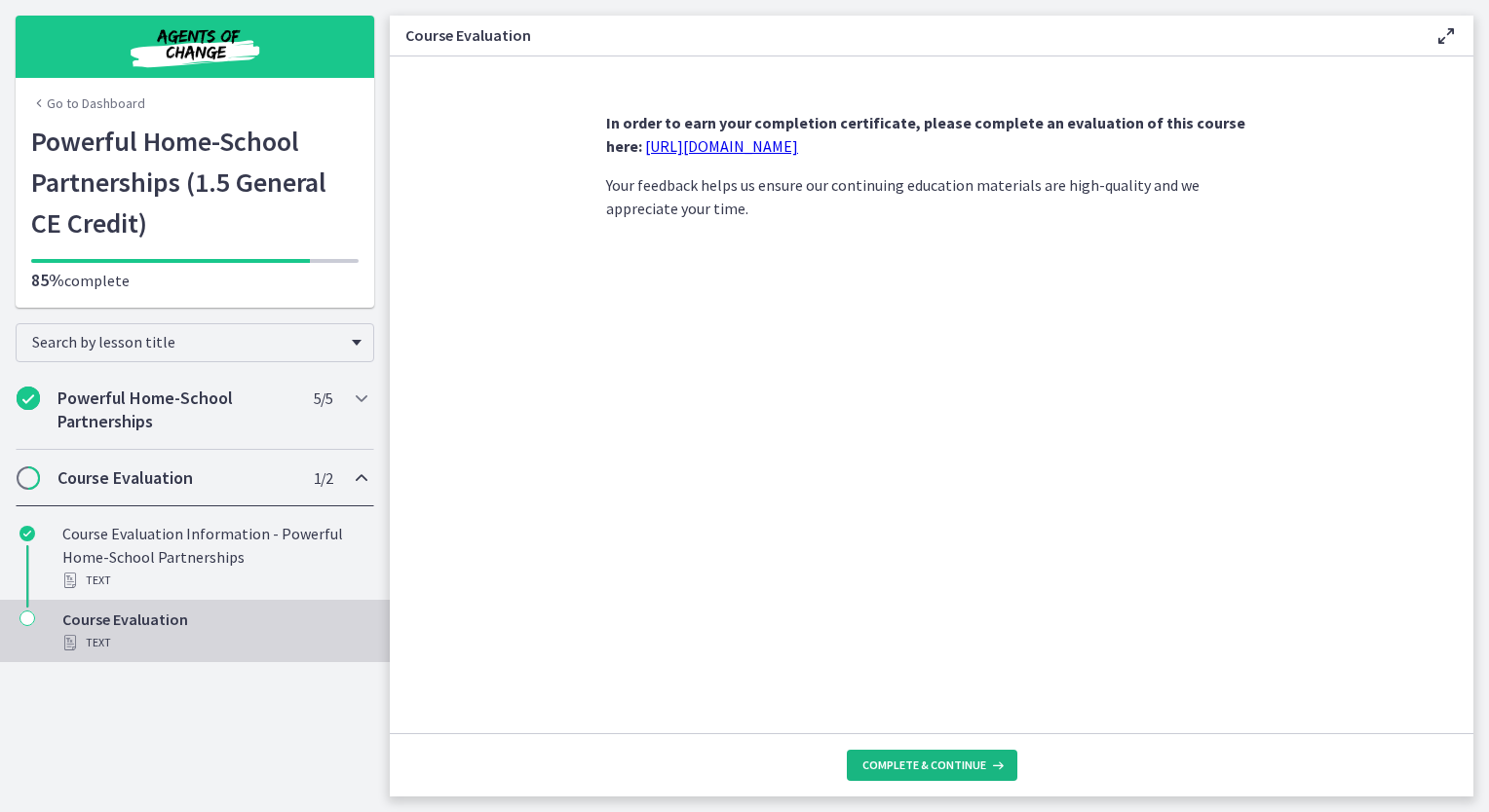
click at [990, 766] on icon at bounding box center [996, 766] width 20 height 16
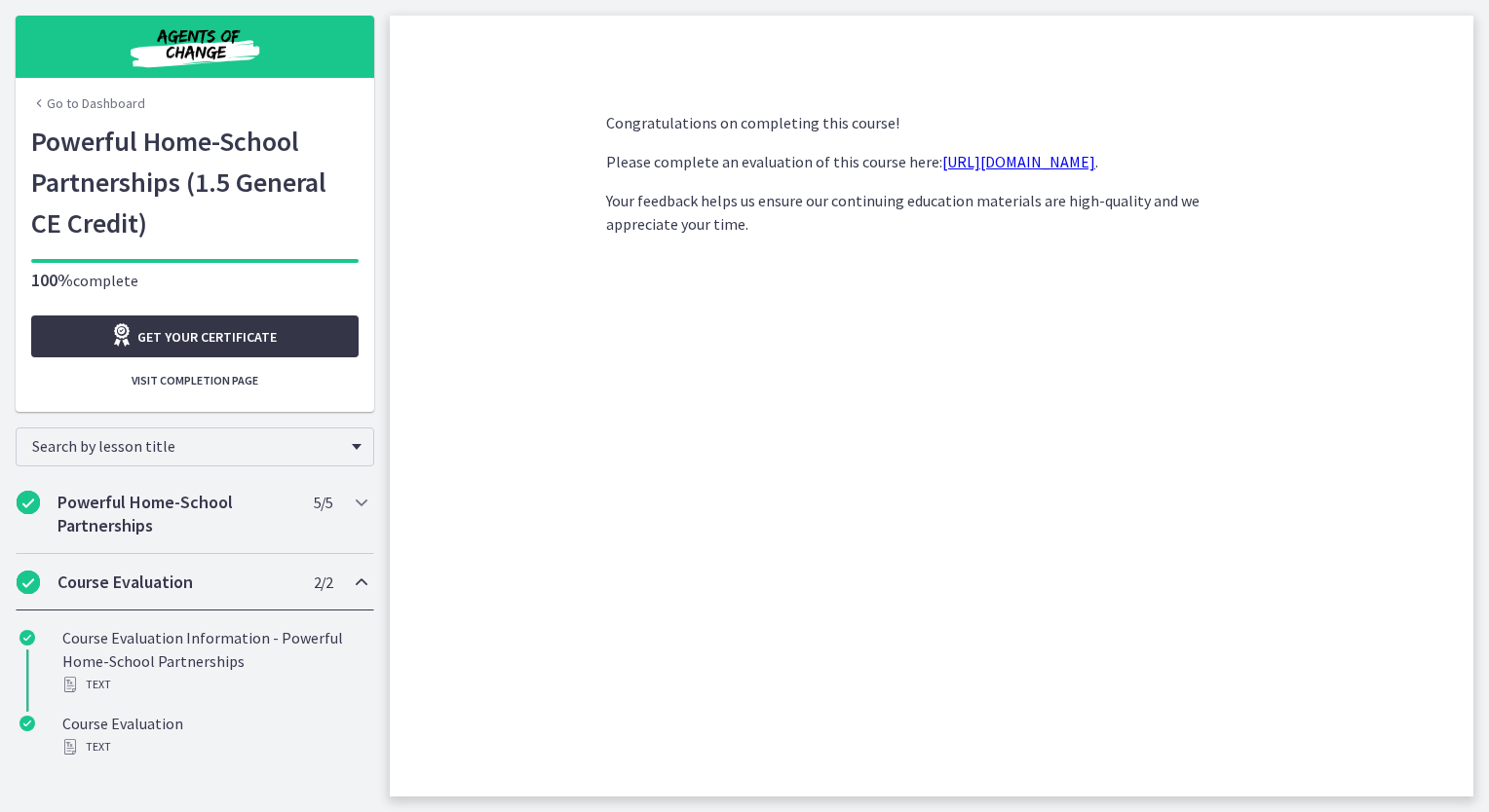
click at [238, 333] on span "Get your certificate" at bounding box center [207, 337] width 139 height 24
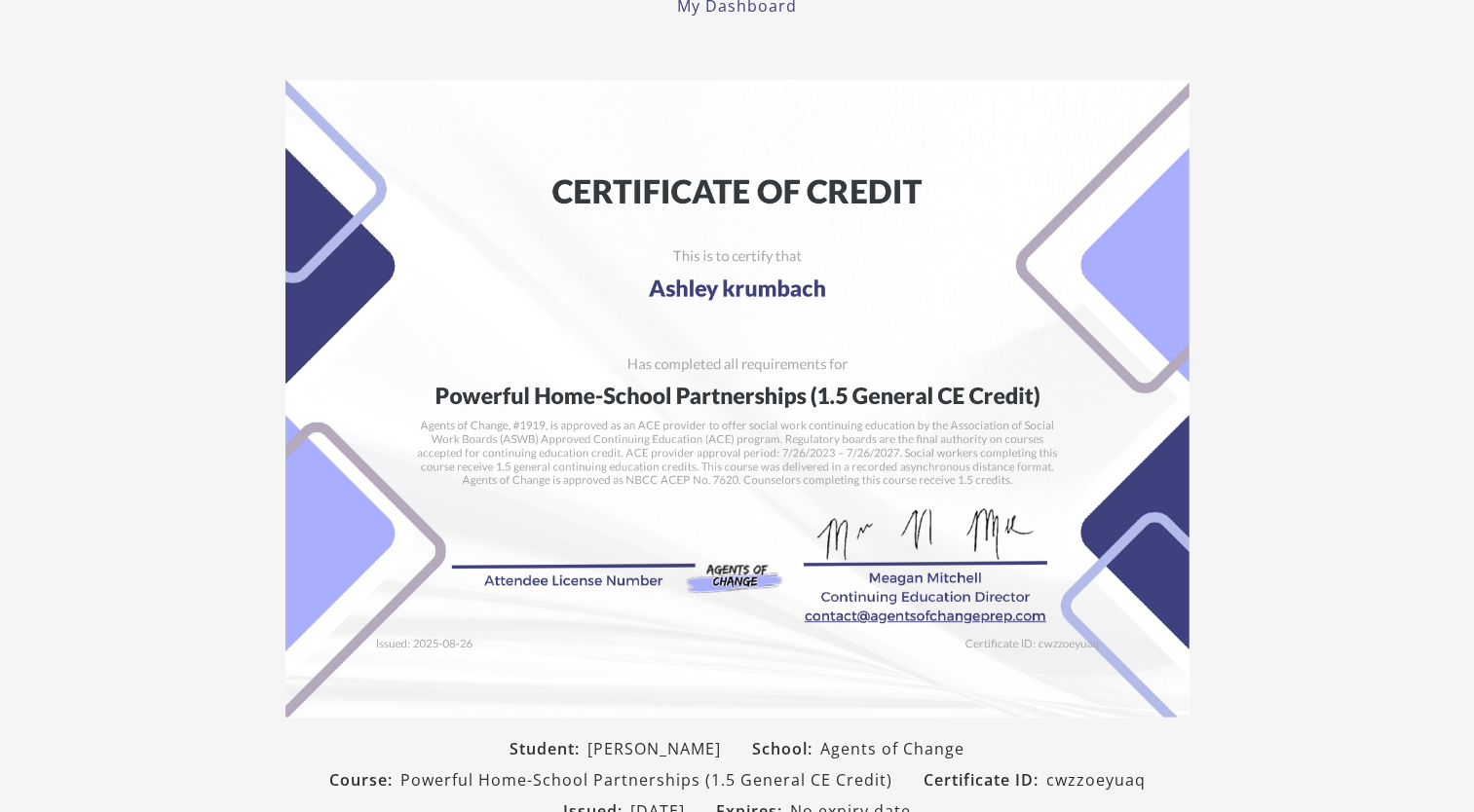
scroll to position [259, 0]
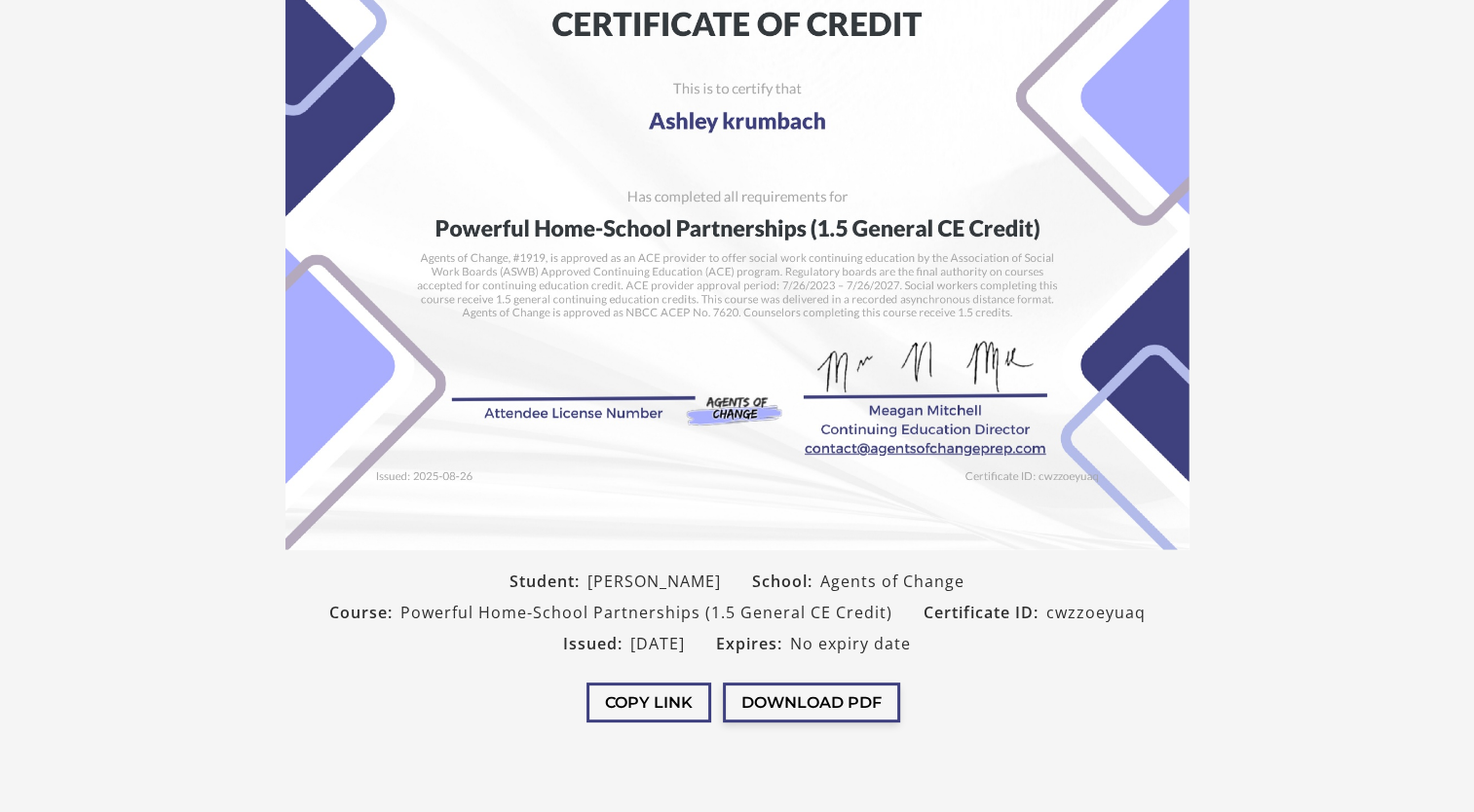
click at [853, 700] on button "Download PDF" at bounding box center [811, 702] width 177 height 40
click at [819, 704] on button "Download PDF" at bounding box center [811, 702] width 177 height 40
click at [805, 703] on button "Download PDF" at bounding box center [811, 702] width 177 height 40
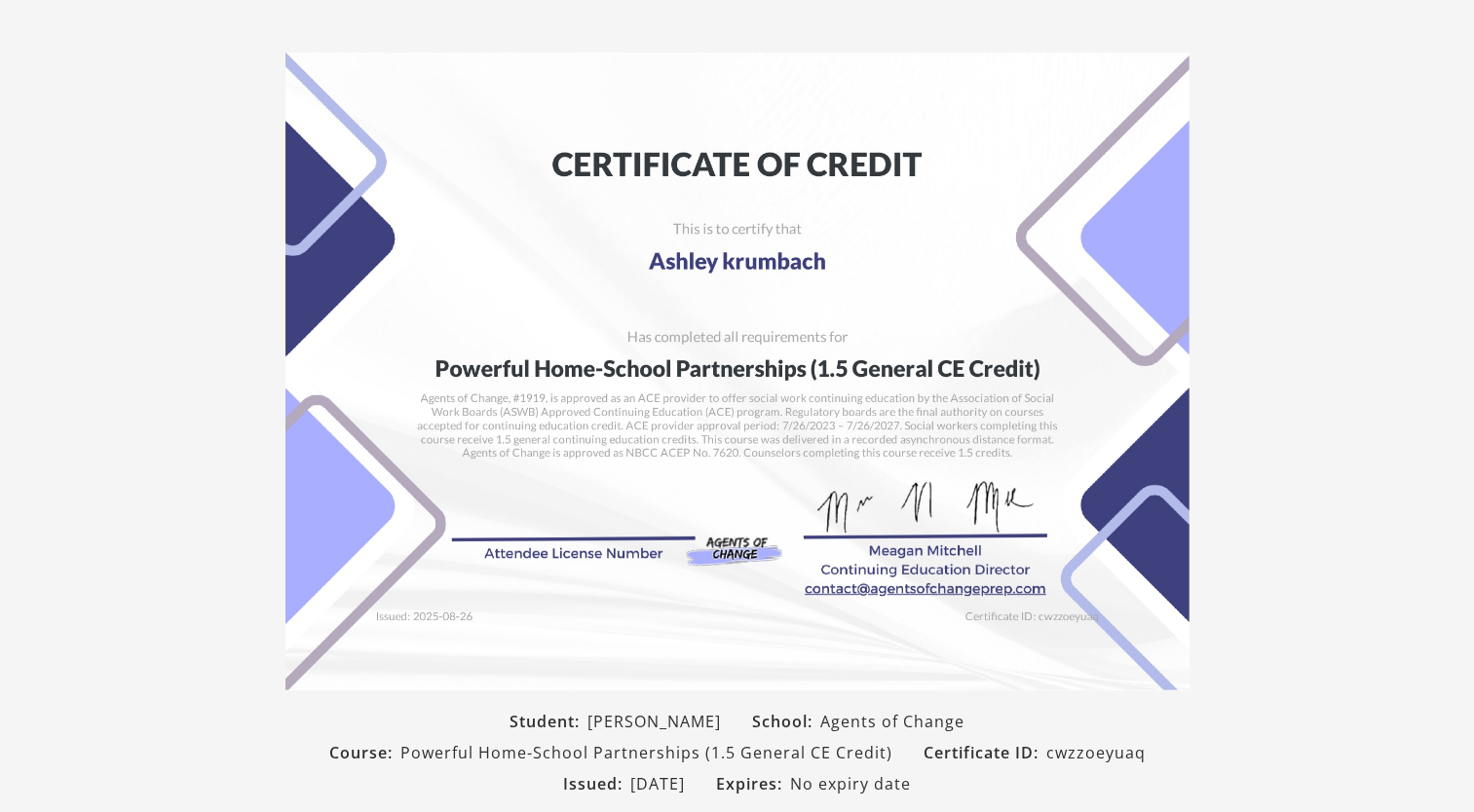
scroll to position [162, 0]
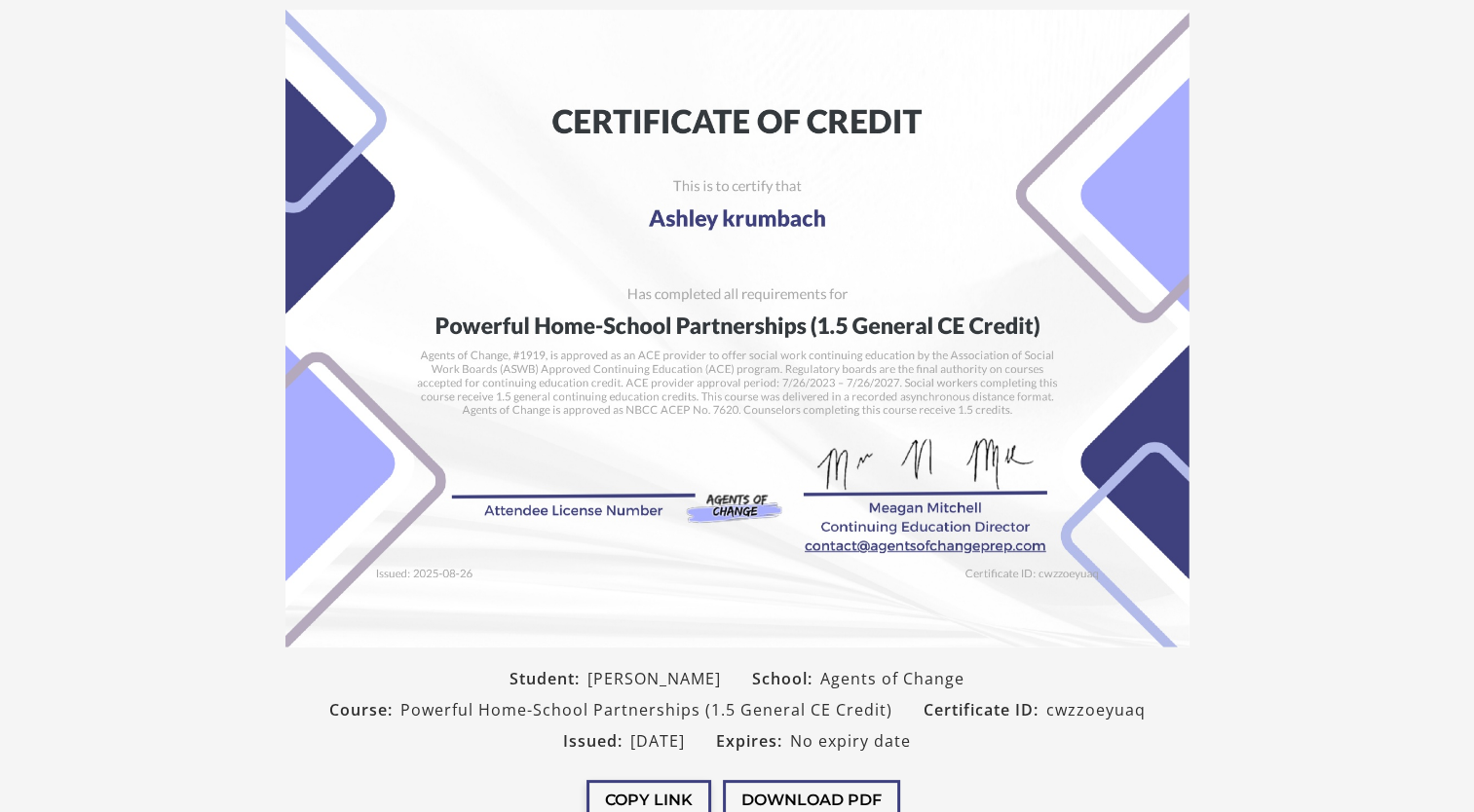
click at [634, 793] on button "Copy Link" at bounding box center [649, 800] width 124 height 40
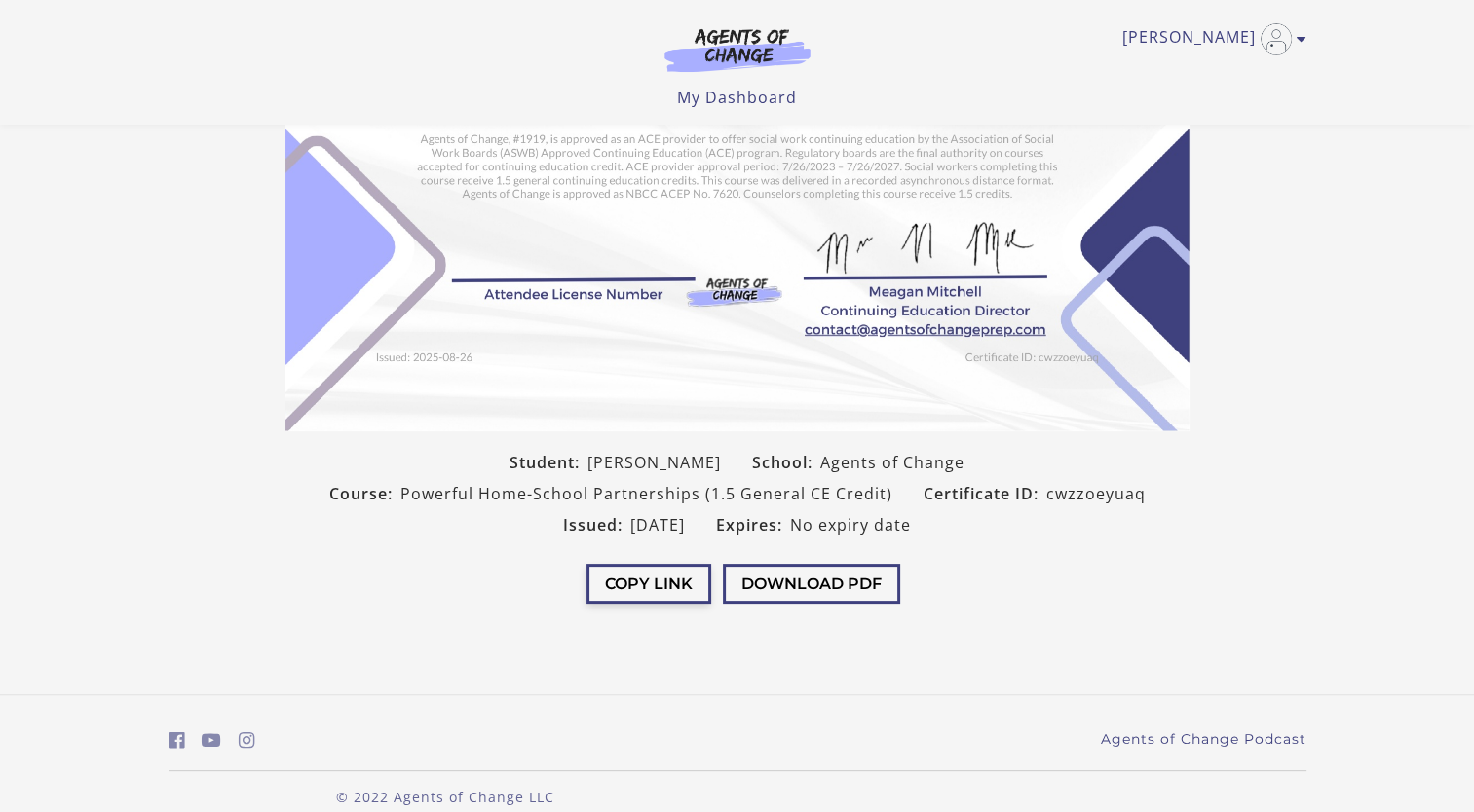
scroll to position [277, 0]
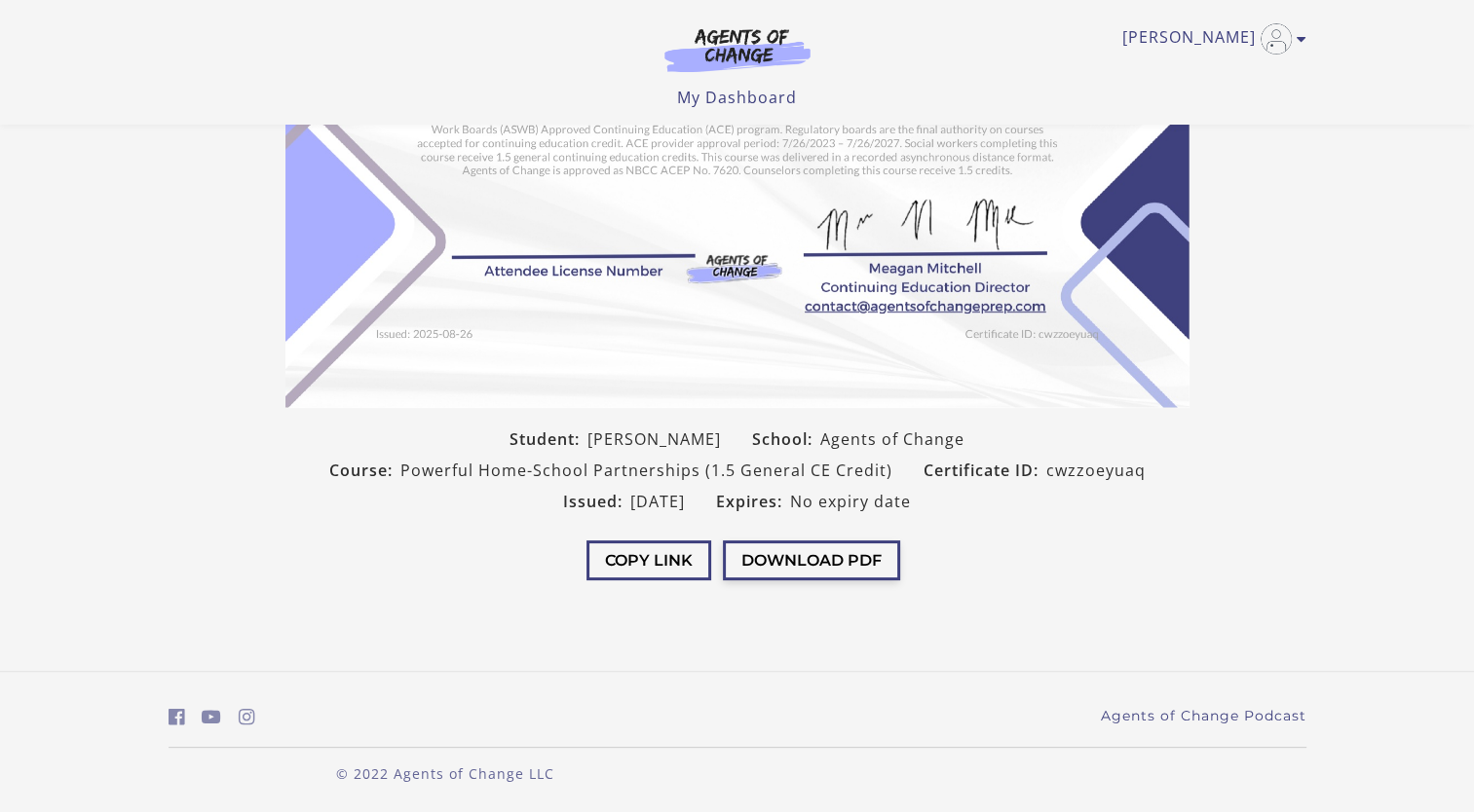
click at [843, 561] on button "Download PDF" at bounding box center [811, 560] width 177 height 40
click at [238, 408] on section "Student: Ashley krumbach School: Agents of Change Course: Powerful Home-School …" at bounding box center [737, 181] width 1474 height 854
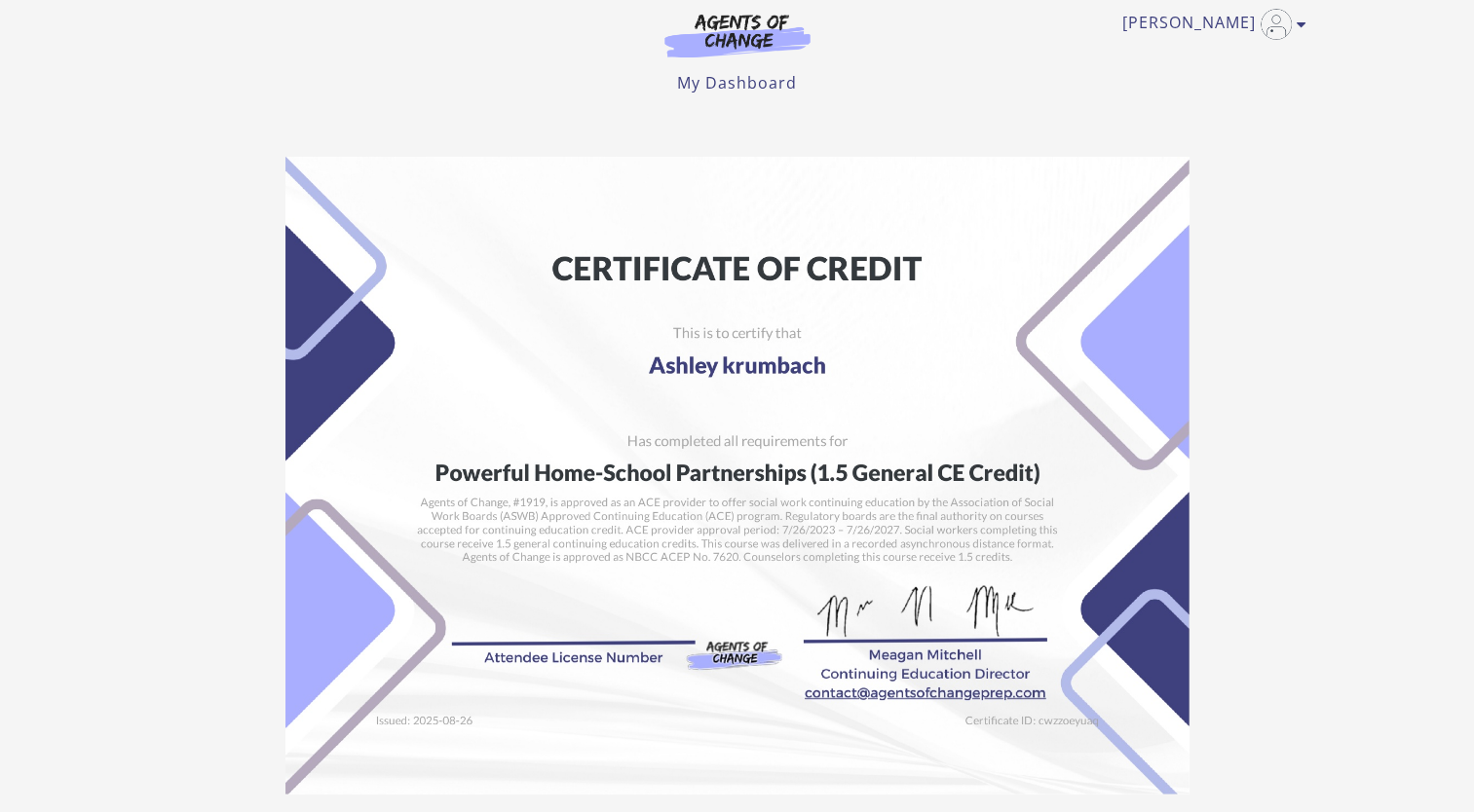
scroll to position [0, 0]
